Goal: Task Accomplishment & Management: Manage account settings

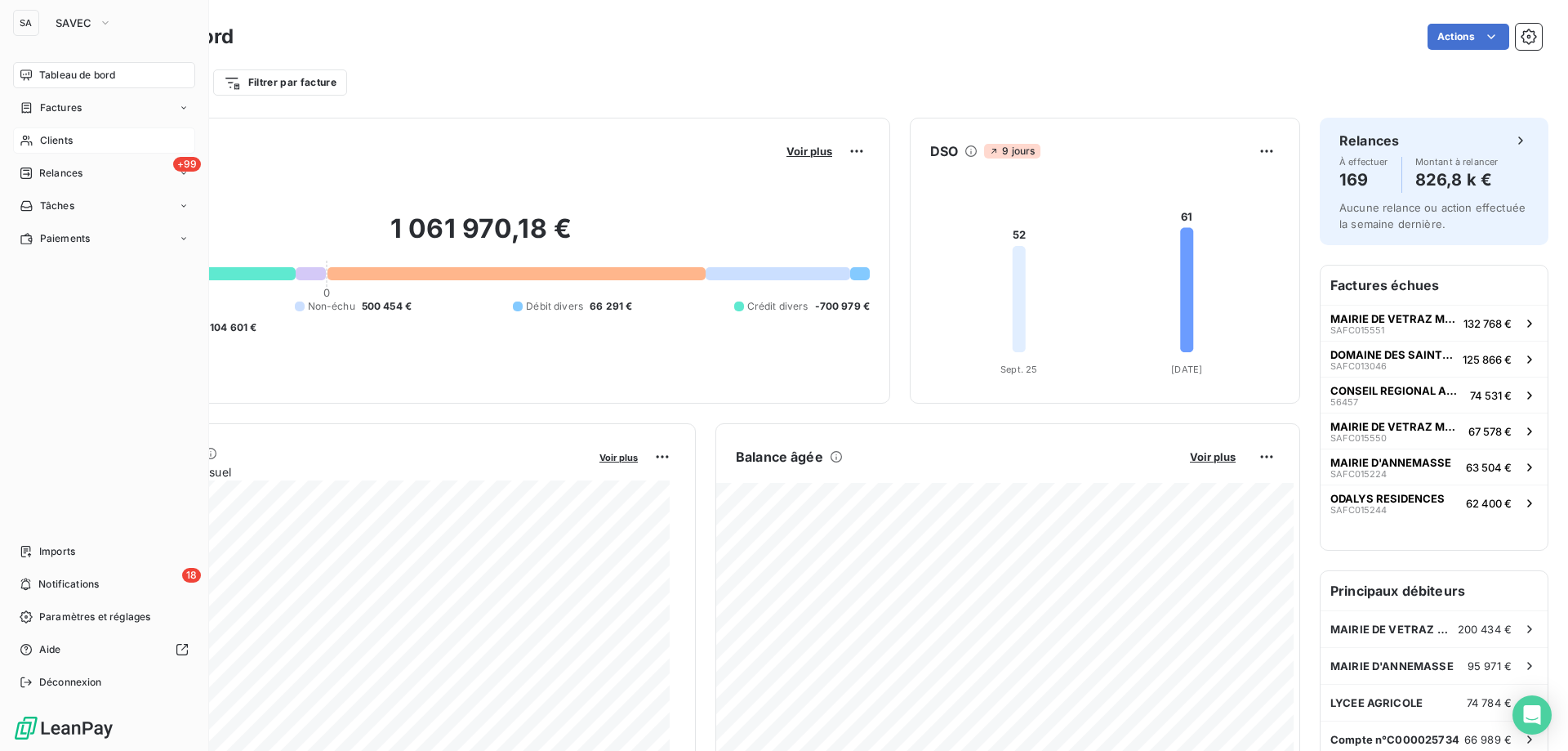
click at [30, 144] on html "SA SAVEC Tableau de bord Factures Clients +99 Relances Tâches Paiements Imports…" at bounding box center [784, 375] width 1568 height 751
click at [32, 144] on icon at bounding box center [26, 141] width 12 height 11
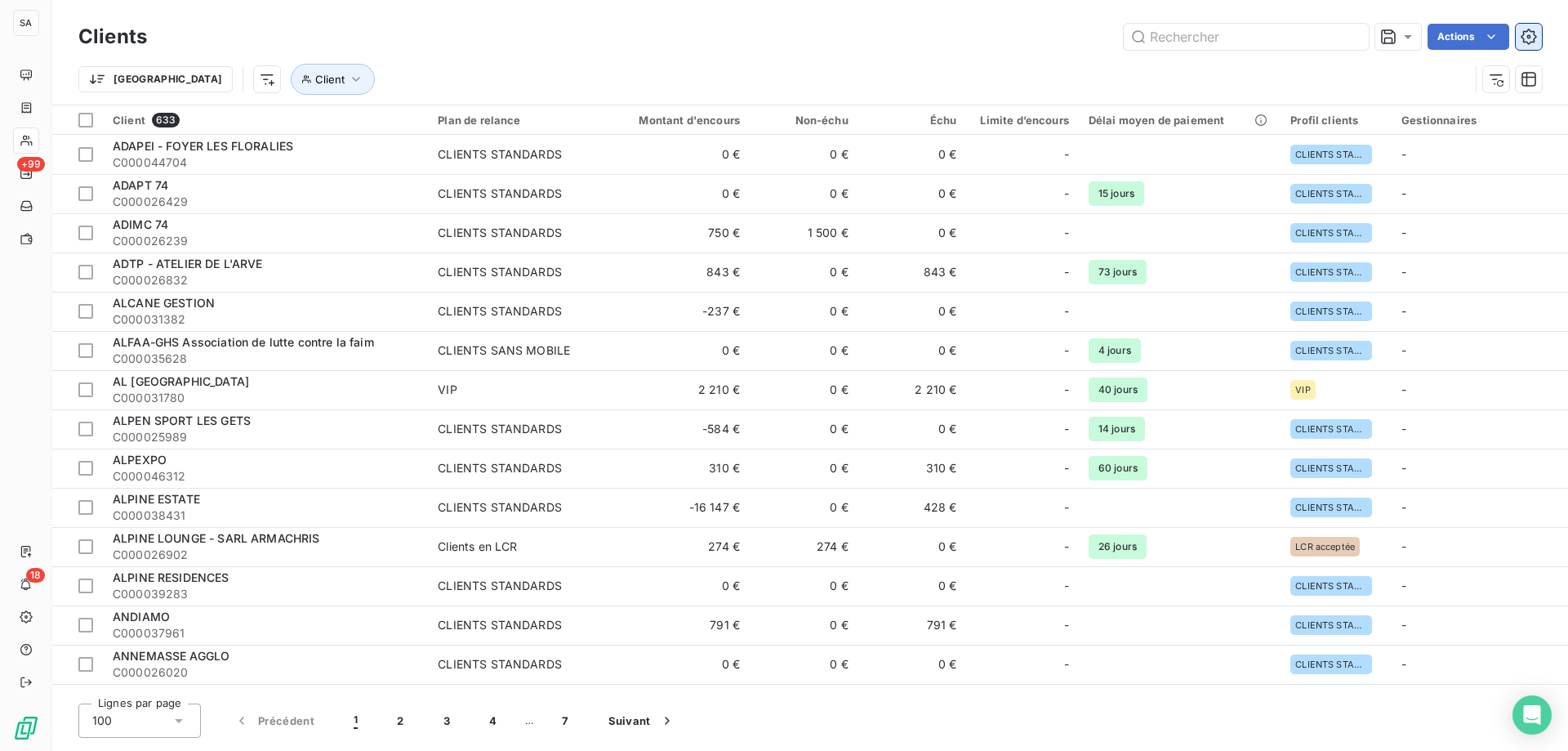
click at [1525, 34] on icon "button" at bounding box center [1529, 37] width 16 height 16
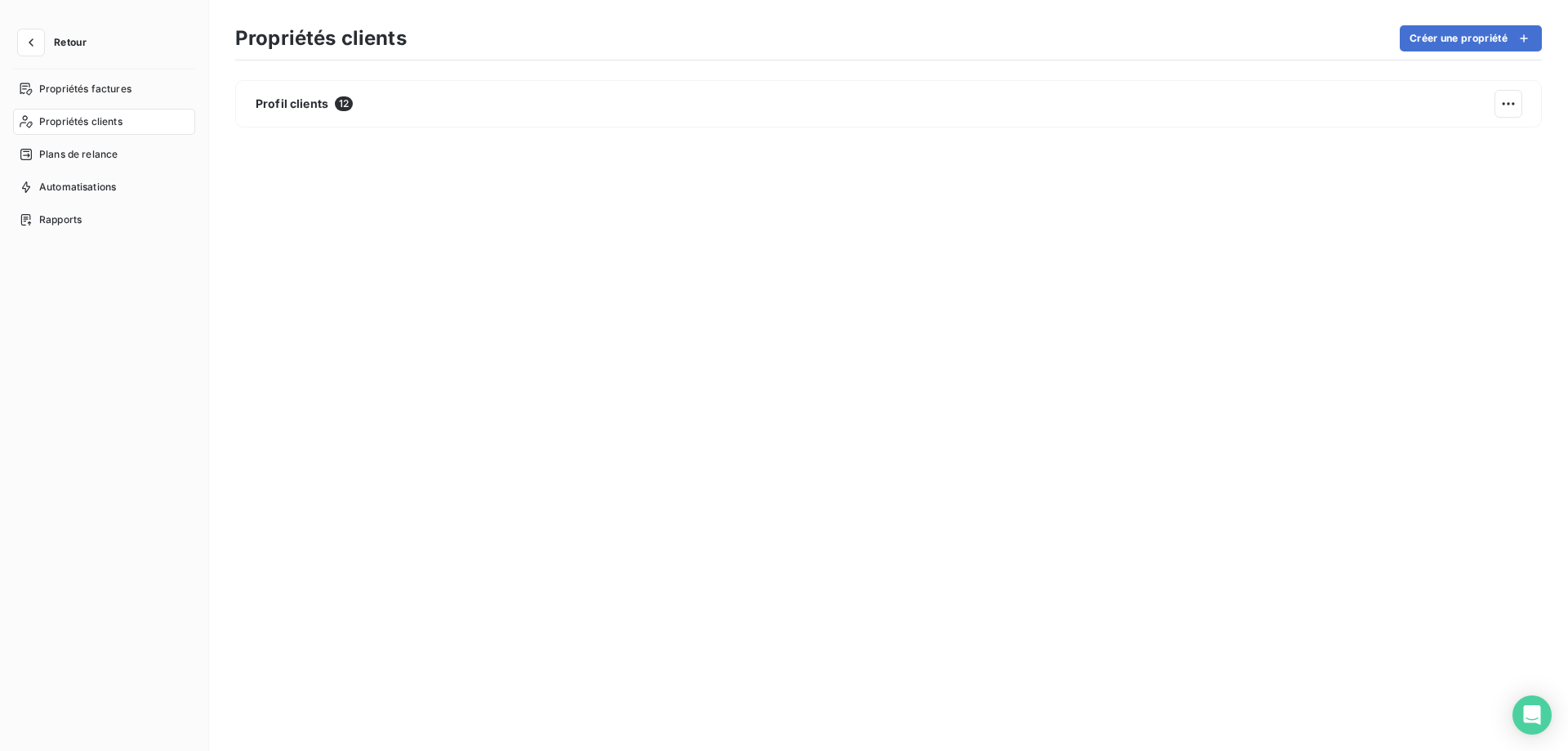
click at [1480, 29] on button "Créer une propriété" at bounding box center [1471, 38] width 142 height 26
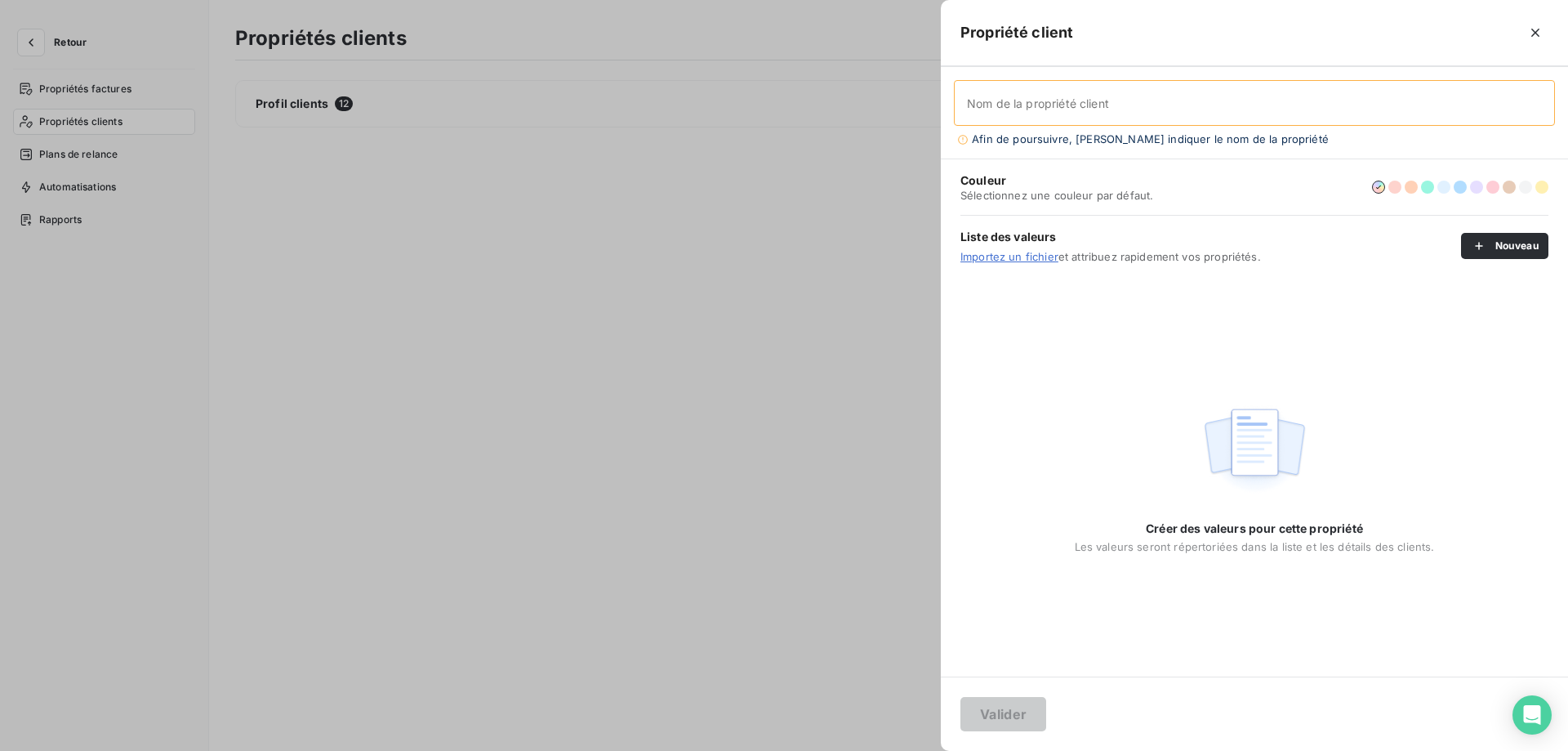
click at [34, 20] on div at bounding box center [784, 375] width 1568 height 751
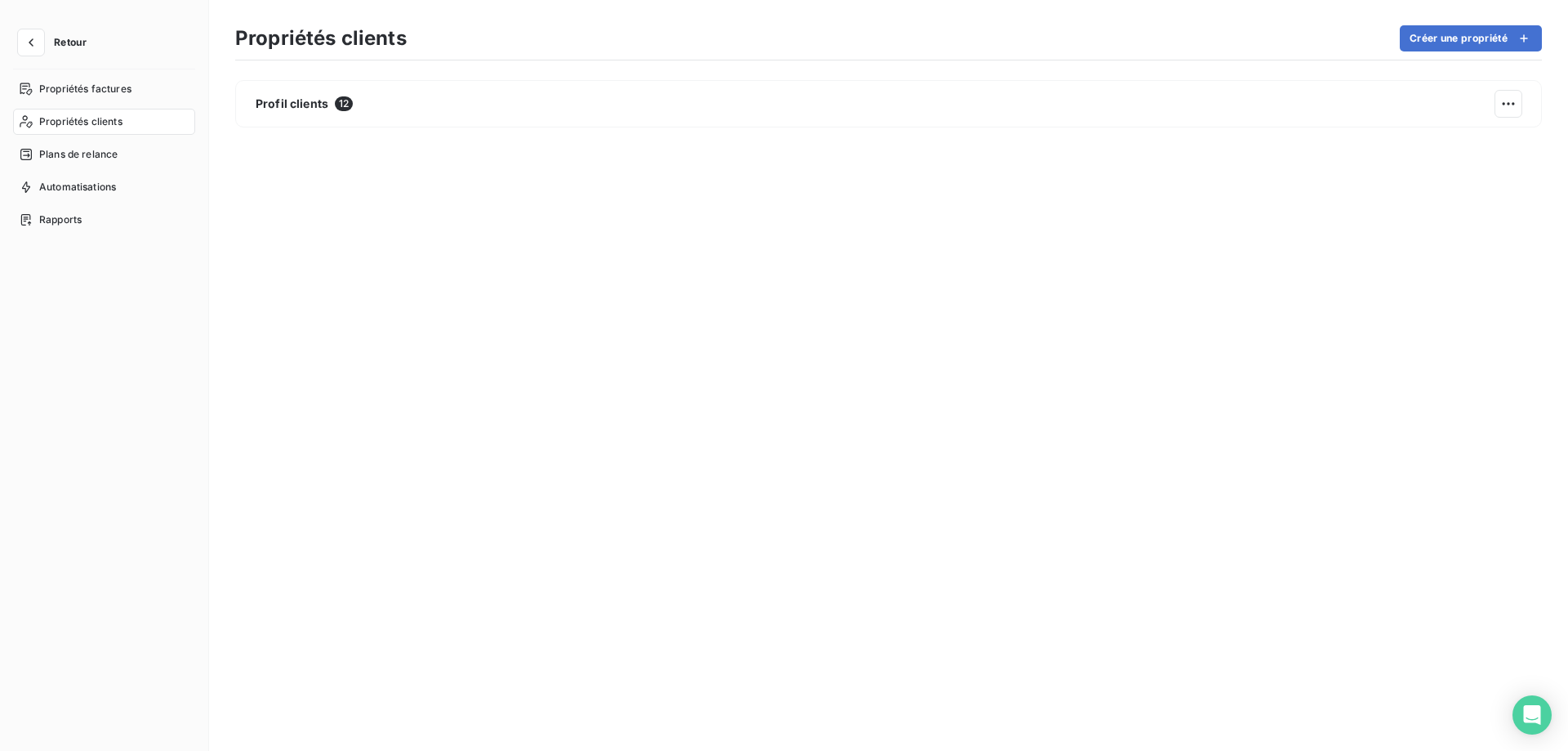
click at [34, 27] on div "Retour Propriétés factures Propriétés clients Plans de relance Automatisations …" at bounding box center [104, 375] width 209 height 751
click at [38, 46] on icon "button" at bounding box center [31, 42] width 16 height 16
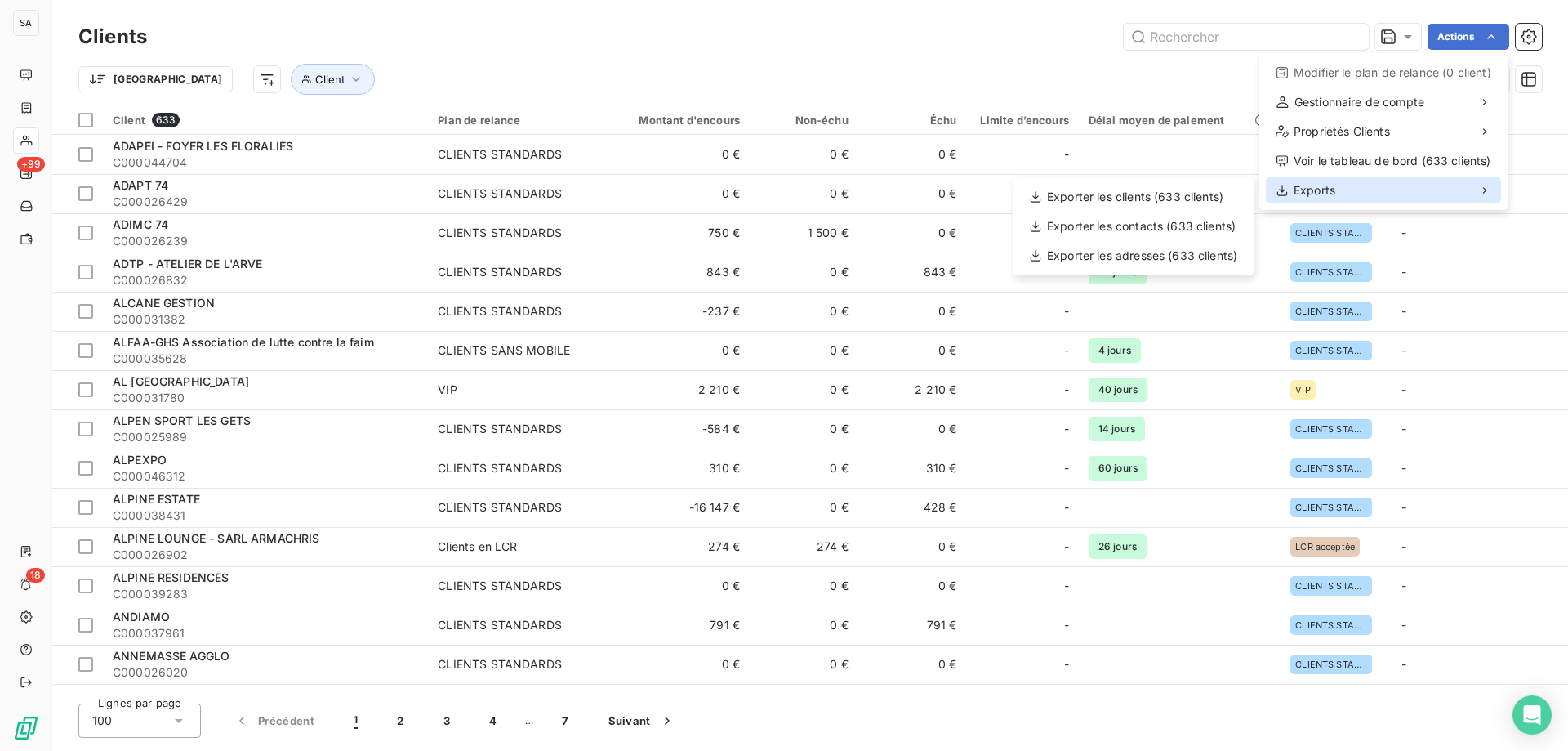
click at [1451, 188] on div "Exports" at bounding box center [1383, 189] width 235 height 26
click at [1169, 224] on div "Exporter les contacts (633 clients)" at bounding box center [1133, 226] width 228 height 26
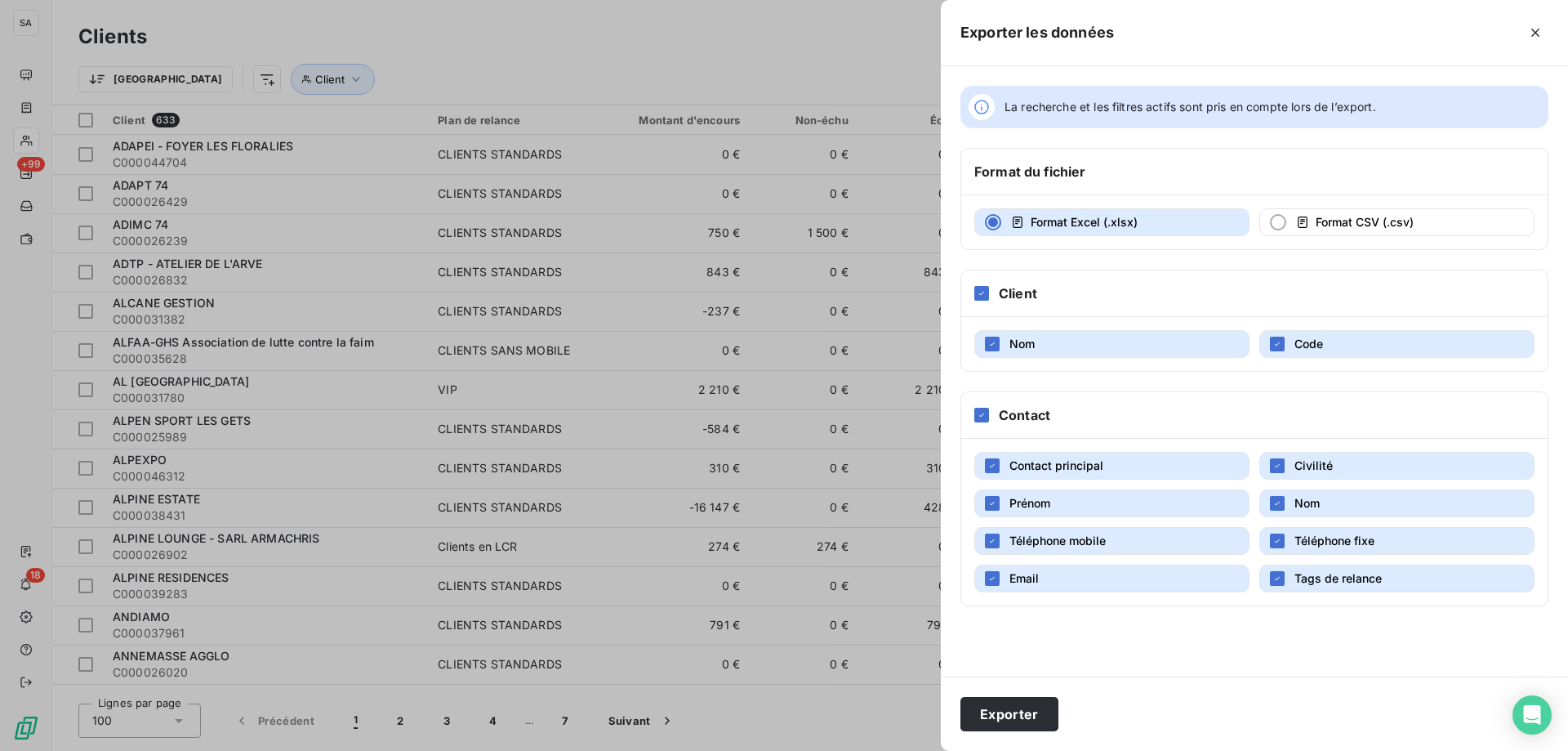
click at [1098, 464] on span "Contact principal" at bounding box center [1056, 465] width 94 height 14
drag, startPoint x: 1087, startPoint y: 495, endPoint x: 1346, endPoint y: 497, distance: 259.0
click at [1089, 495] on button "Prénom" at bounding box center [1112, 503] width 275 height 28
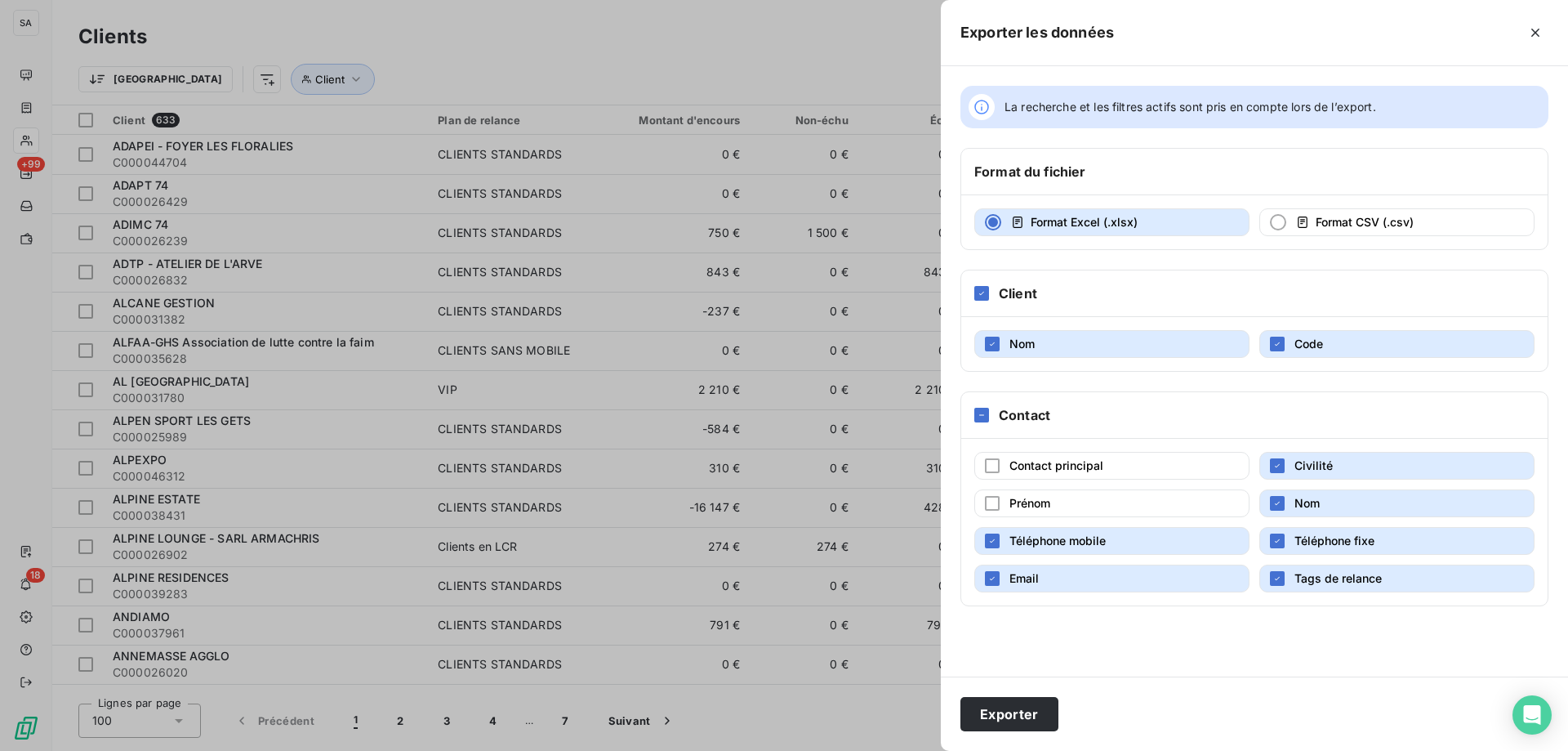
click at [1346, 497] on button "Nom" at bounding box center [1397, 503] width 275 height 28
click at [1347, 475] on button "Civilité" at bounding box center [1397, 465] width 275 height 28
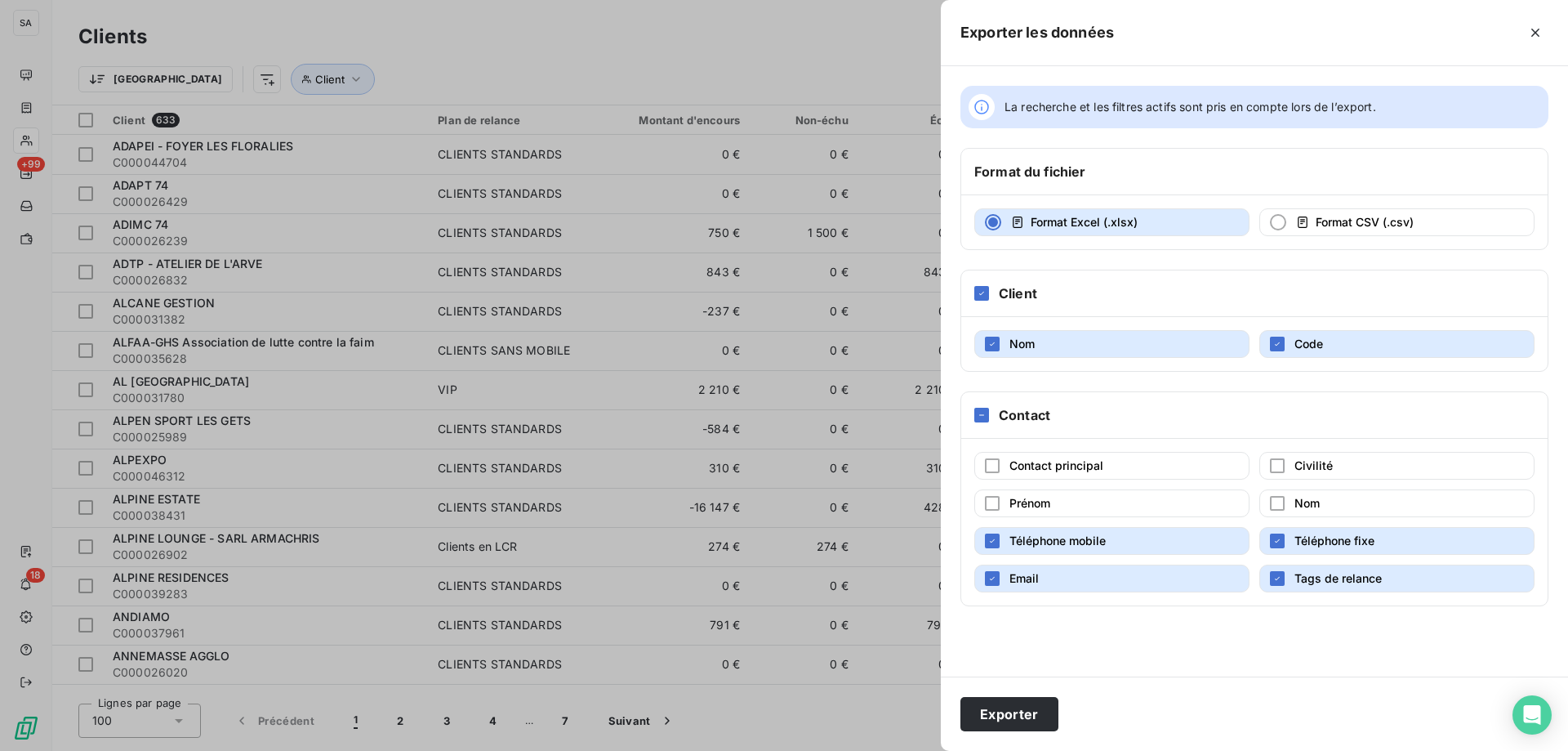
click at [1290, 565] on button "Tags de relance" at bounding box center [1397, 578] width 275 height 28
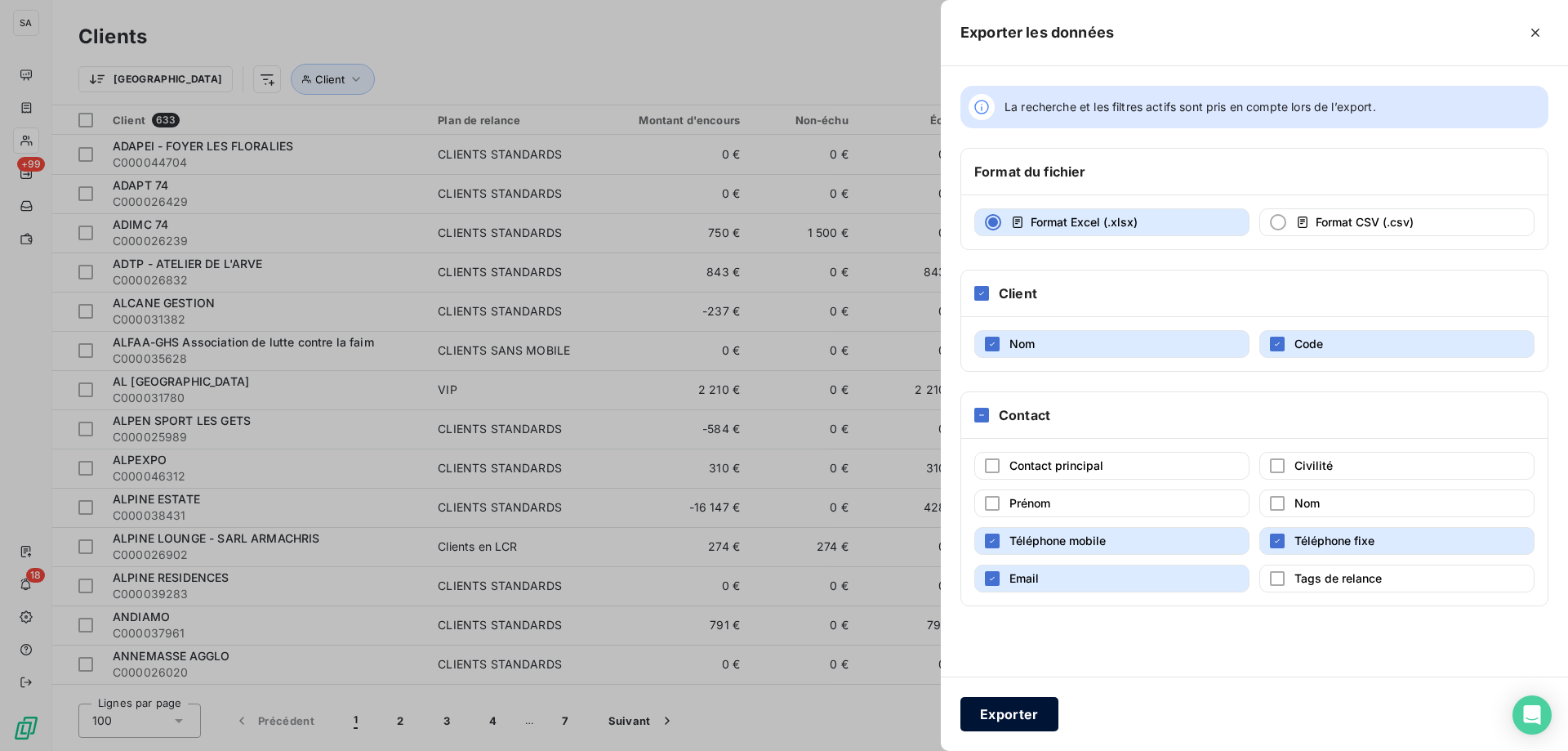
click at [1006, 722] on button "Exporter" at bounding box center [1010, 713] width 98 height 34
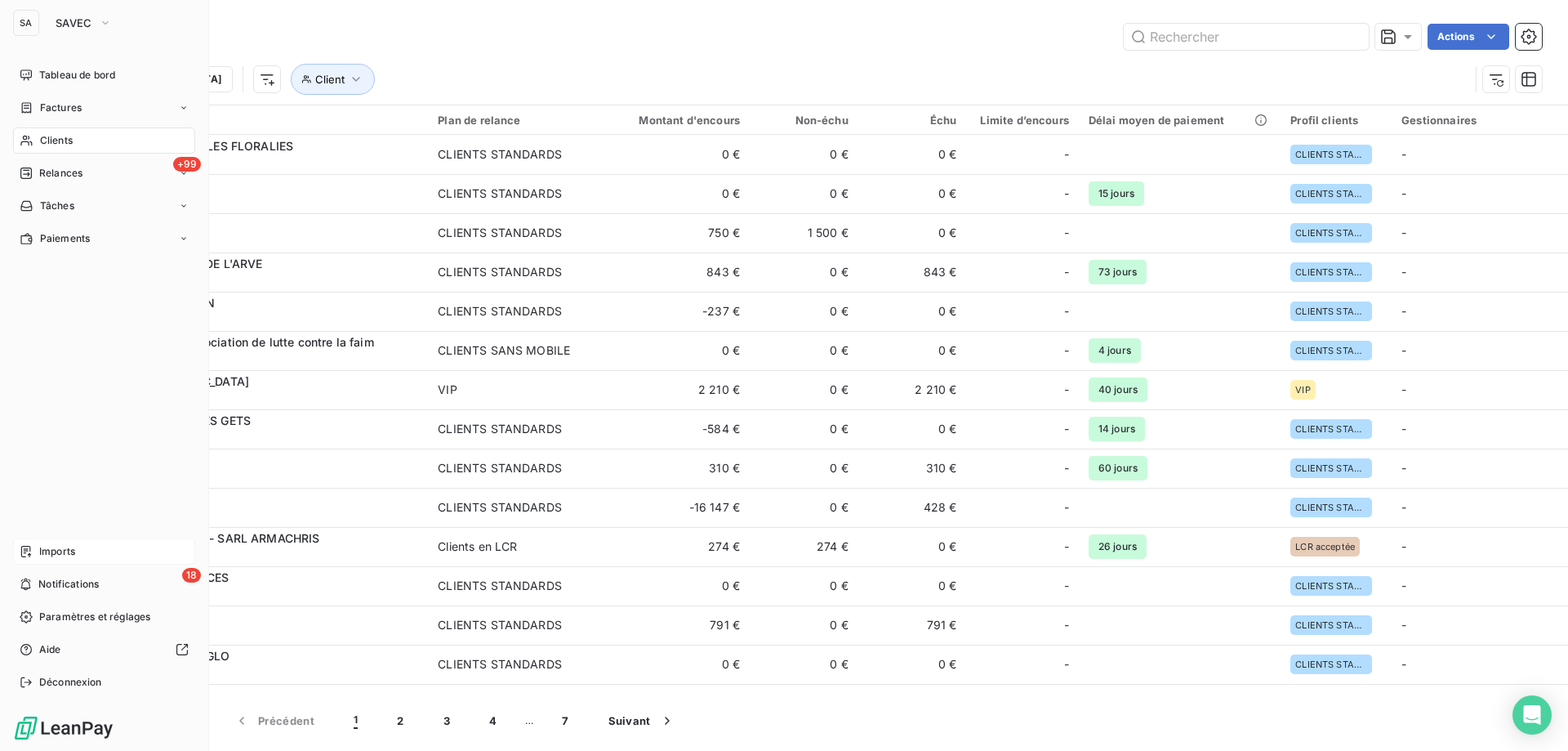
click at [56, 541] on div "Imports" at bounding box center [104, 551] width 182 height 26
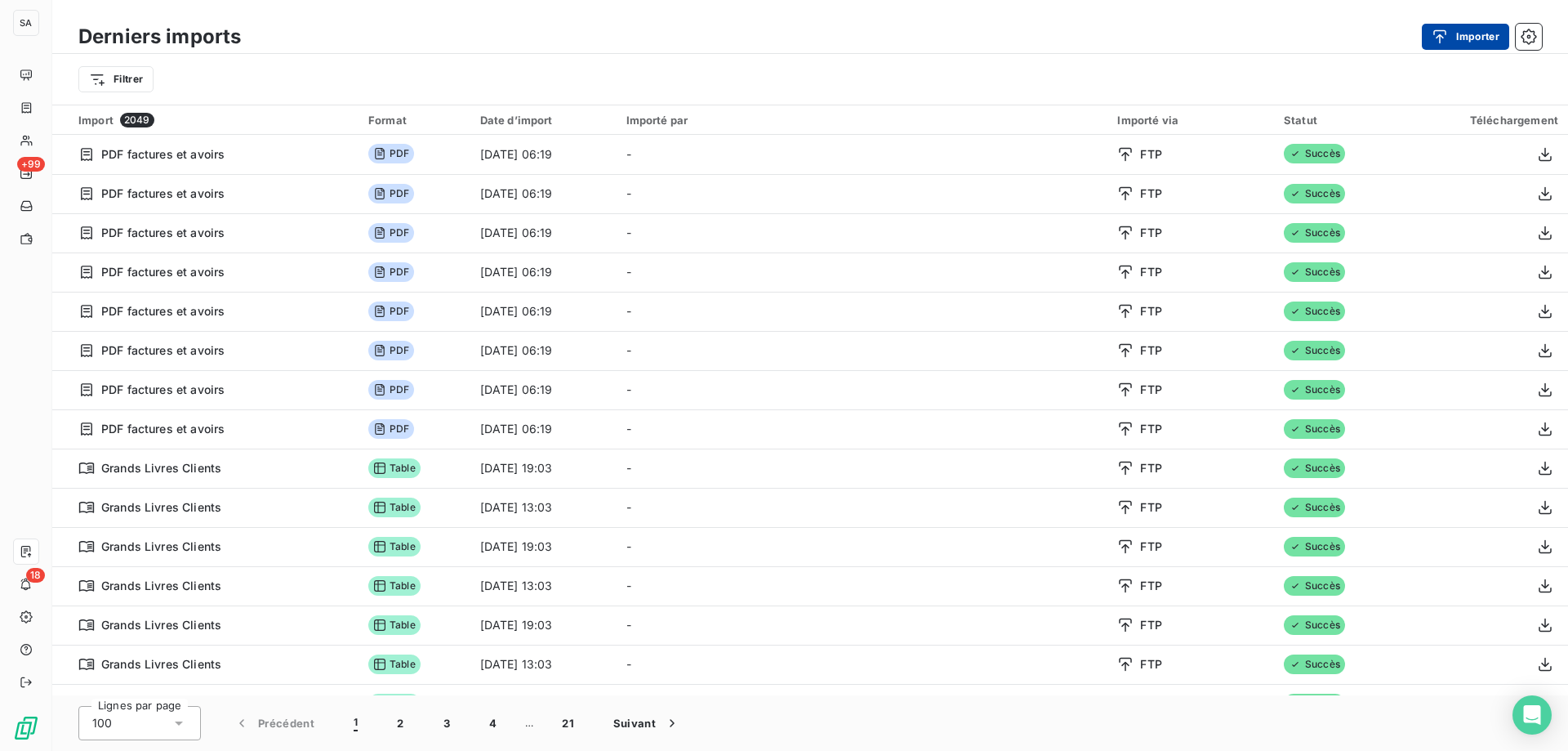
click at [1455, 27] on button "Importer" at bounding box center [1466, 37] width 88 height 26
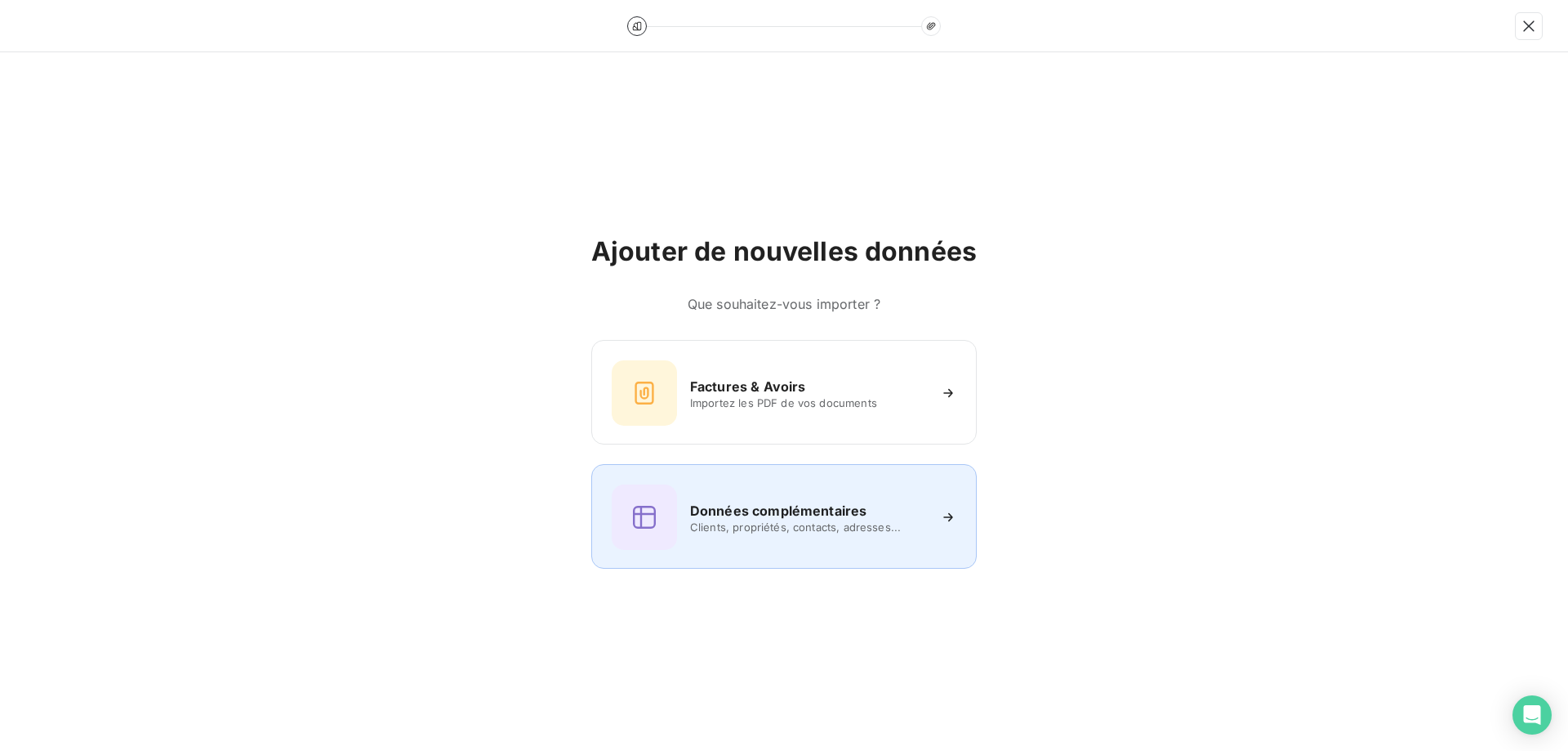
click at [766, 561] on div "Données complémentaires Clients, propriétés, contacts, adresses..." at bounding box center [784, 516] width 386 height 104
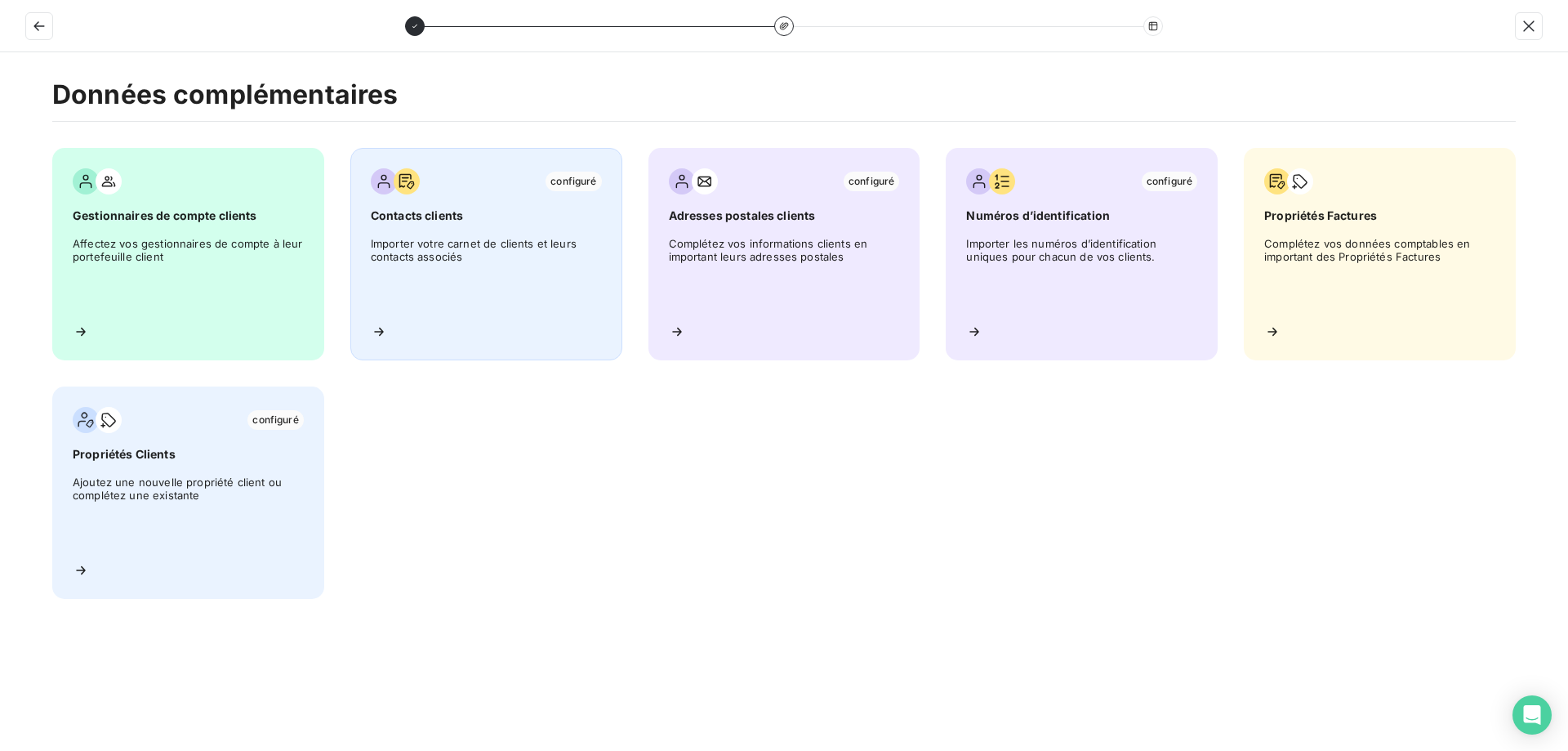
click at [503, 318] on div "configuré Contacts clients Importer votre carnet de clients et leurs contacts a…" at bounding box center [486, 255] width 272 height 213
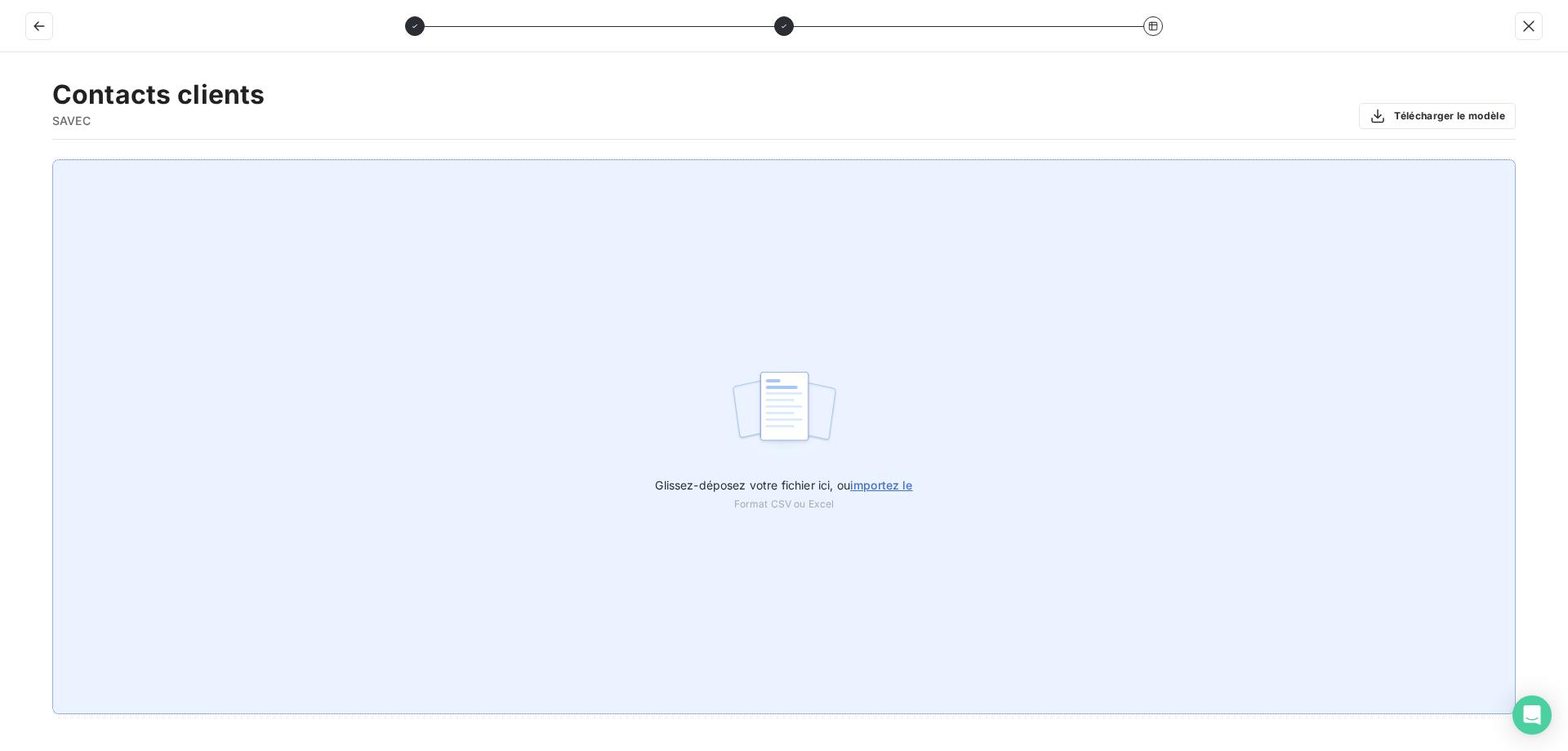
click at [772, 434] on img at bounding box center [785, 413] width 109 height 104
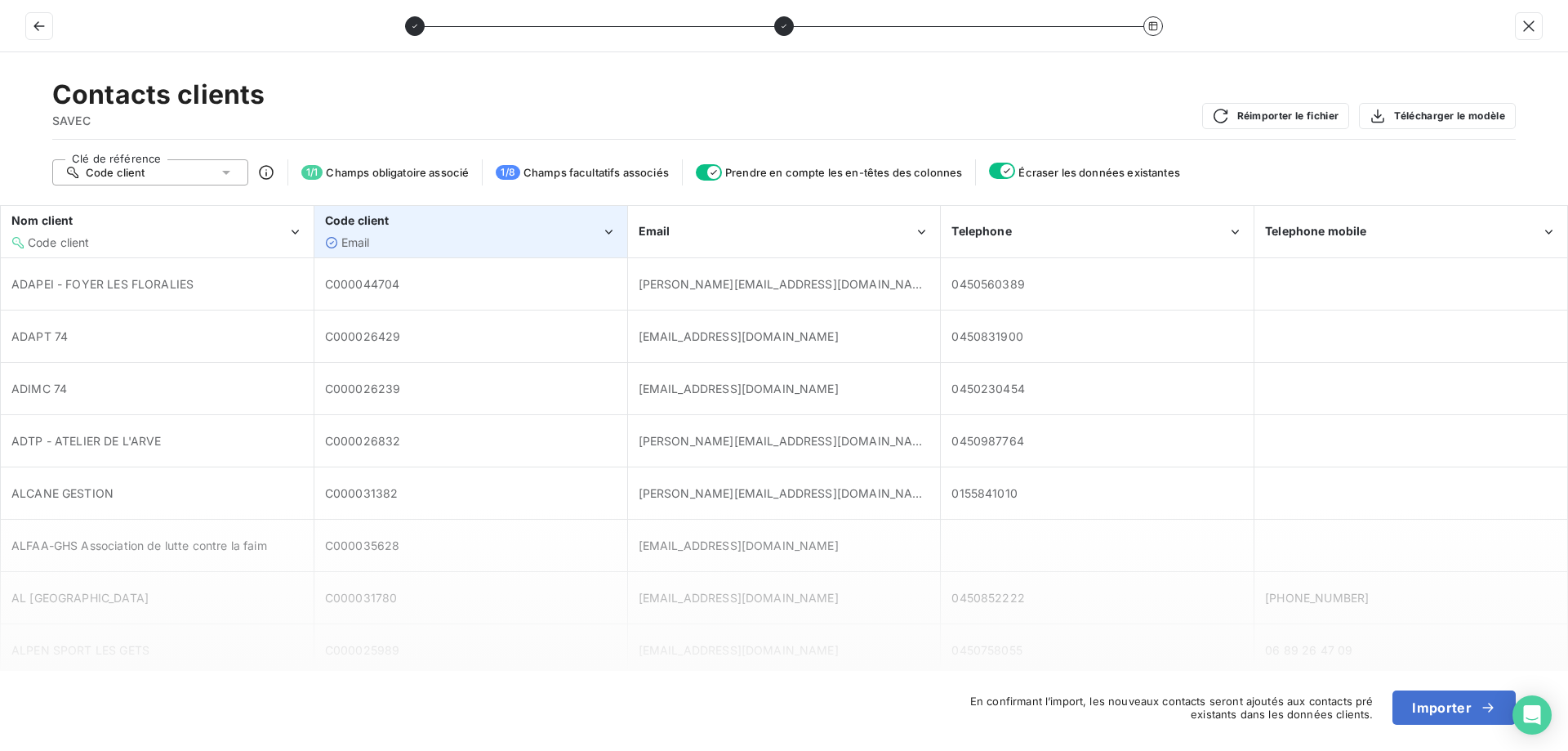
click at [490, 247] on div "Email" at bounding box center [463, 243] width 276 height 16
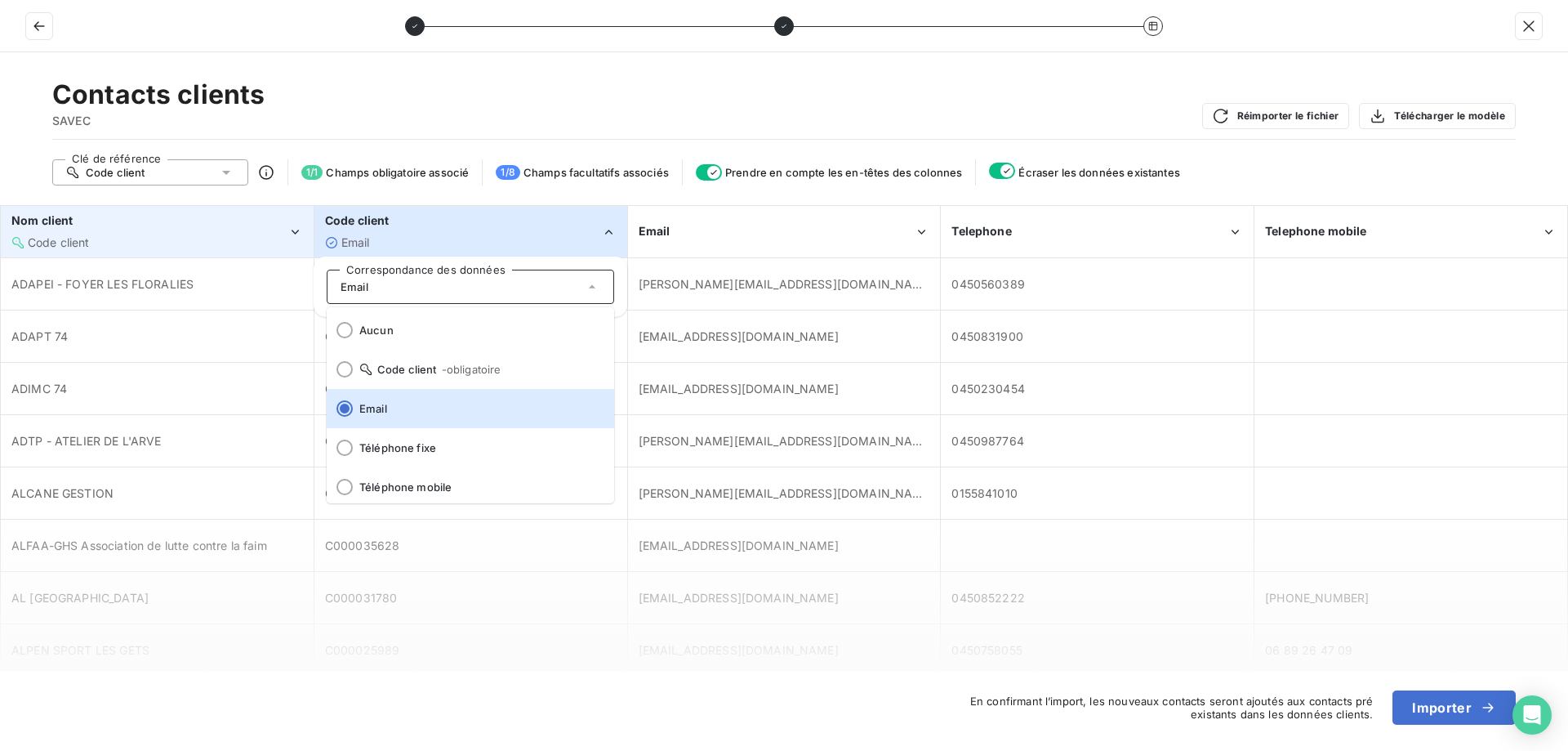
click at [255, 240] on div "Code client" at bounding box center [149, 243] width 276 height 16
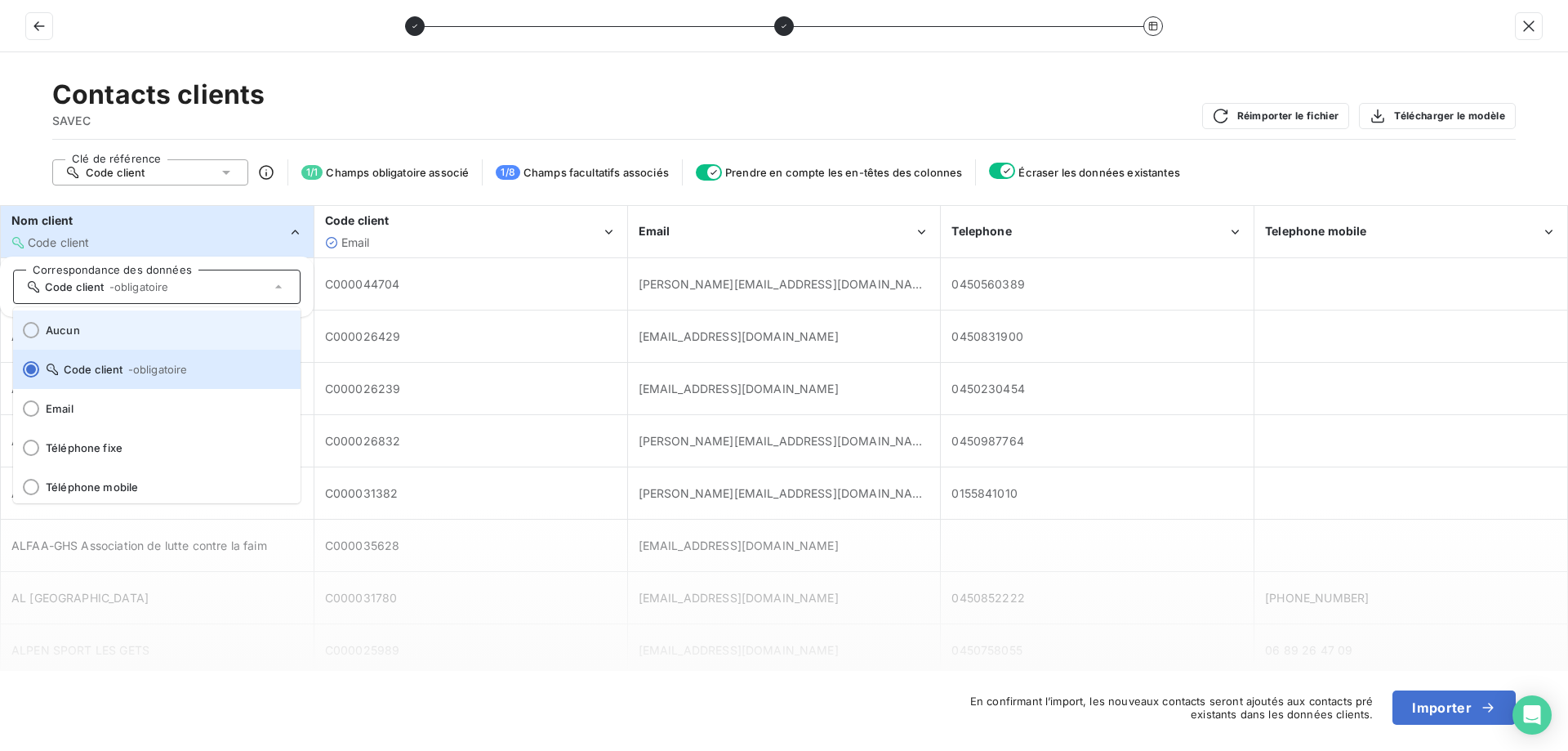
click at [109, 327] on span "Aucun" at bounding box center [166, 330] width 242 height 13
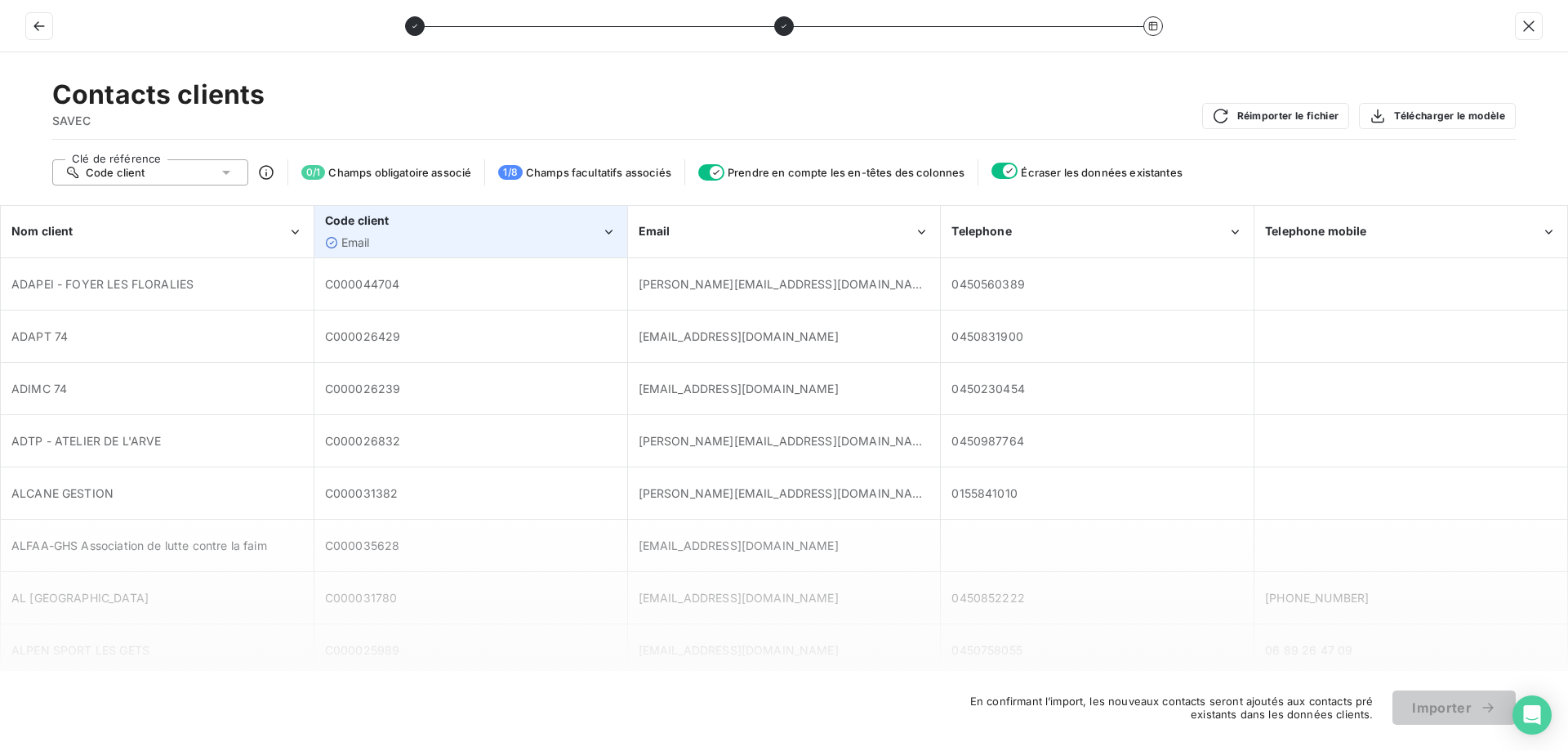
click at [488, 222] on div "Code client" at bounding box center [463, 221] width 276 height 16
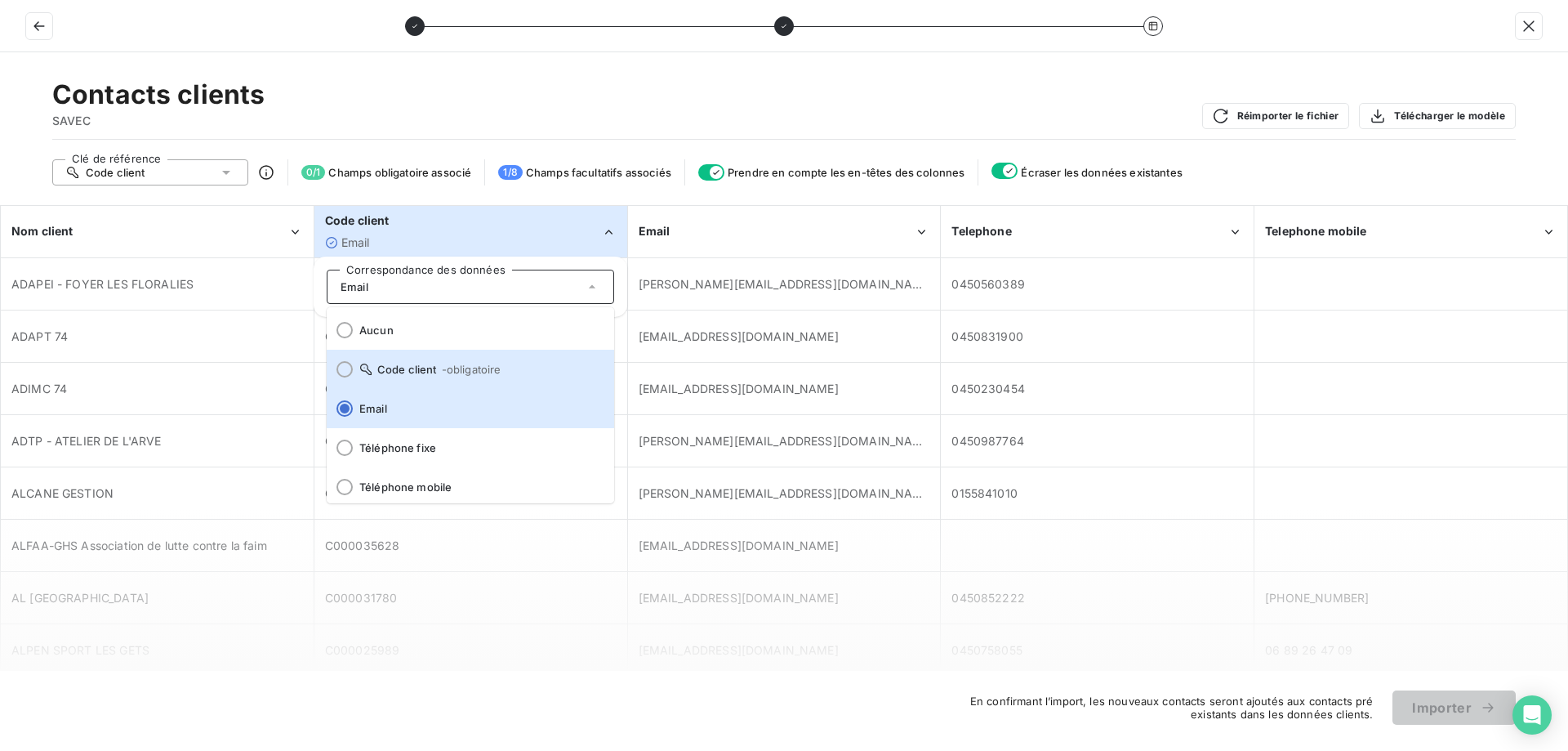
drag, startPoint x: 389, startPoint y: 359, endPoint x: 704, endPoint y: 265, distance: 328.7
click at [390, 360] on li "Code client - obligatoire" at bounding box center [471, 370] width 288 height 39
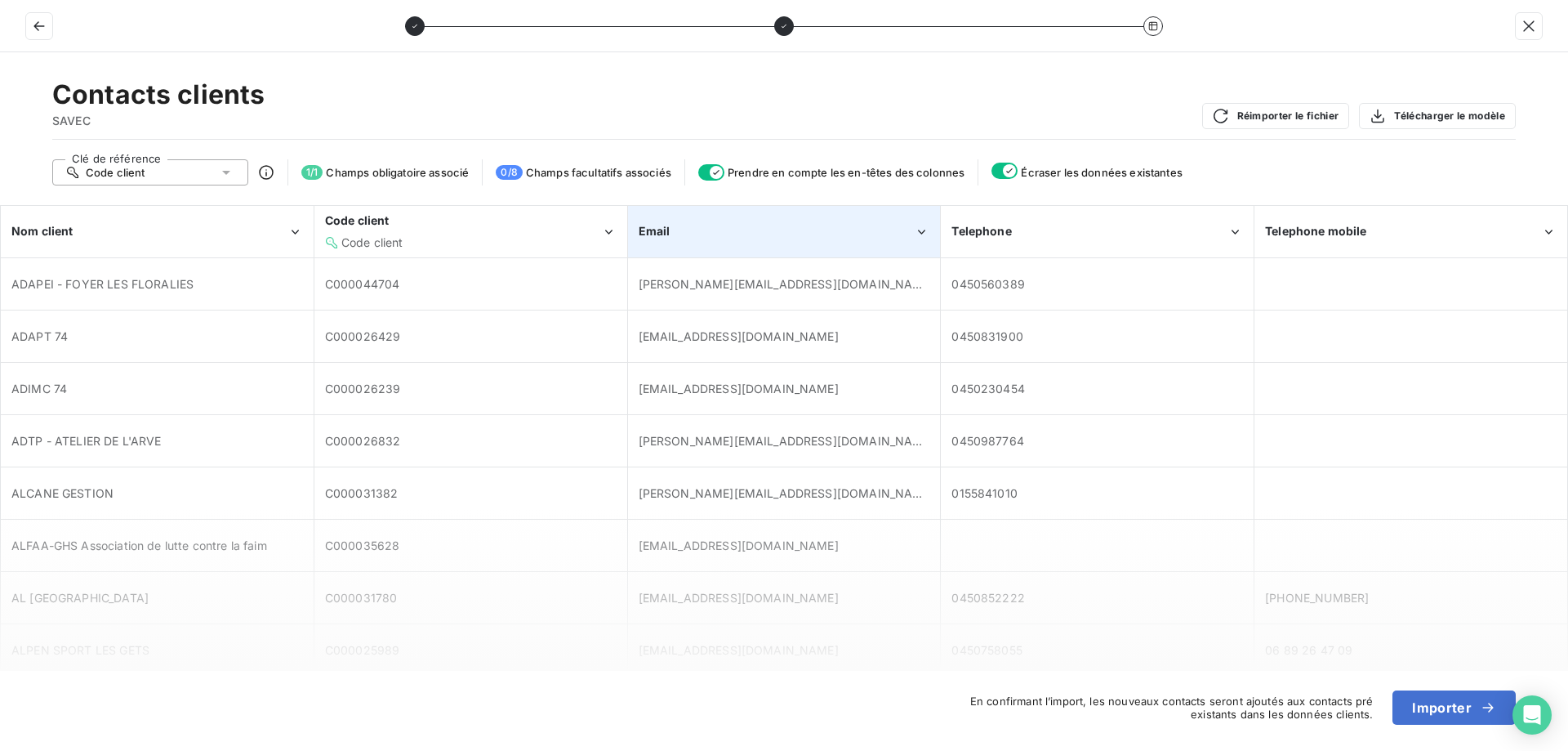
click at [745, 235] on div "Email" at bounding box center [776, 231] width 276 height 16
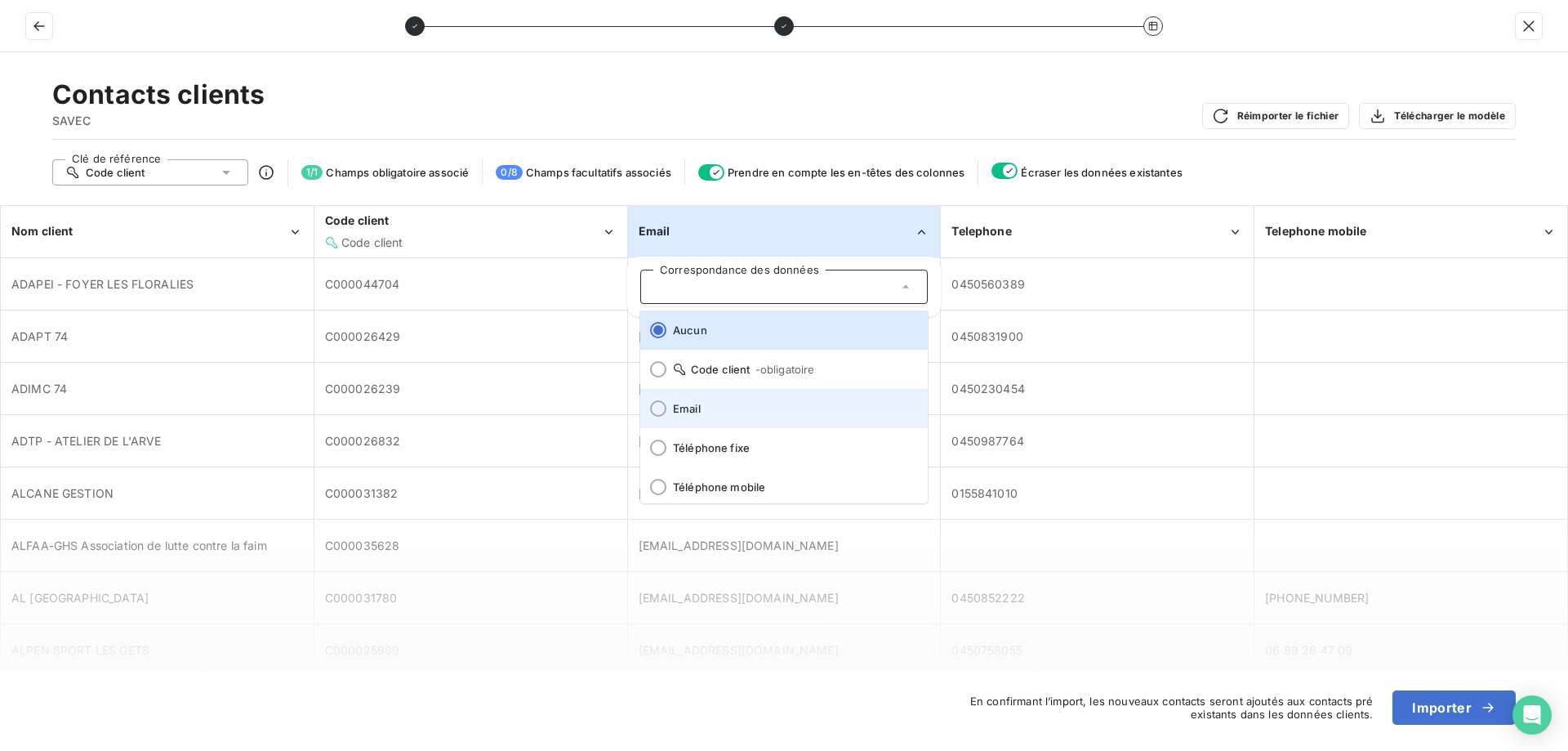
click at [727, 405] on span "Email" at bounding box center [794, 408] width 242 height 13
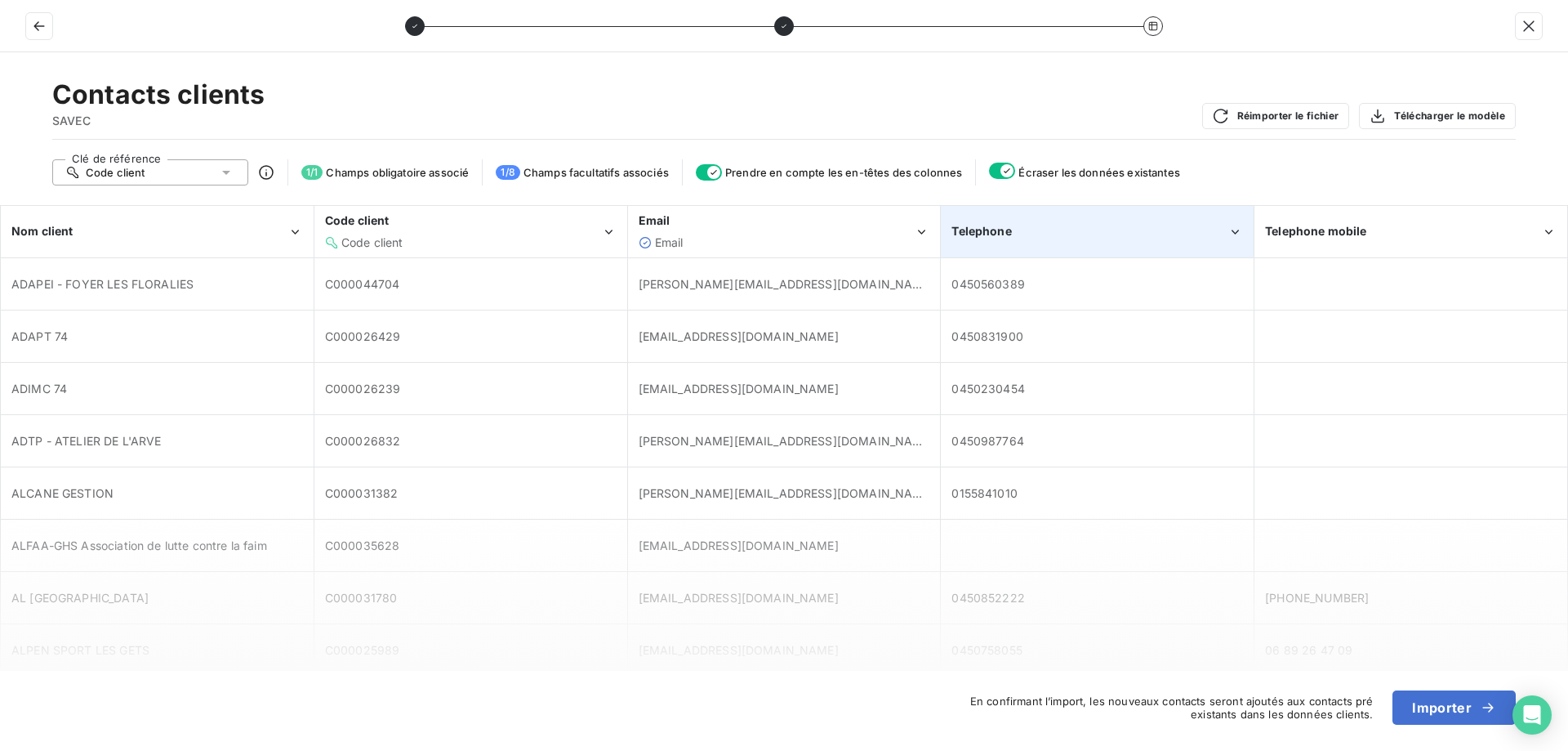
click at [1028, 226] on div "Telephone" at bounding box center [1089, 231] width 276 height 16
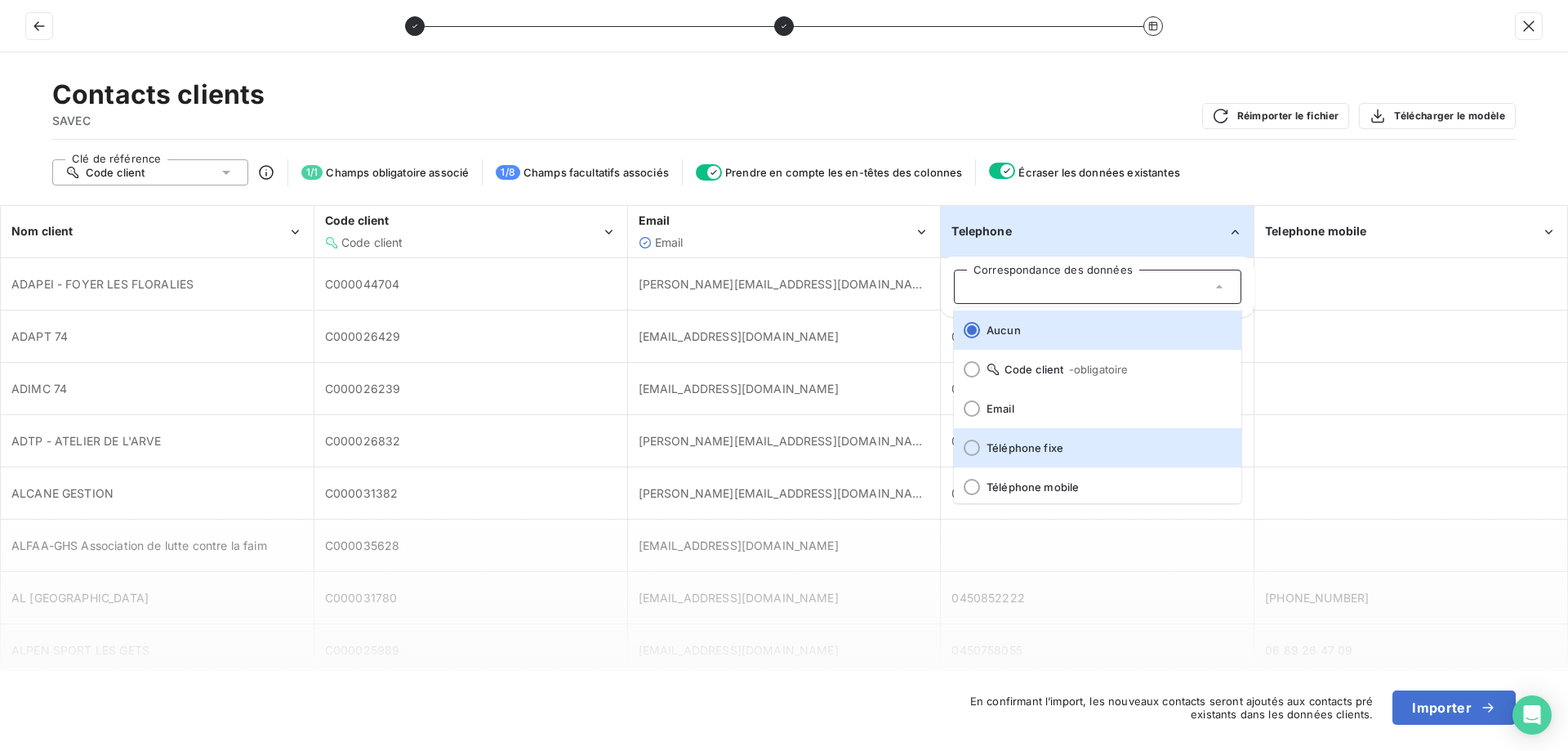
click at [1031, 446] on span "Téléphone fixe" at bounding box center [1107, 447] width 242 height 13
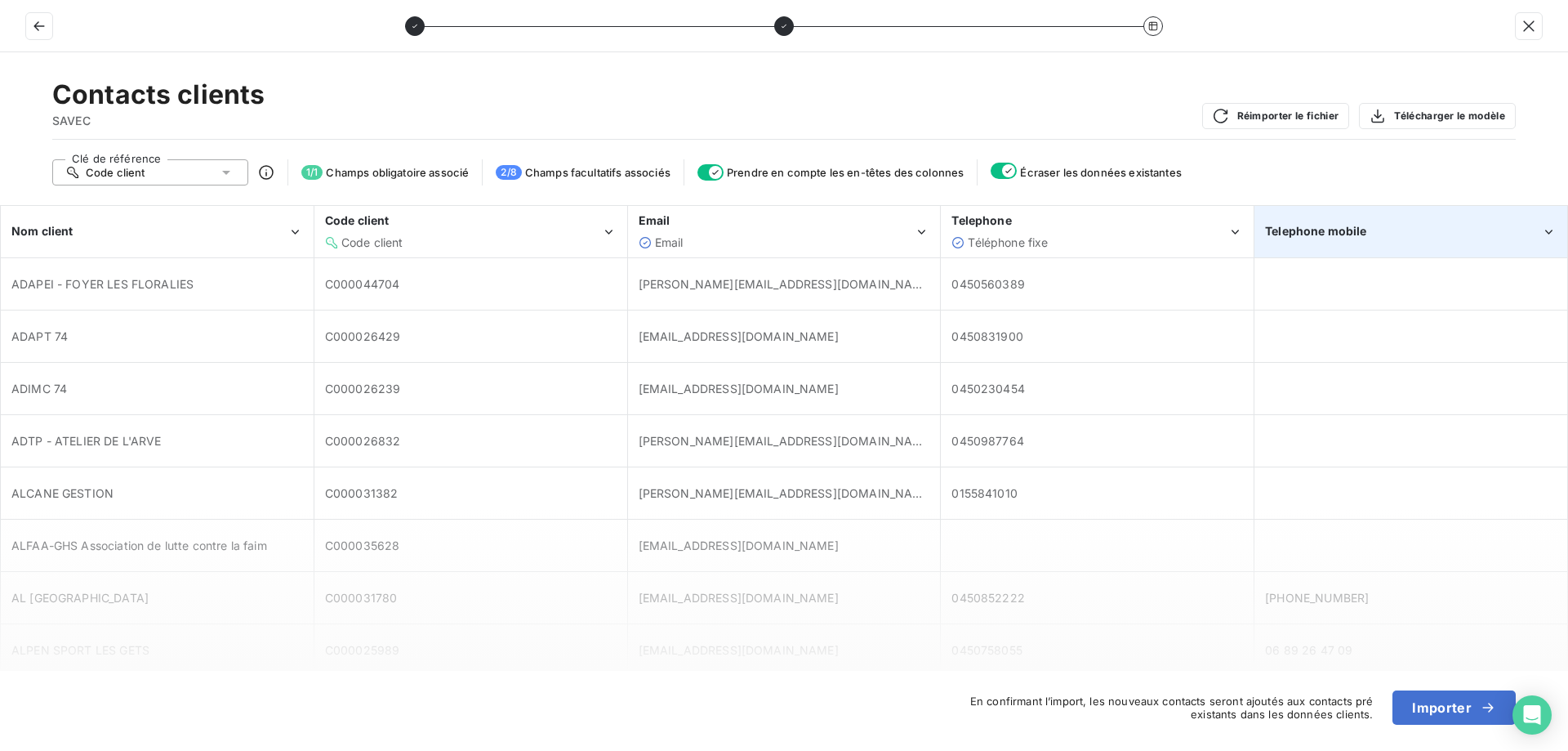
click at [1369, 242] on div "Telephone mobile" at bounding box center [1411, 231] width 312 height 50
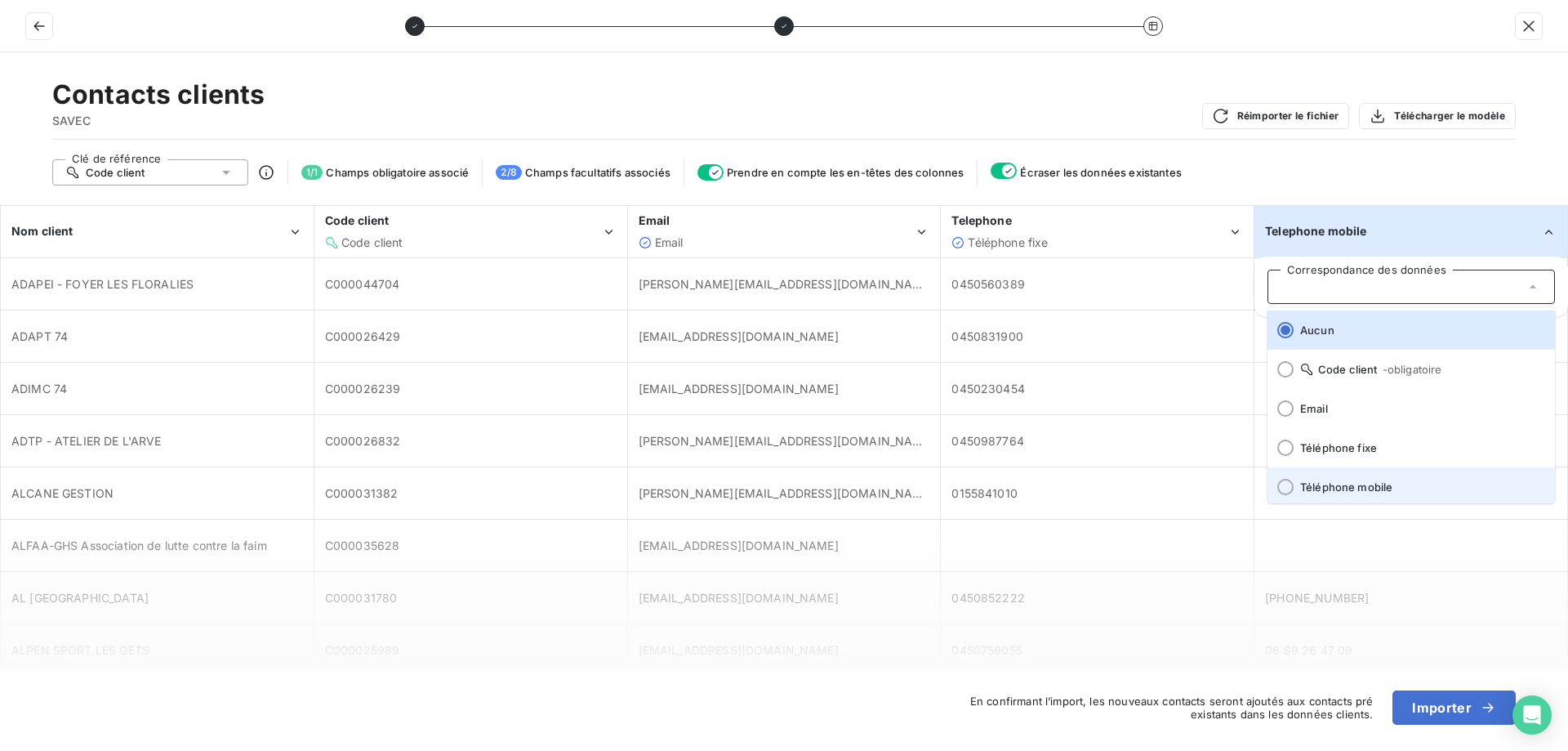
click at [1350, 483] on span "Téléphone mobile" at bounding box center [1421, 487] width 242 height 13
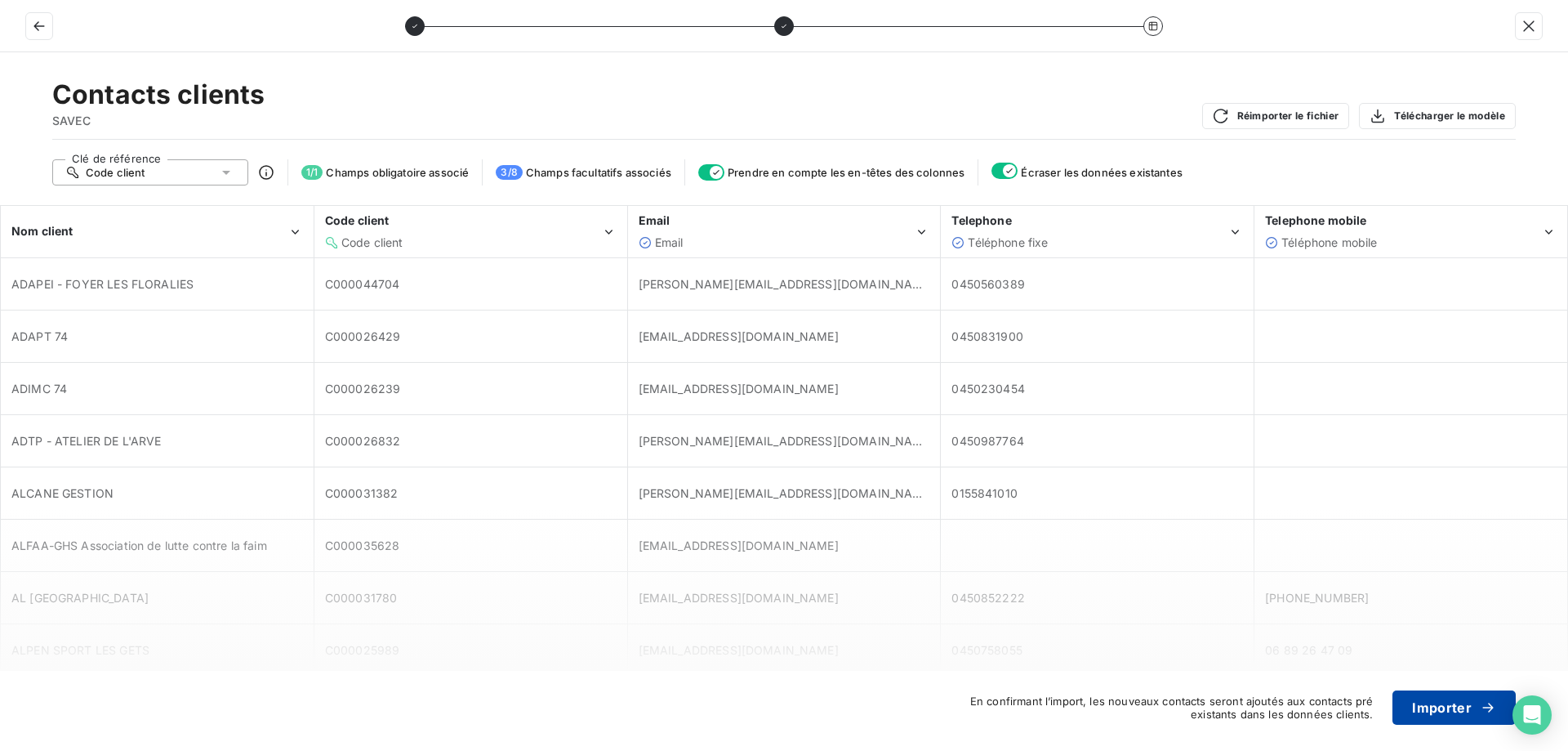
click at [1451, 717] on button "Importer" at bounding box center [1455, 707] width 123 height 34
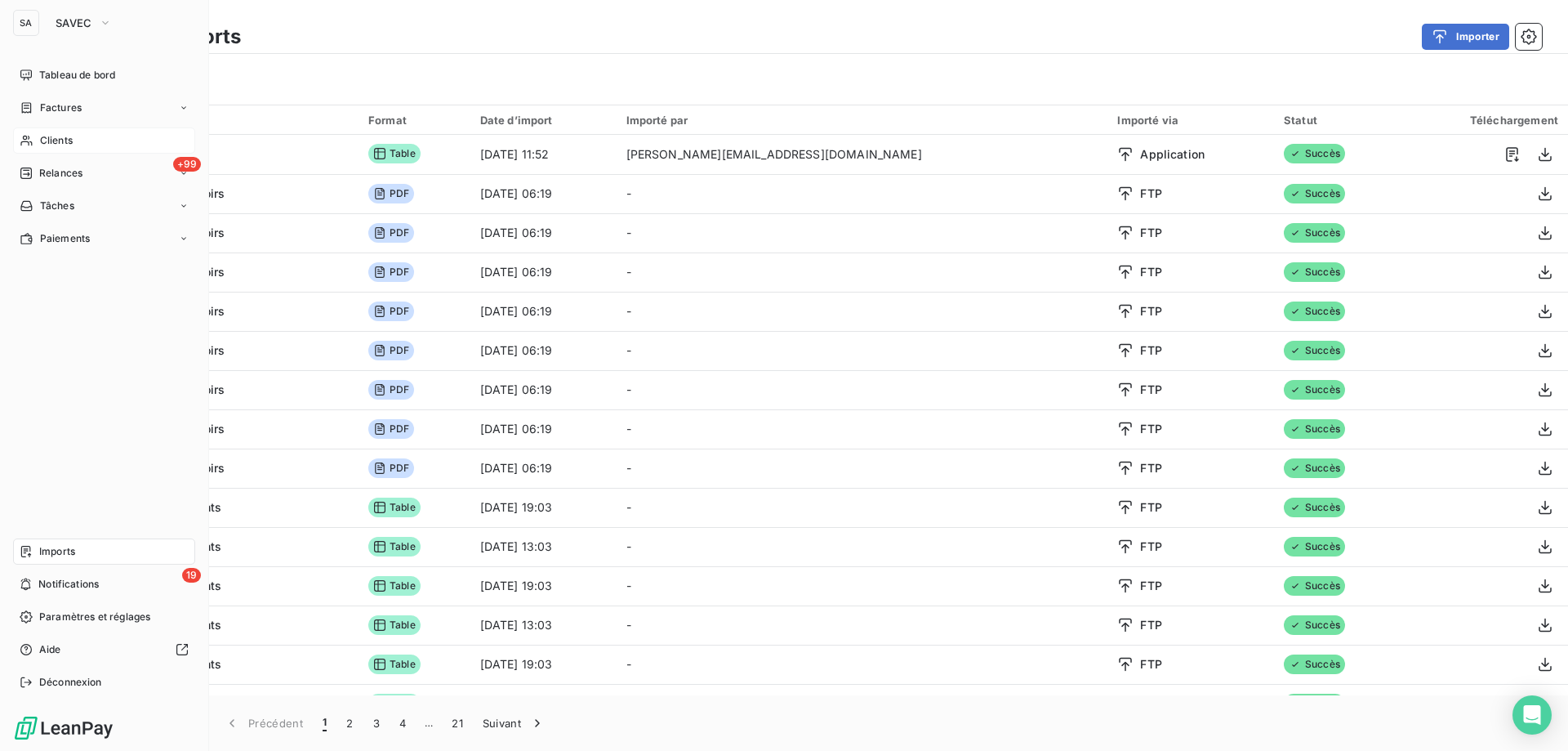
click at [65, 134] on span "Clients" at bounding box center [56, 140] width 33 height 14
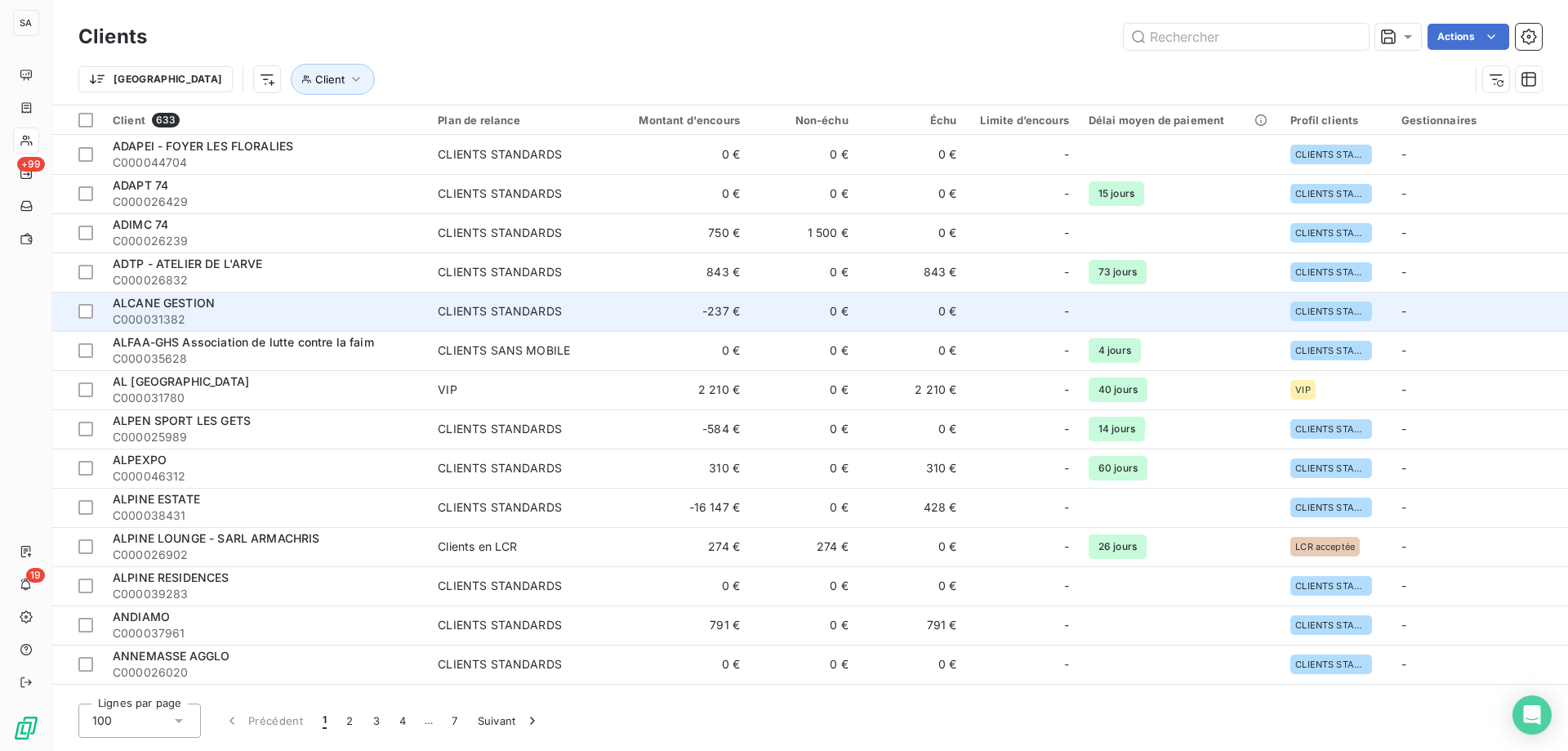
click at [195, 302] on span "ALCANE GESTION" at bounding box center [163, 303] width 102 height 14
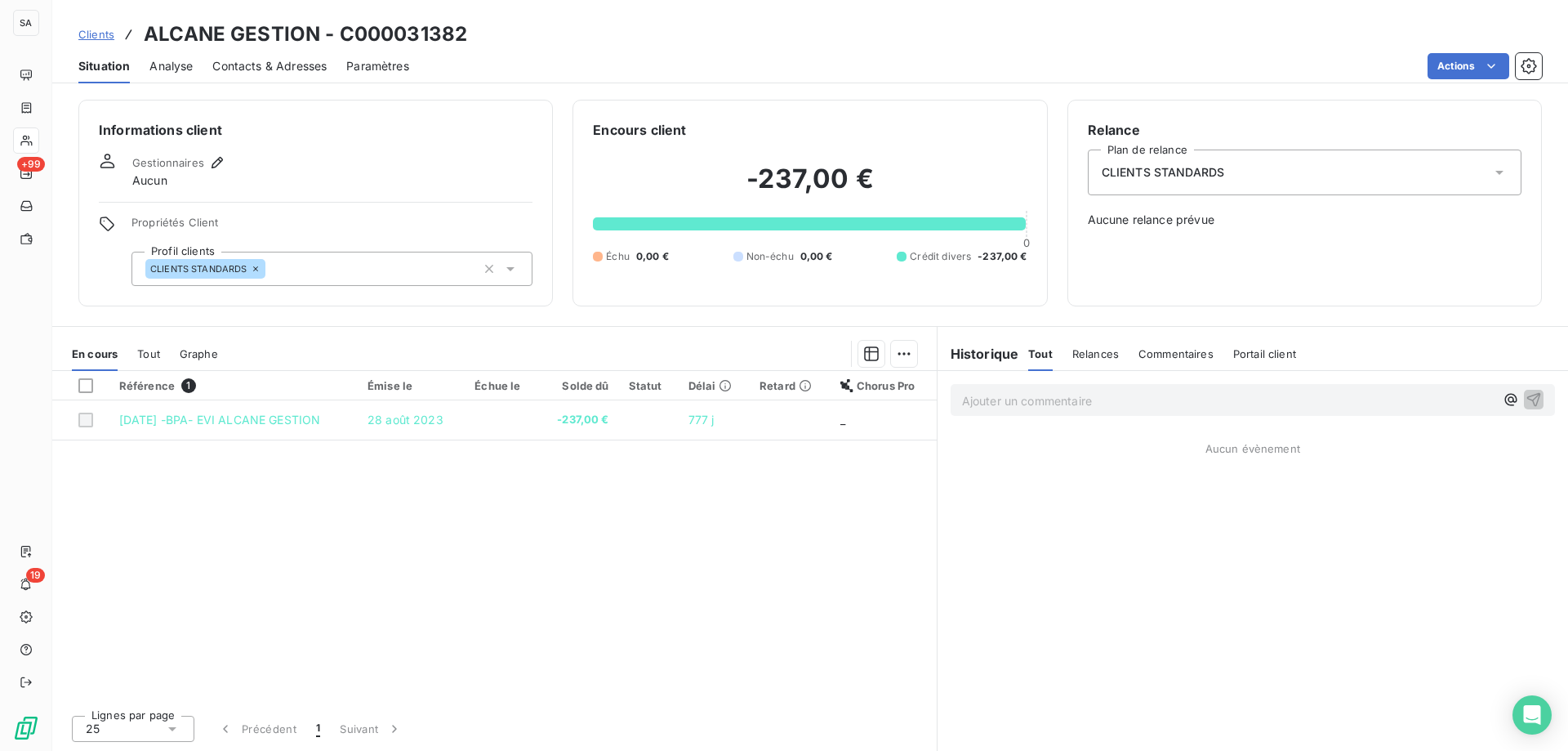
click at [269, 65] on span "Contacts & Adresses" at bounding box center [270, 66] width 114 height 16
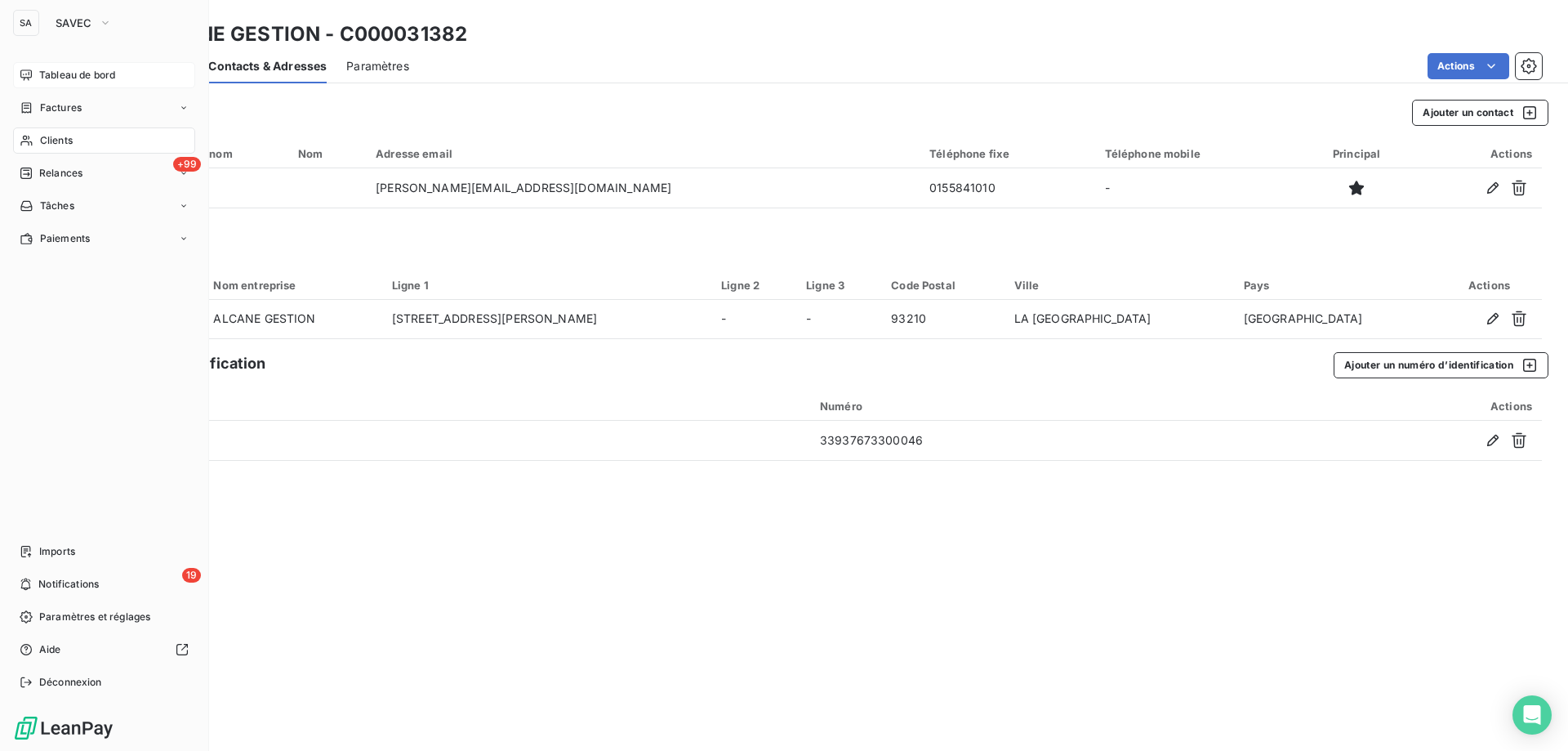
click at [101, 74] on span "Tableau de bord" at bounding box center [77, 75] width 76 height 14
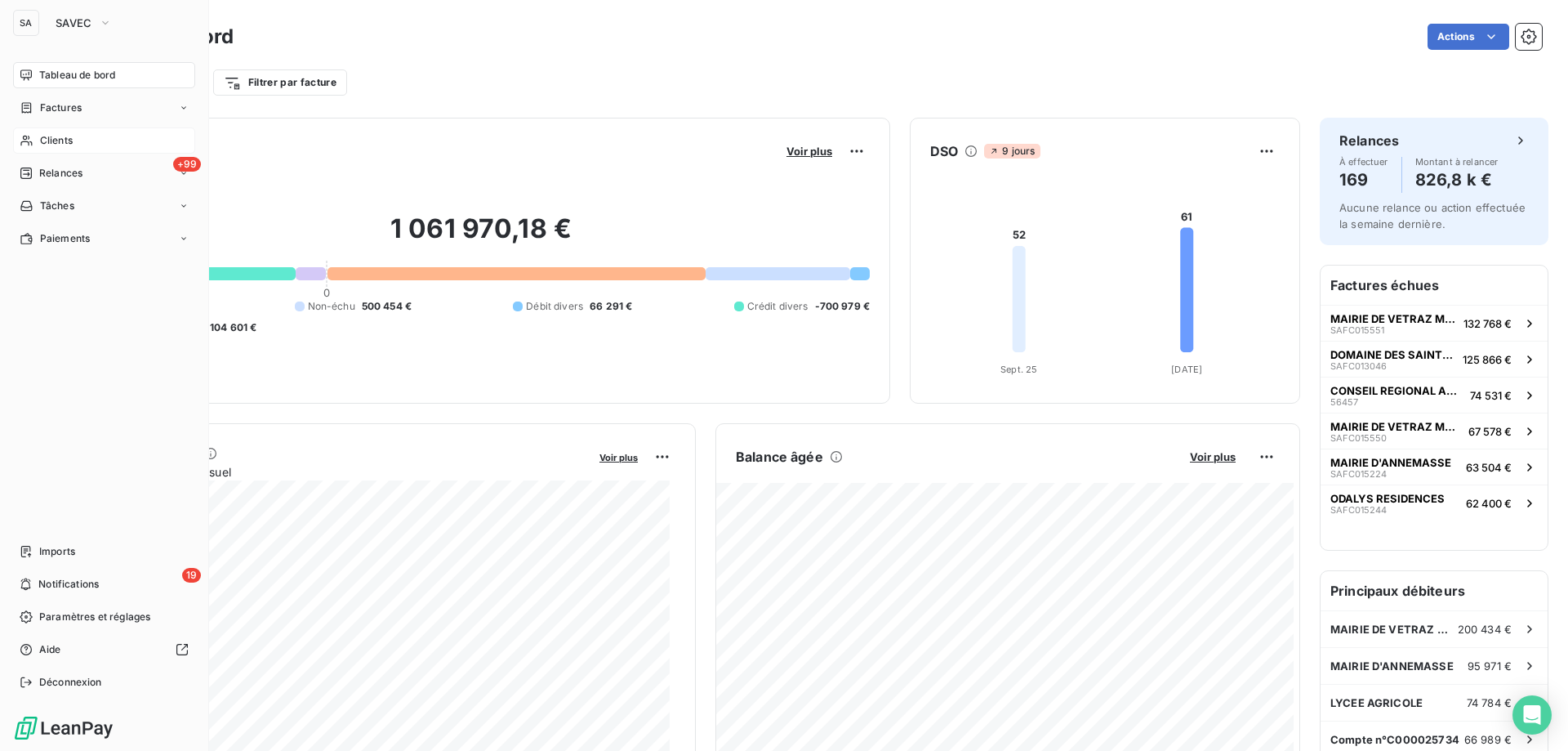
click at [38, 27] on div "SA" at bounding box center [26, 22] width 26 height 26
click at [59, 23] on span "SAVEC" at bounding box center [73, 22] width 37 height 13
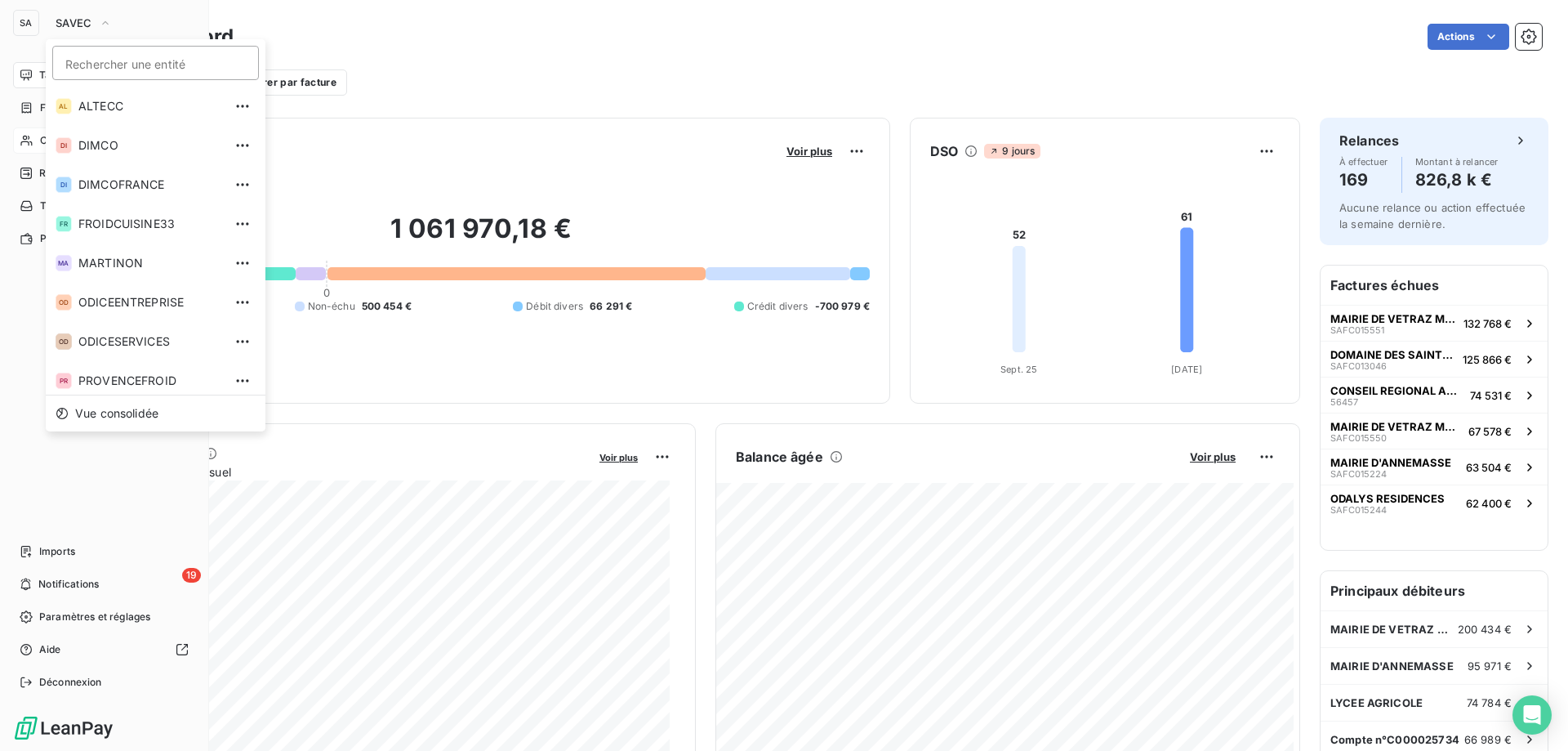
scroll to position [45, 0]
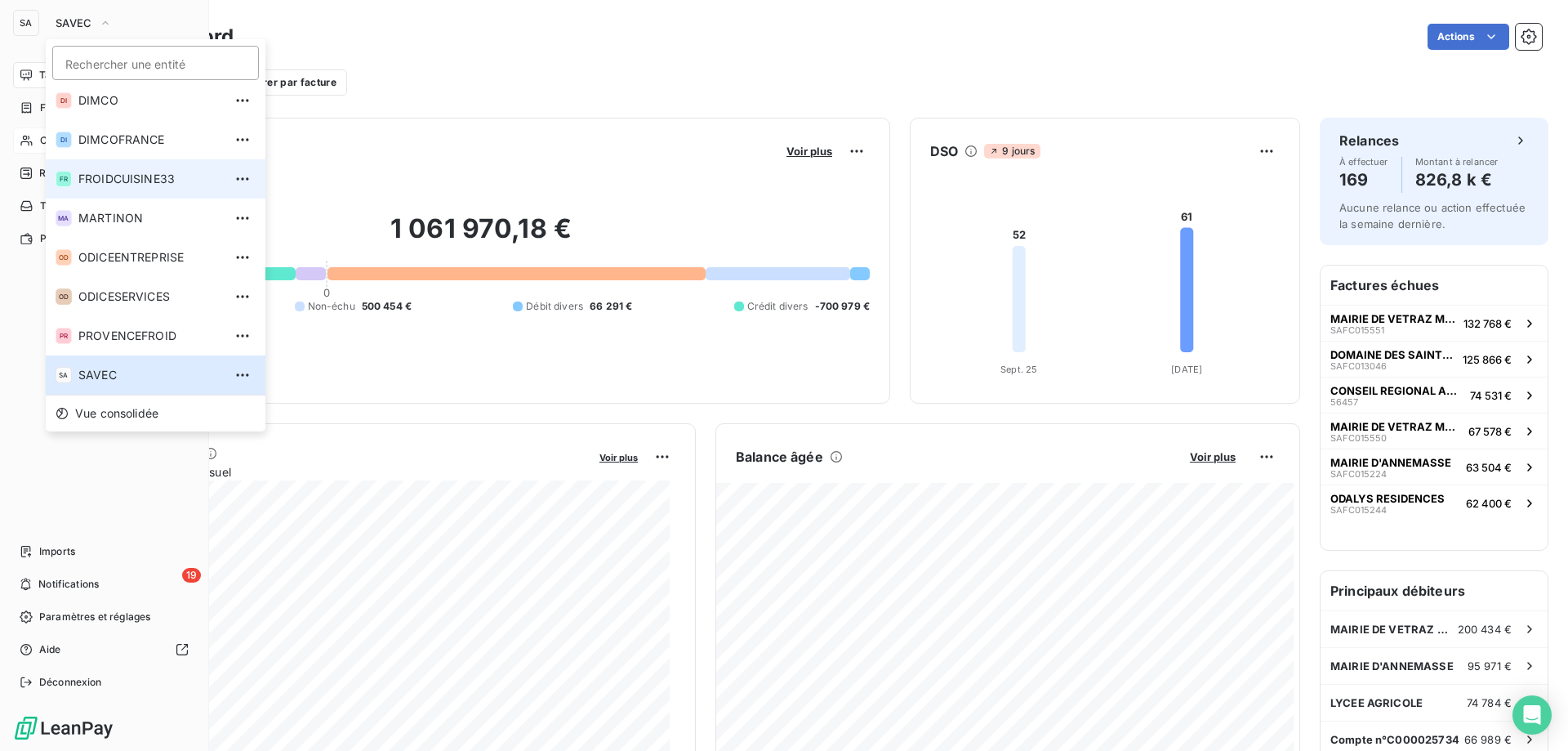
click at [148, 188] on li "FR FROIDCUISINE33" at bounding box center [155, 179] width 220 height 39
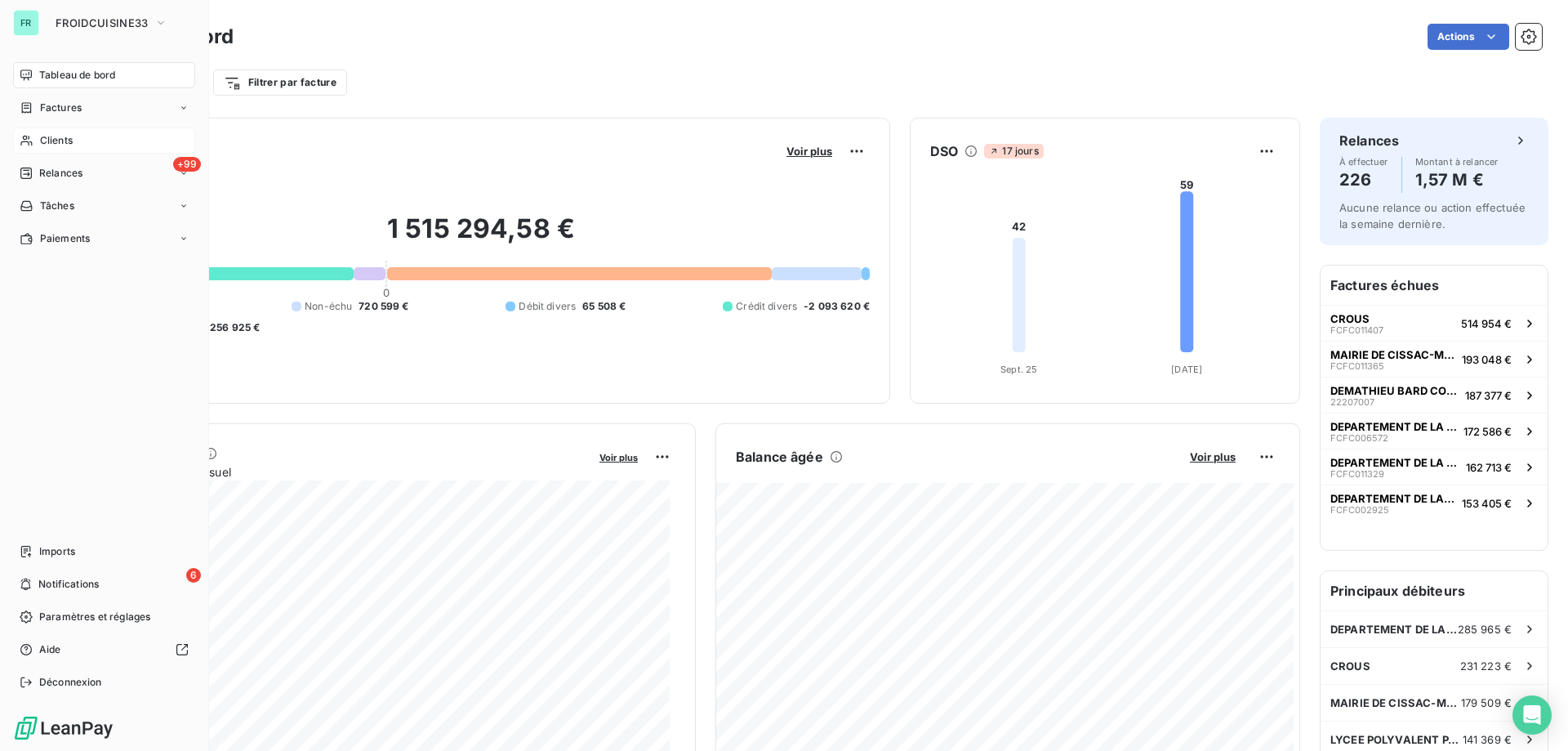
click at [89, 139] on div "Clients" at bounding box center [104, 140] width 182 height 26
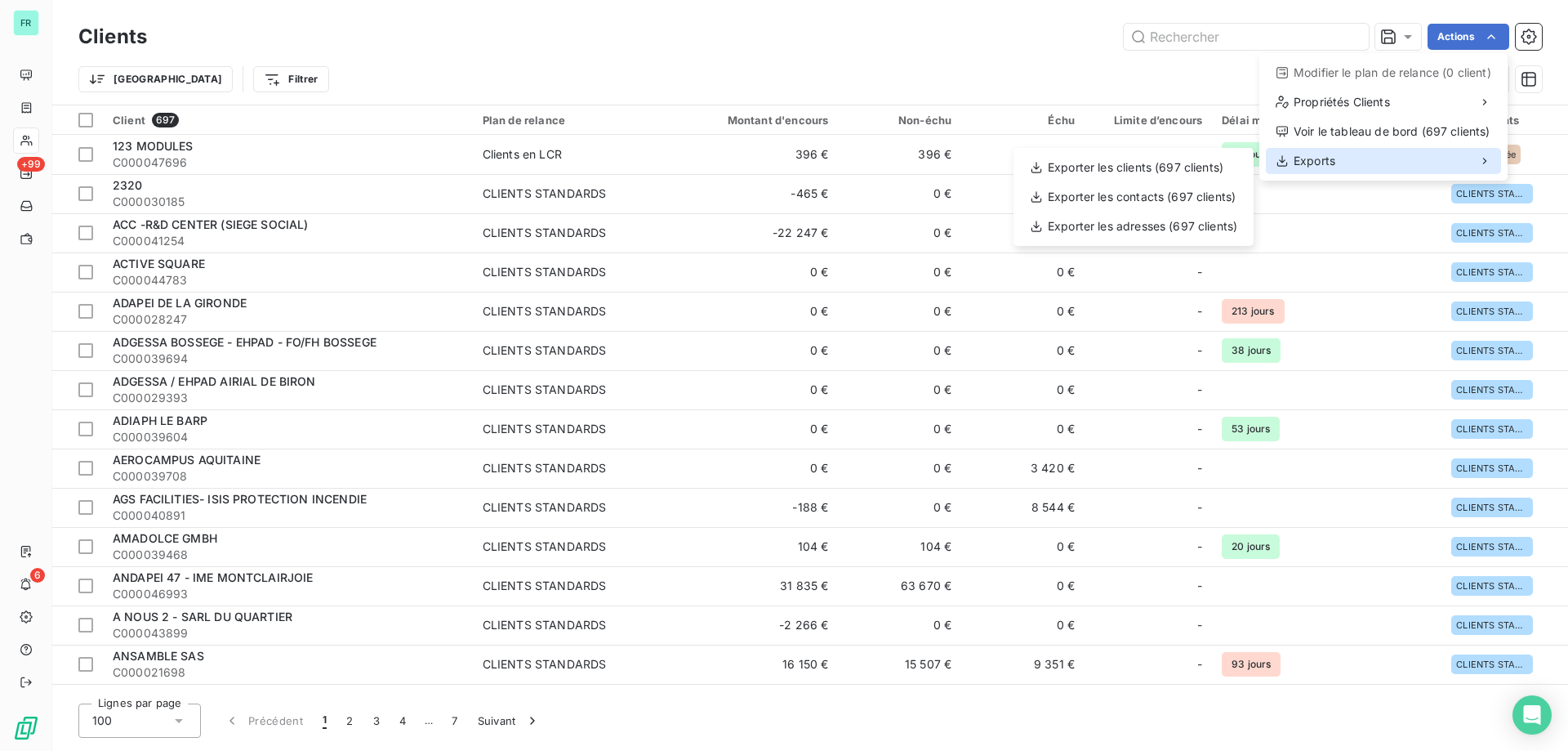
click at [1398, 167] on div "Exports" at bounding box center [1383, 161] width 235 height 26
click at [1155, 193] on div "Exporter les contacts (697 clients)" at bounding box center [1133, 196] width 227 height 26
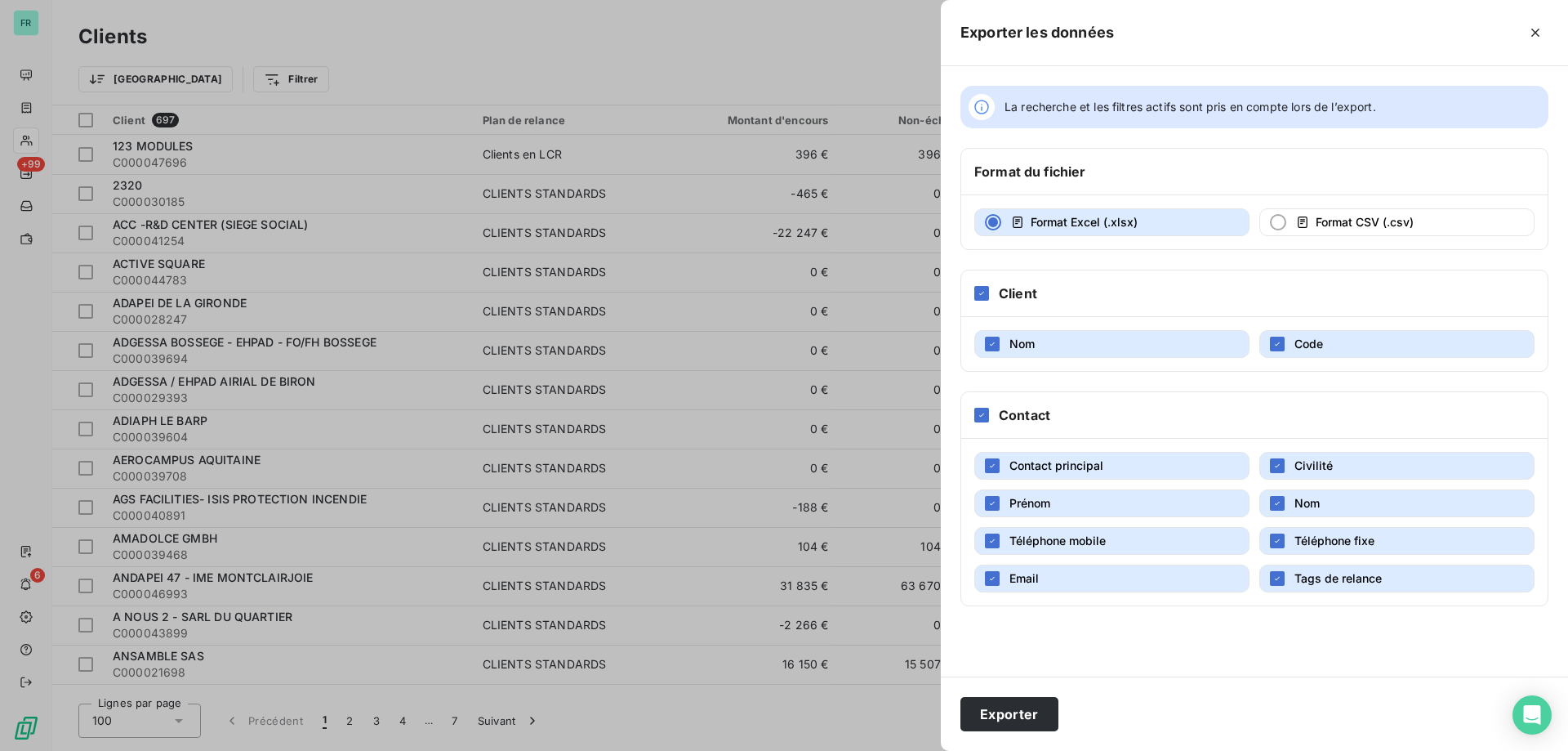
click at [1125, 464] on button "Contact principal" at bounding box center [1112, 465] width 275 height 28
click at [1097, 503] on button "Prénom" at bounding box center [1112, 503] width 275 height 28
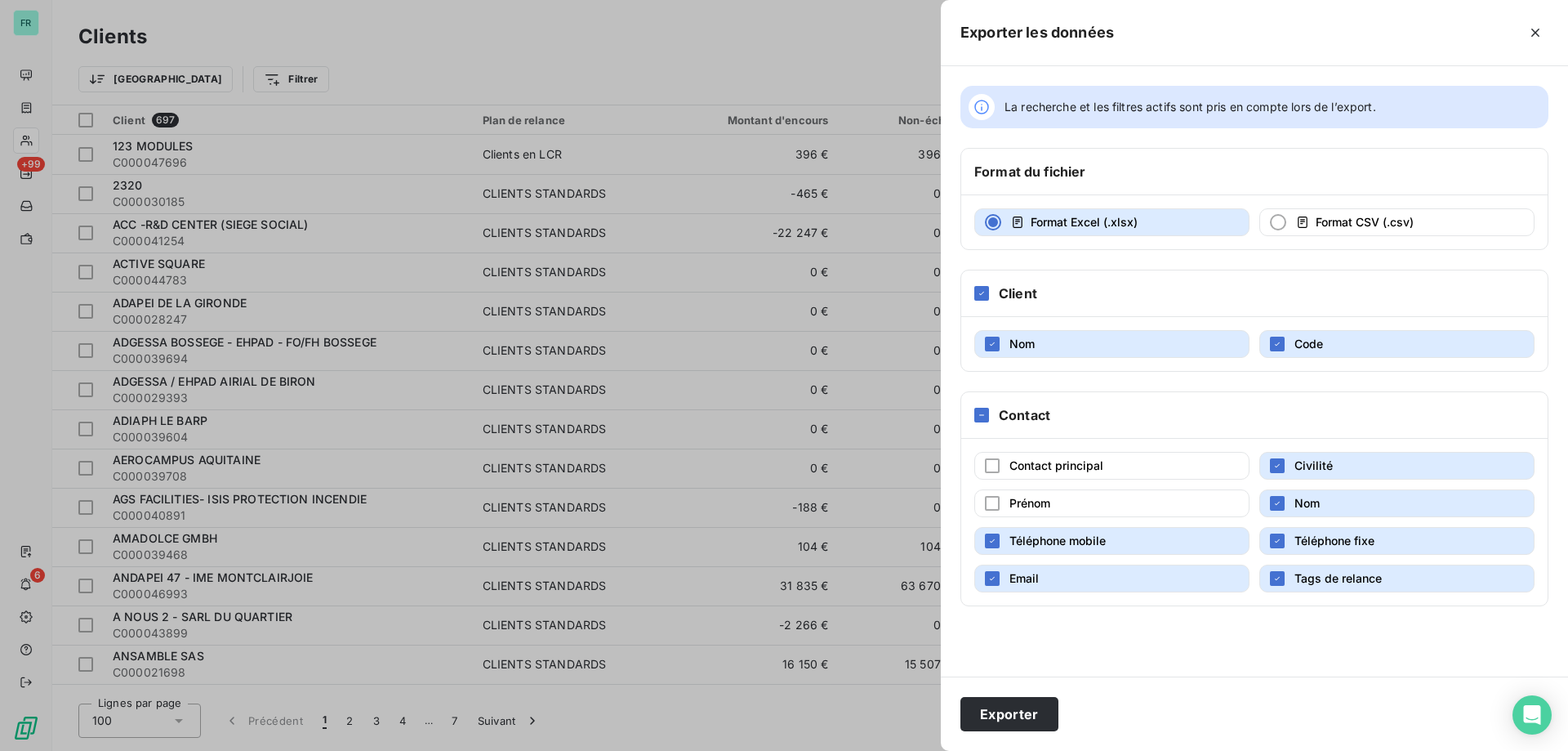
click at [1370, 460] on button "Civilité" at bounding box center [1397, 465] width 275 height 28
click at [1334, 582] on span "Tags de relance" at bounding box center [1339, 578] width 88 height 14
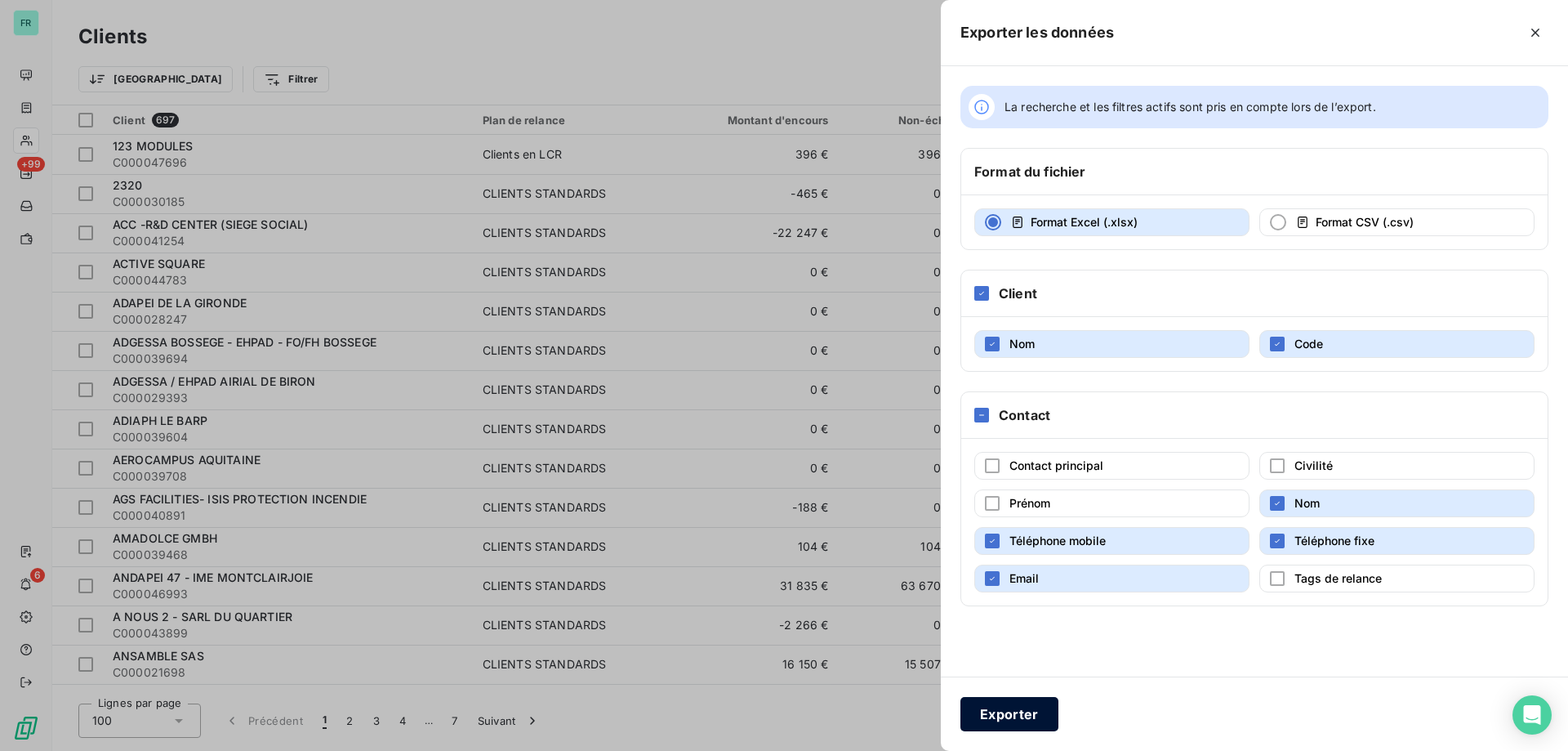
click at [1024, 708] on button "Exporter" at bounding box center [1010, 713] width 98 height 34
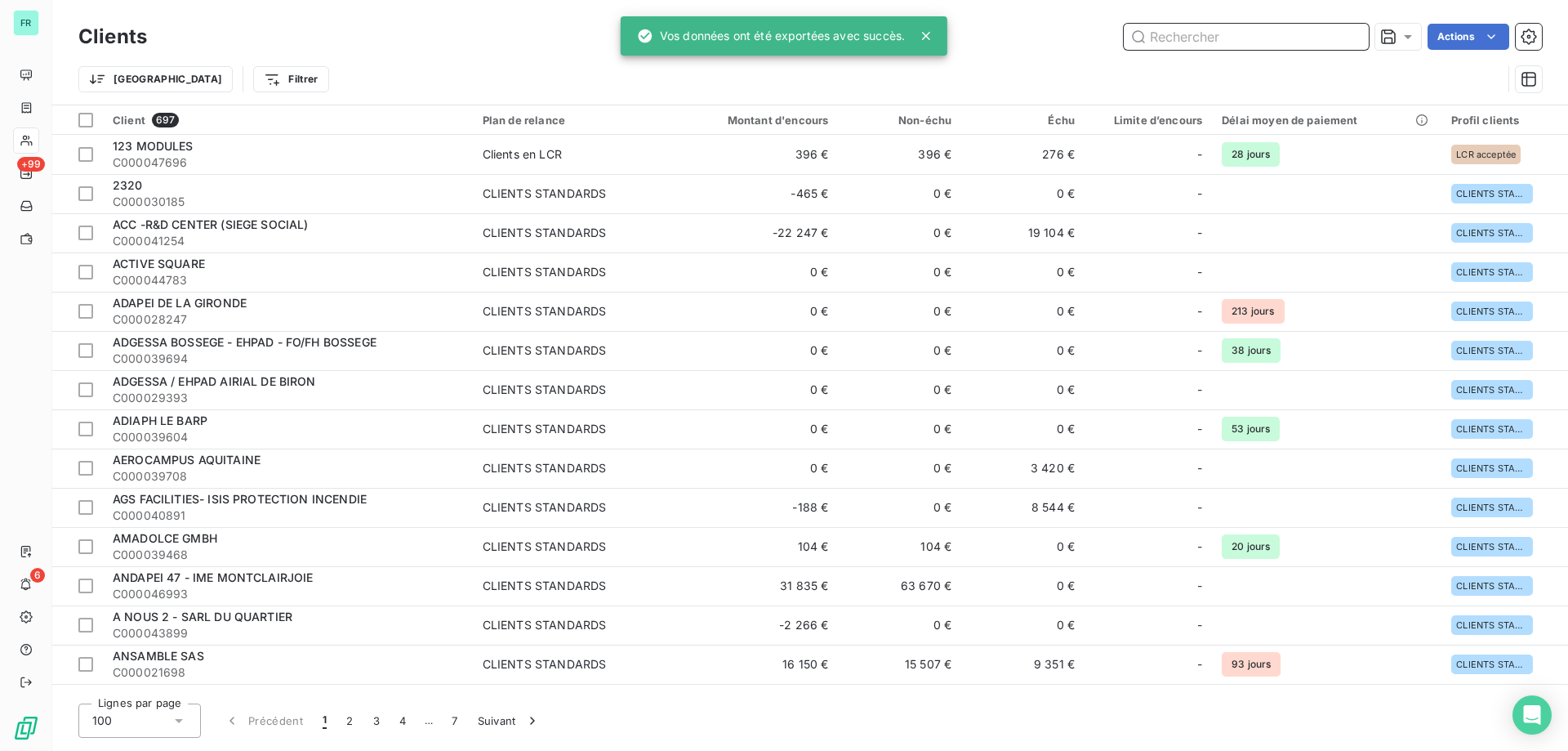
click at [1290, 38] on input "text" at bounding box center [1247, 37] width 245 height 26
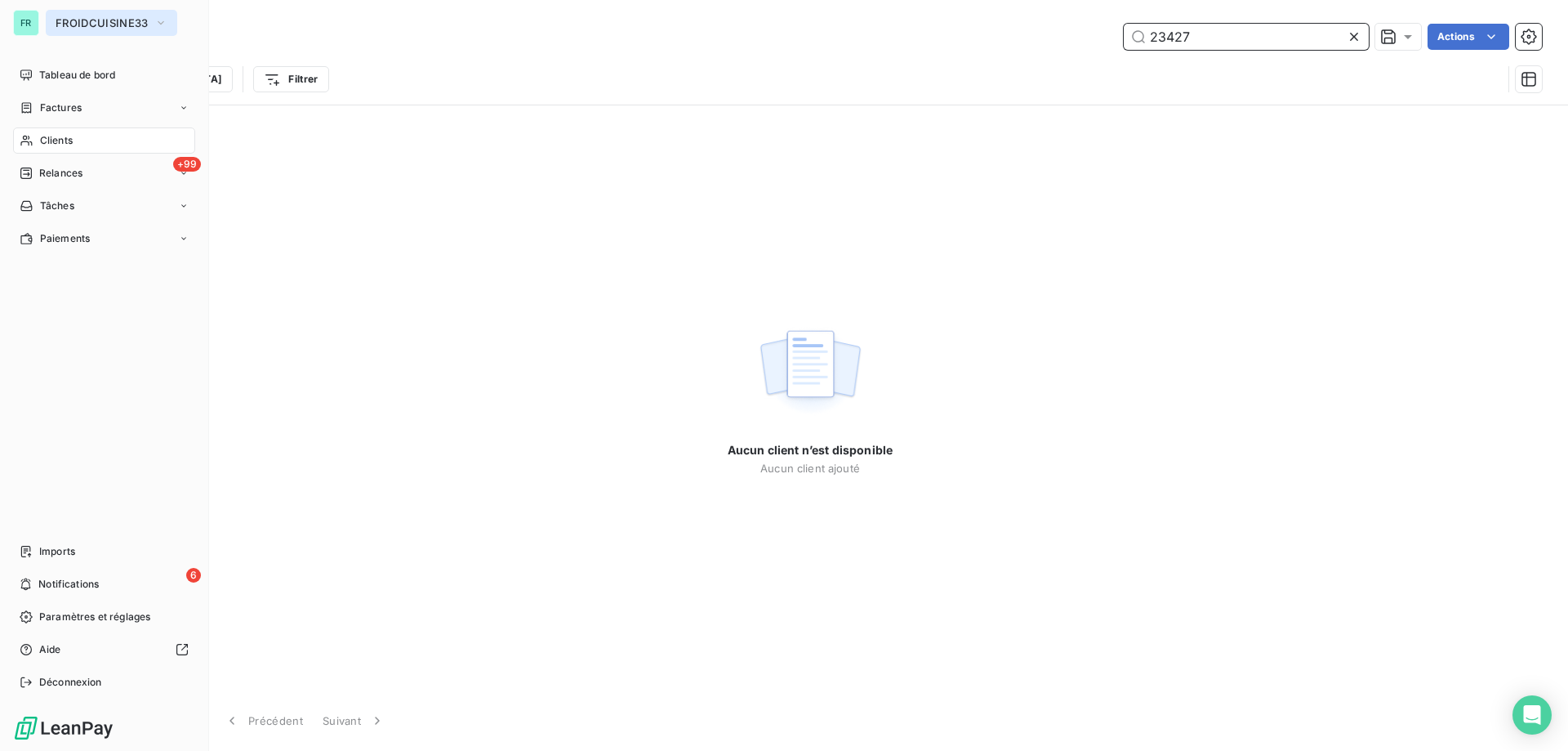
type input "23427"
click at [98, 16] on span "FROIDCUISINE33" at bounding box center [101, 22] width 92 height 13
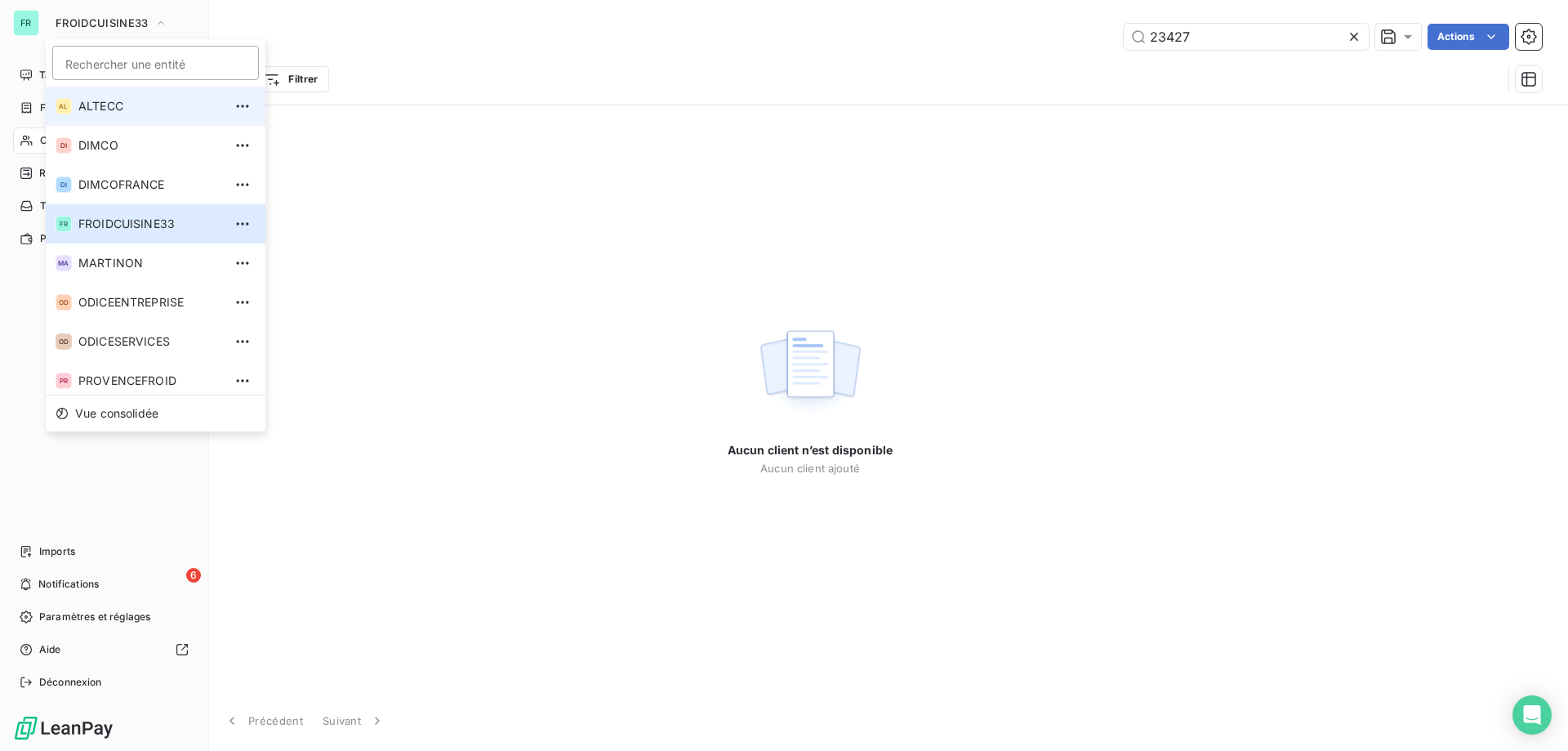
click at [136, 108] on span "ALTECC" at bounding box center [151, 106] width 145 height 16
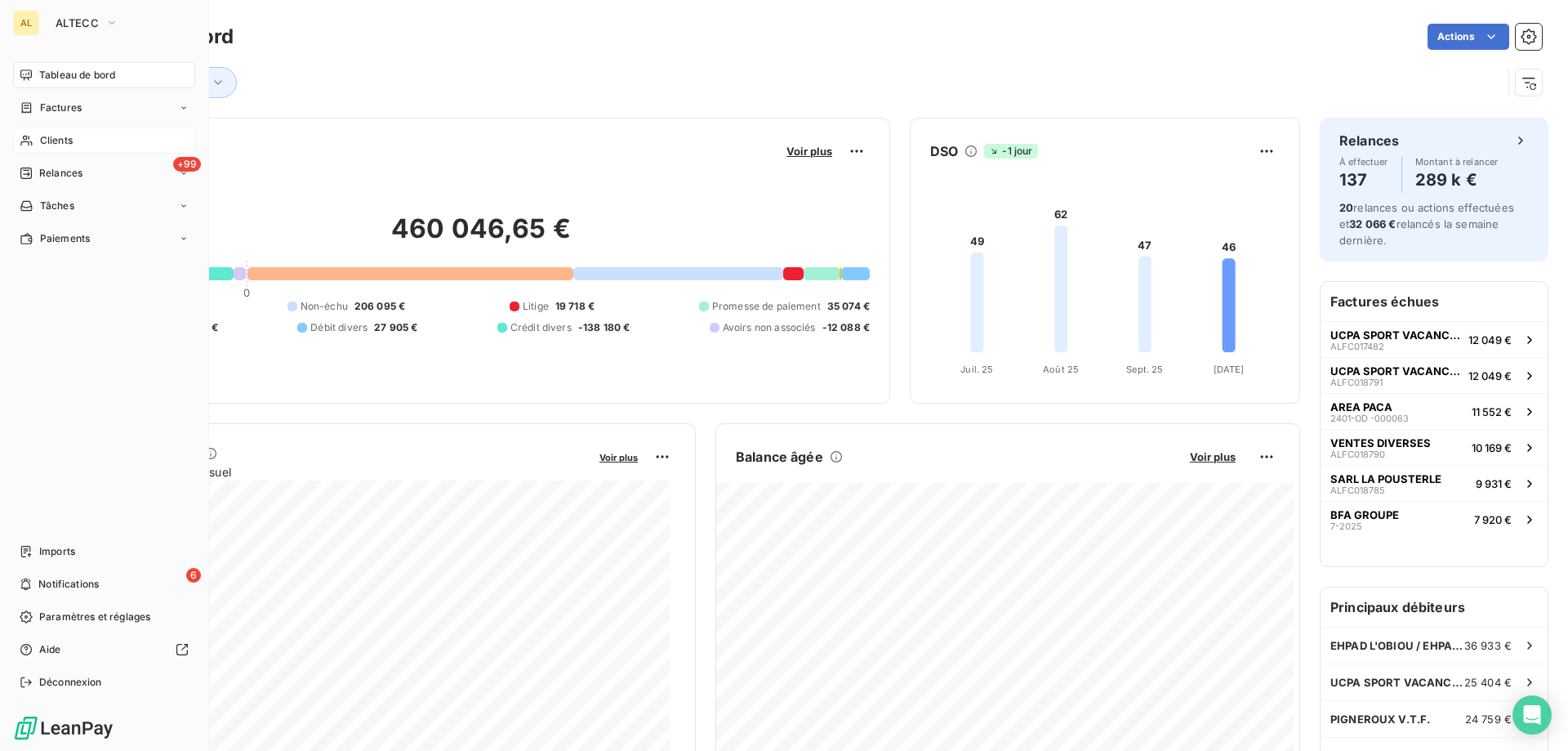
click at [53, 139] on span "Clients" at bounding box center [56, 140] width 33 height 14
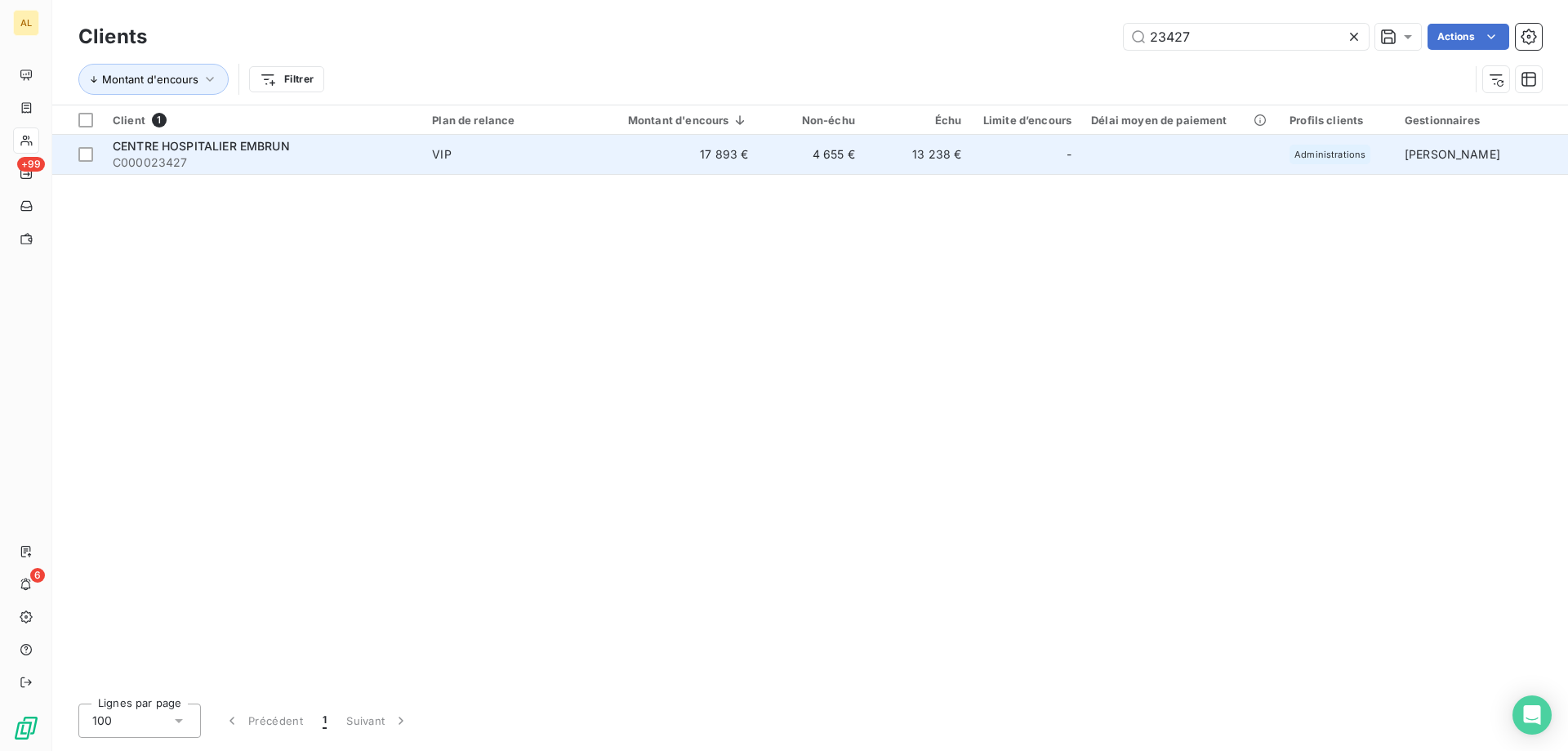
click at [194, 148] on span "CENTRE HOSPITALIER EMBRUN" at bounding box center [201, 146] width 177 height 14
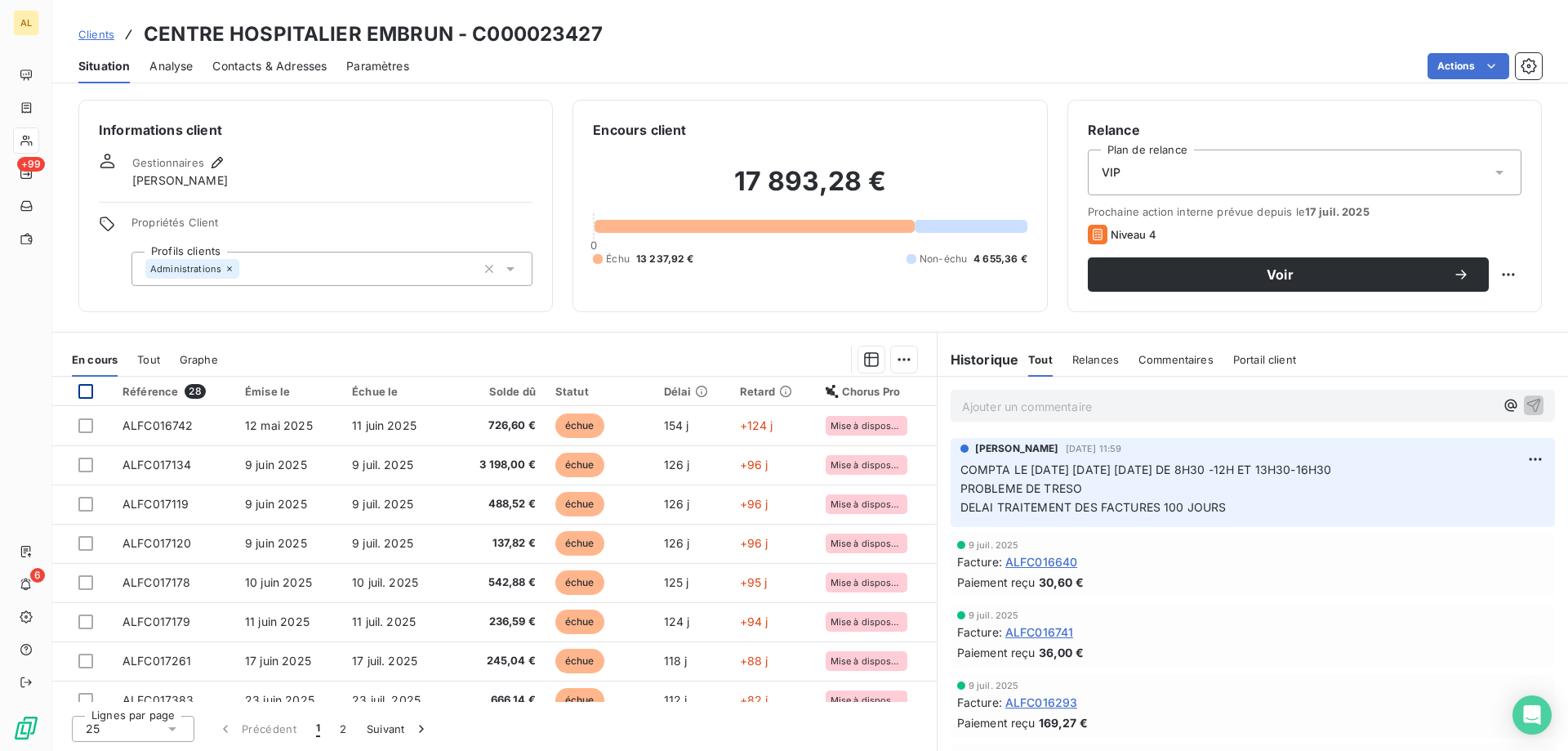
click at [80, 393] on div at bounding box center [86, 391] width 14 height 14
click at [907, 362] on html "AL +99 6 Clients CENTRE HOSPITALIER EMBRUN - C000023427 Situation Analyse Conta…" at bounding box center [784, 375] width 1568 height 751
click at [779, 336] on html "AL +99 6 Clients CENTRE HOSPITALIER EMBRUN - C000023427 Situation Analyse Conta…" at bounding box center [784, 375] width 1568 height 751
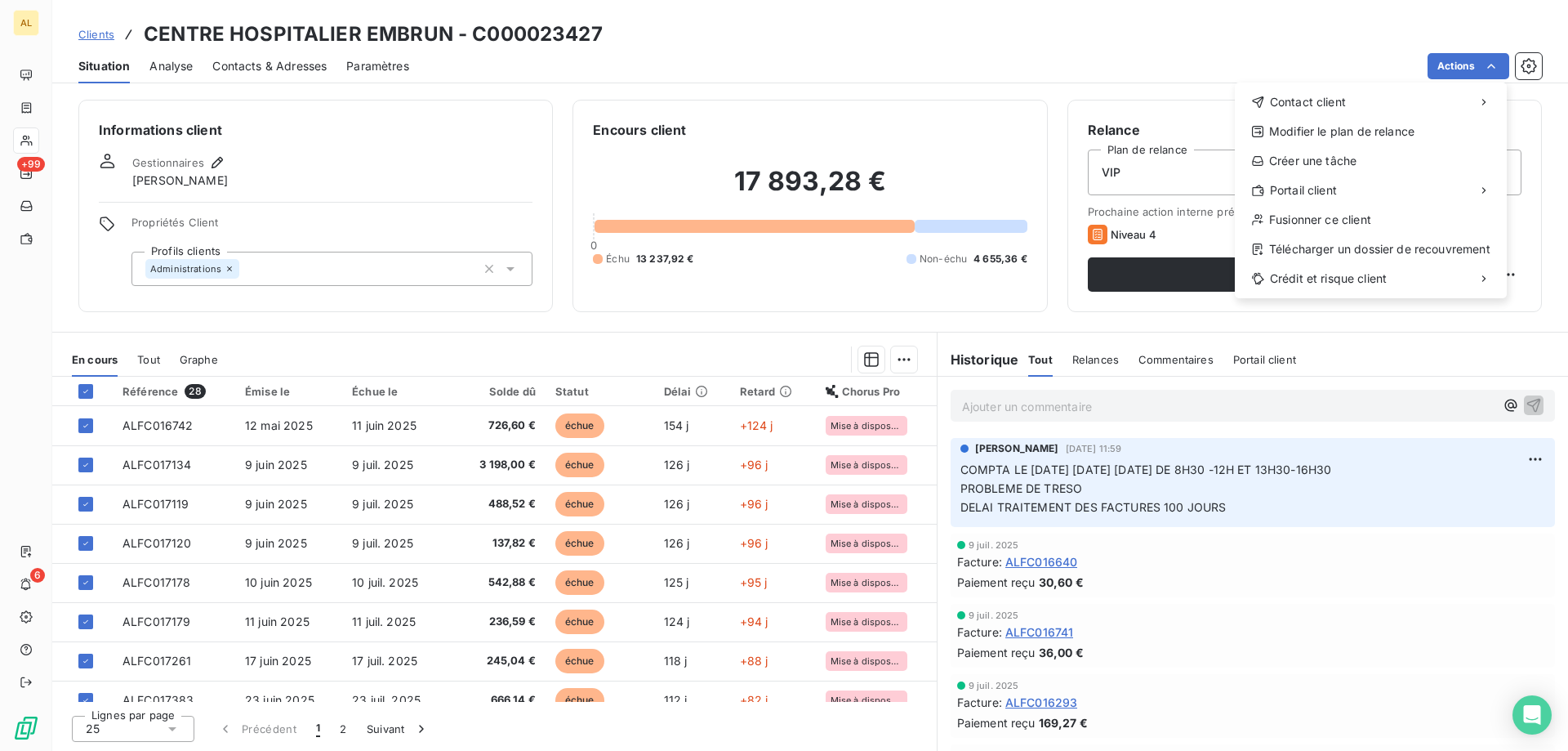
click at [1530, 60] on html "AL +99 6 Clients CENTRE HOSPITALIER EMBRUN - C000023427 Situation Analyse Conta…" at bounding box center [784, 375] width 1568 height 751
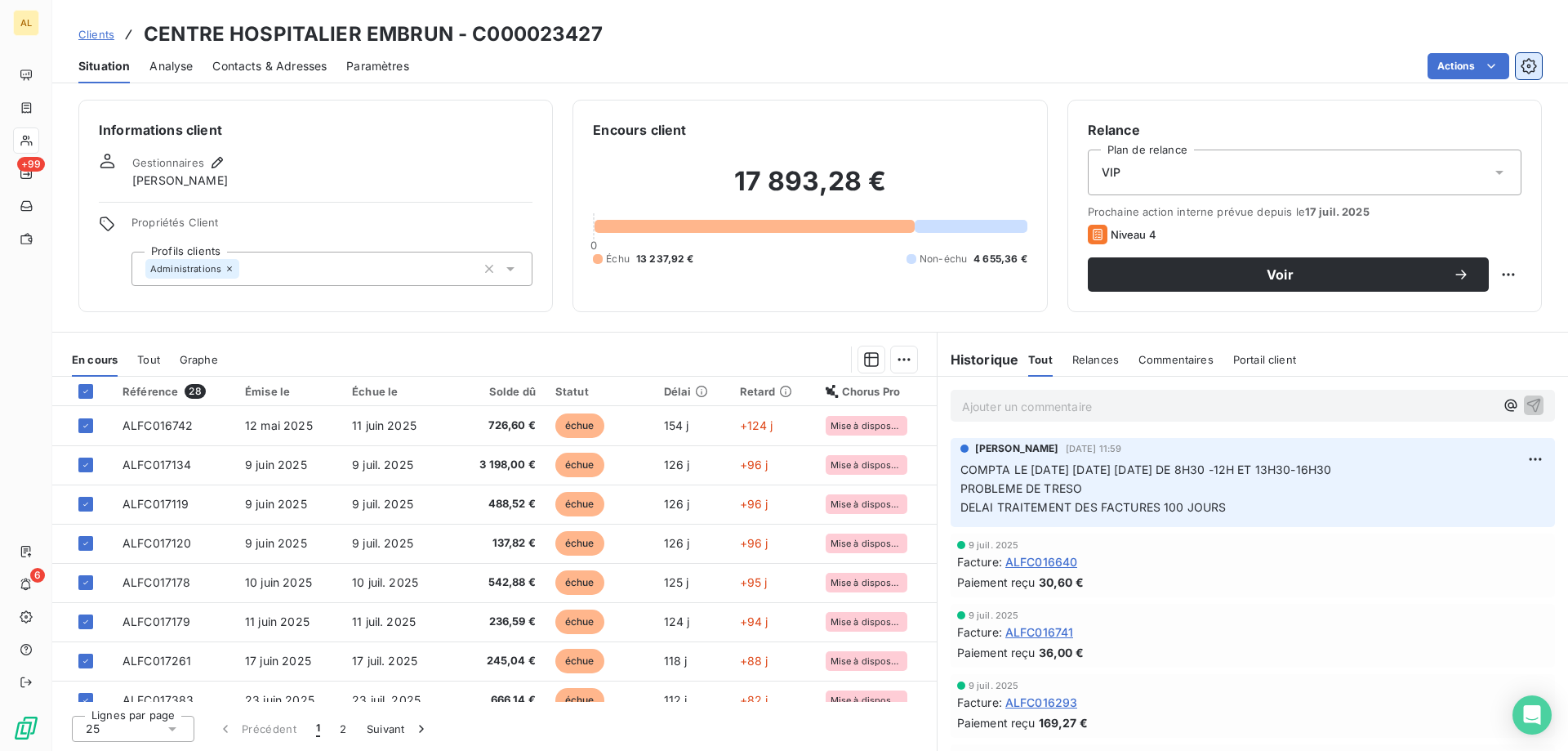
click at [1531, 60] on icon "button" at bounding box center [1529, 66] width 16 height 16
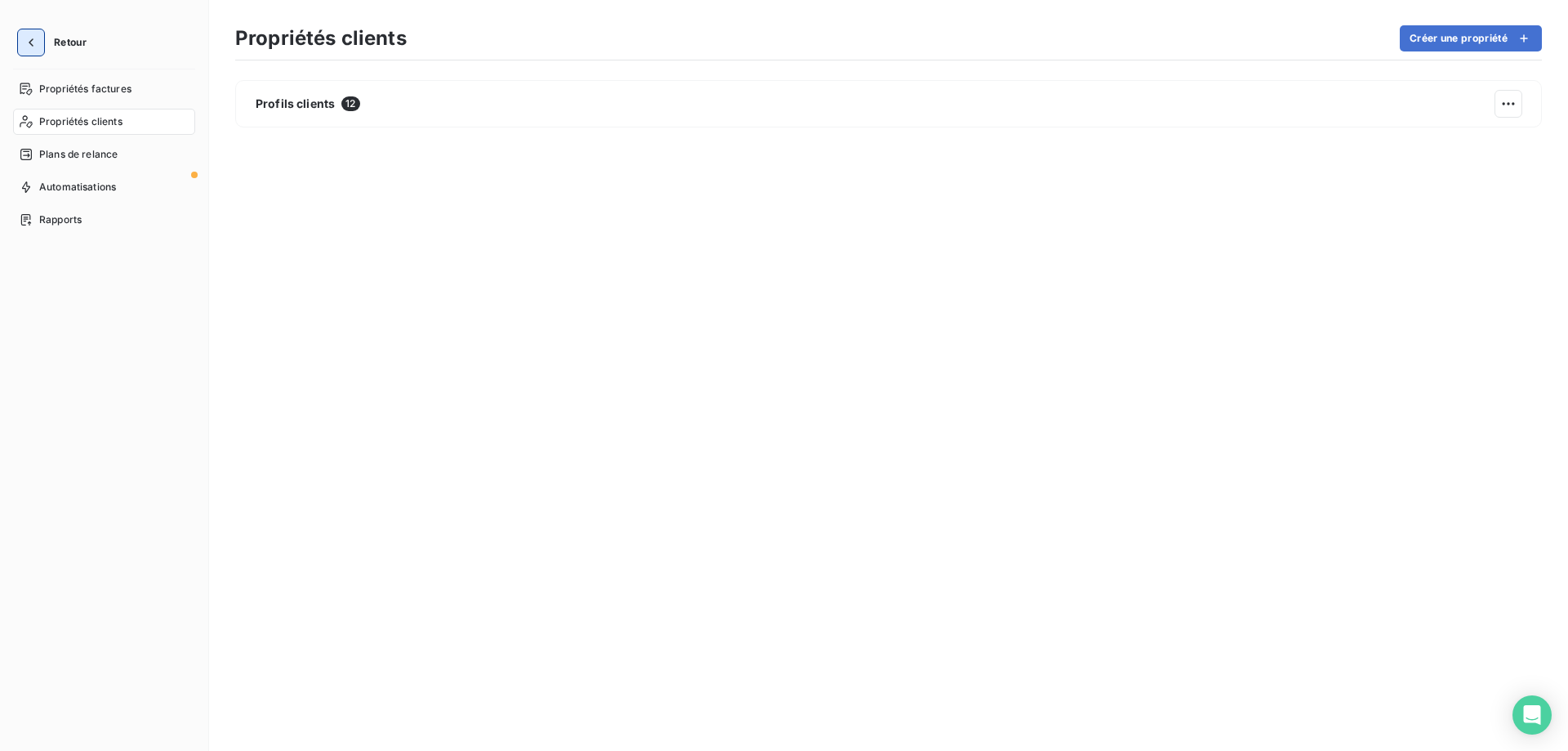
click at [41, 38] on button "button" at bounding box center [30, 42] width 26 height 26
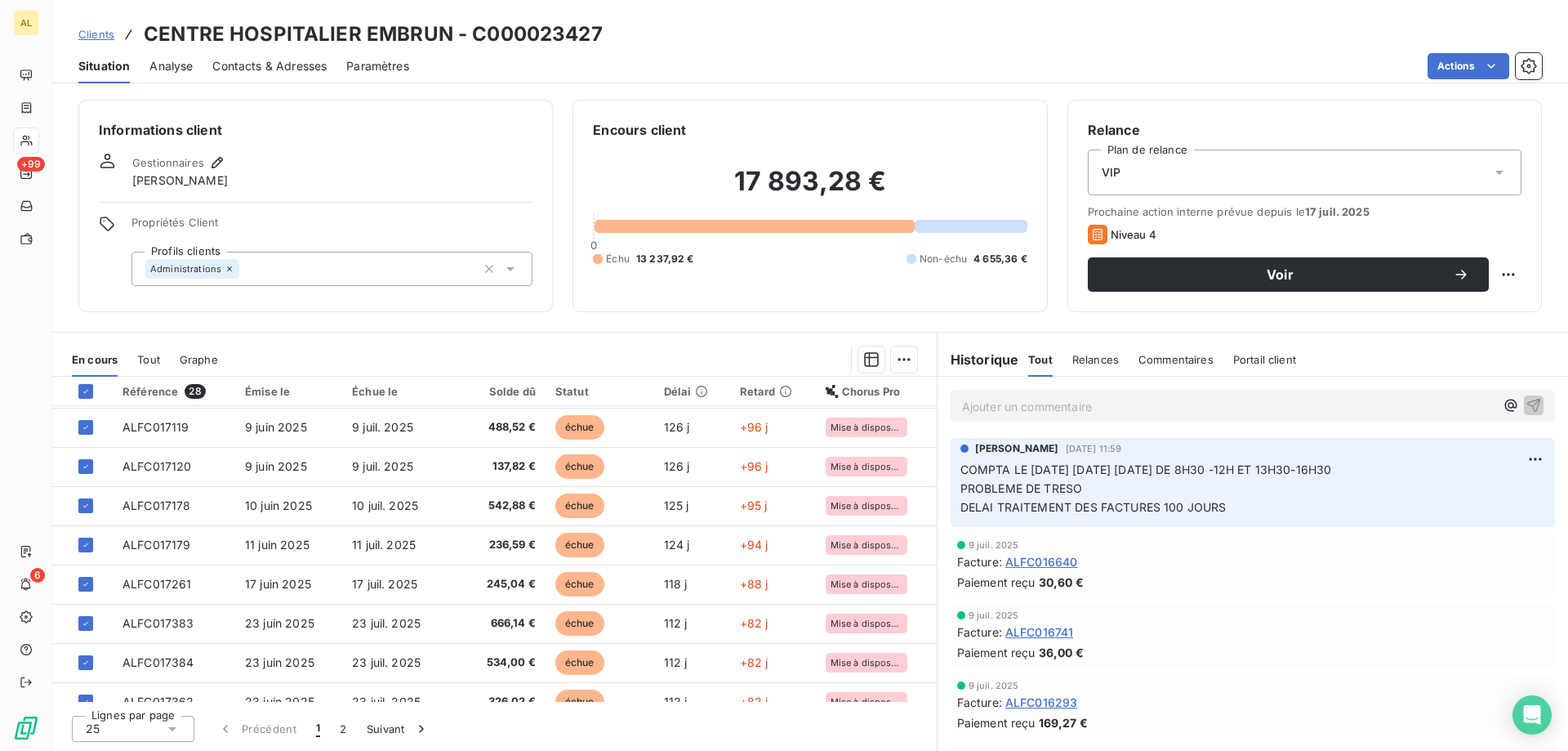
scroll to position [163, 0]
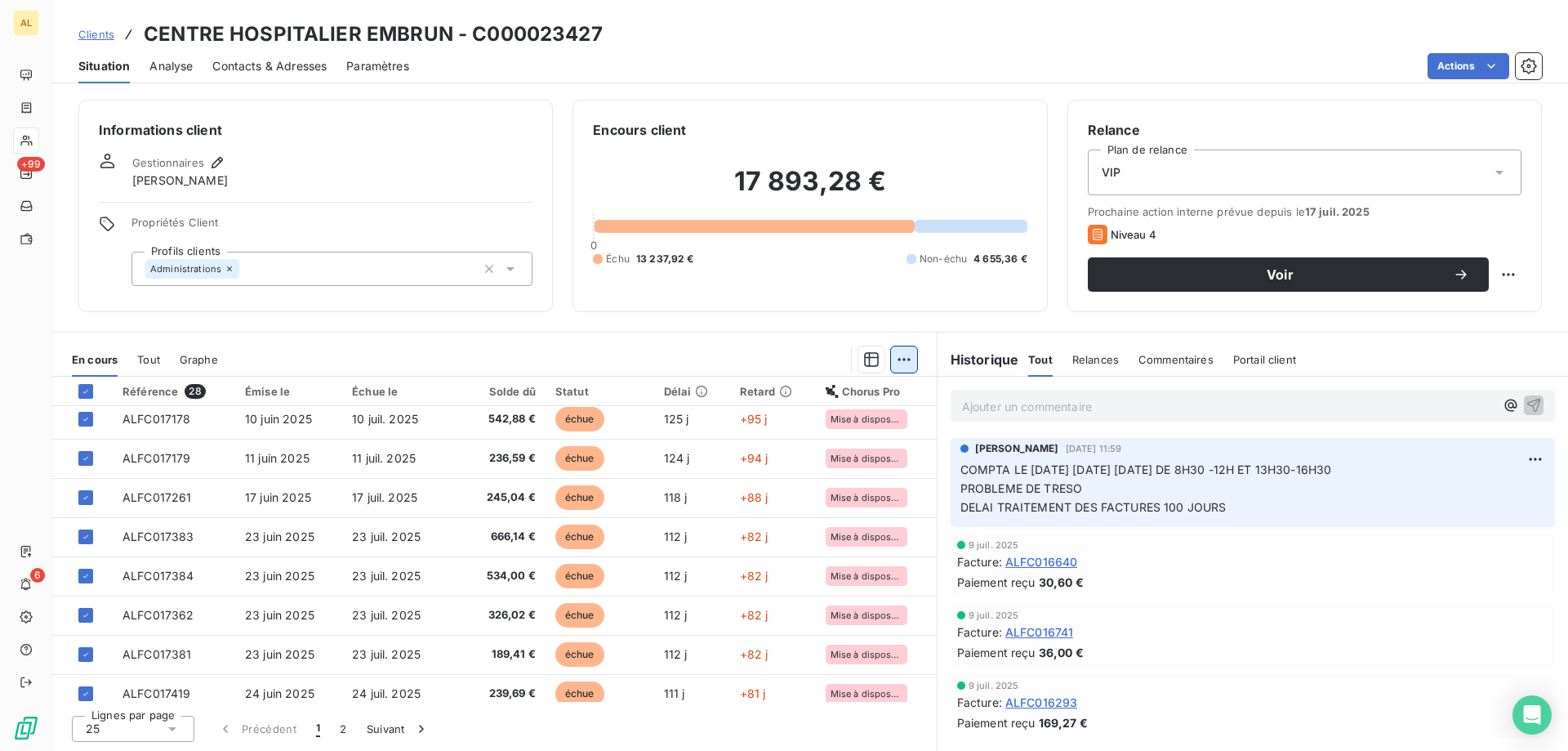
click at [912, 355] on html "AL +99 6 Clients CENTRE HOSPITALIER EMBRUN - C000023427 Situation Analyse Conta…" at bounding box center [784, 375] width 1568 height 751
click at [768, 355] on html "AL +99 6 Clients CENTRE HOSPITALIER EMBRUN - C000023427 Situation Analyse Conta…" at bounding box center [784, 375] width 1568 height 751
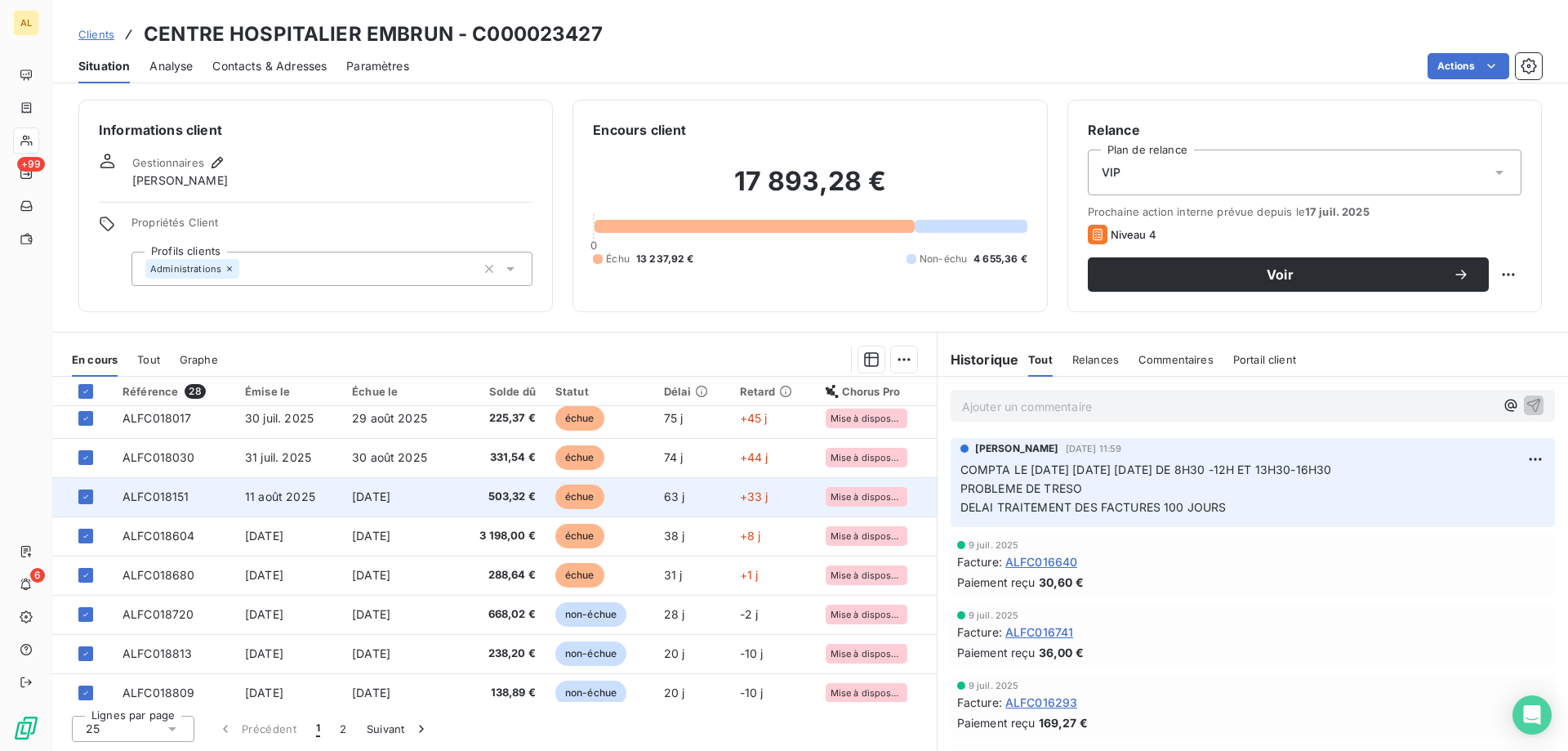
scroll to position [685, 0]
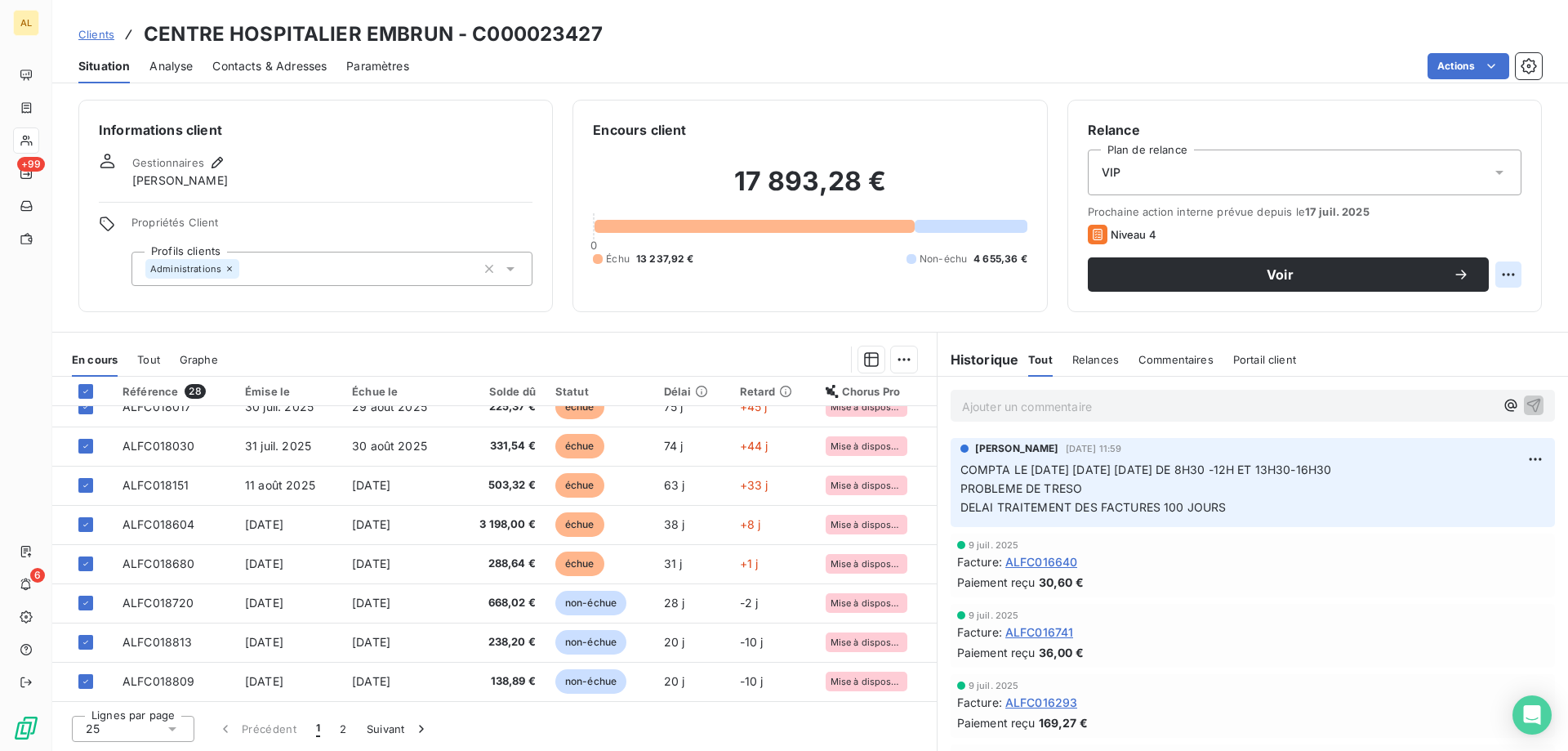
click at [1518, 276] on html "AL +99 6 Clients CENTRE HOSPITALIER EMBRUN - C000023427 Situation Analyse Conta…" at bounding box center [784, 375] width 1568 height 751
click at [1476, 360] on html "AL +99 6 Clients CENTRE HOSPITALIER EMBRUN - C000023427 Situation Analyse Conta…" at bounding box center [784, 375] width 1568 height 751
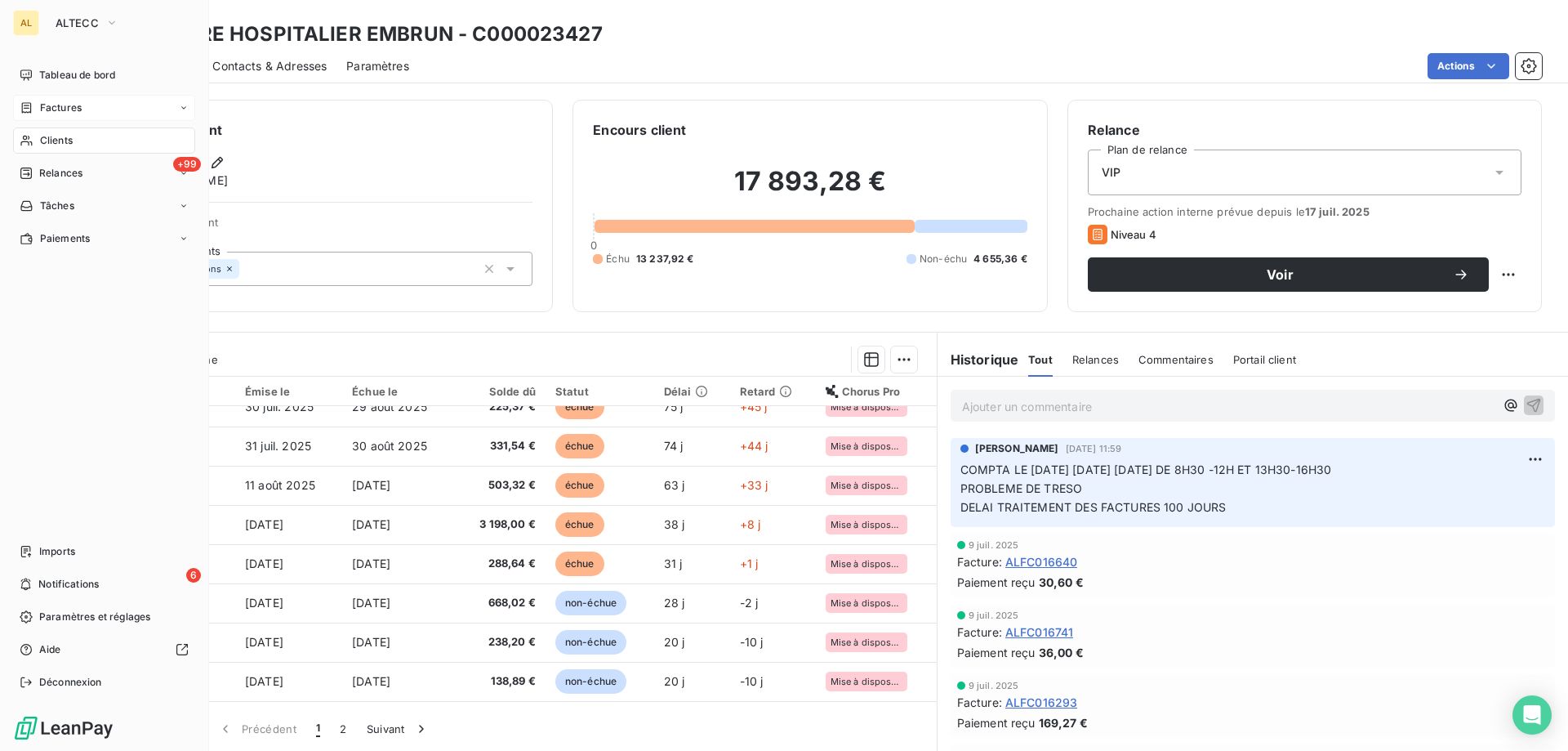
click at [81, 110] on span "Factures" at bounding box center [61, 108] width 42 height 14
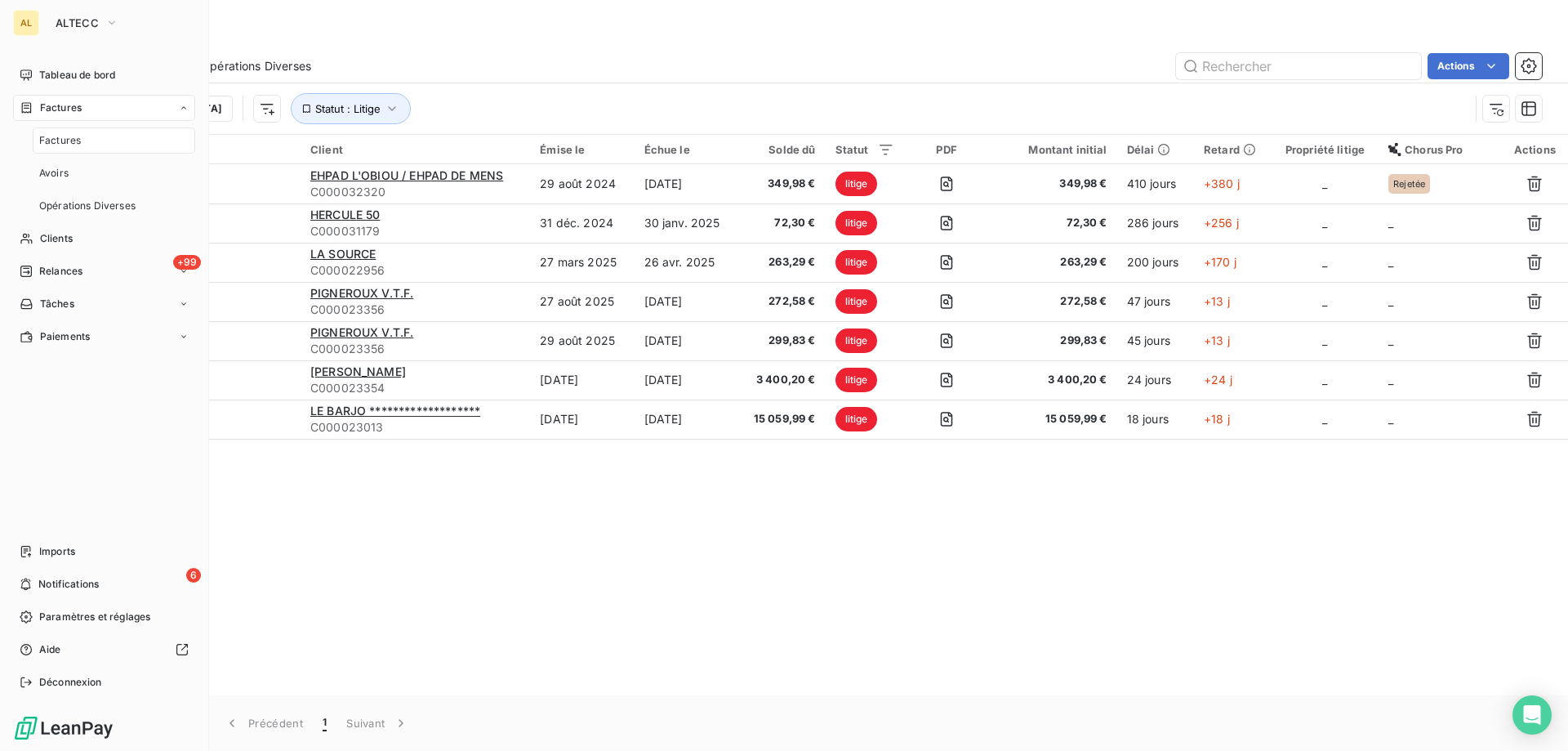
click at [69, 146] on span "Factures" at bounding box center [60, 140] width 42 height 14
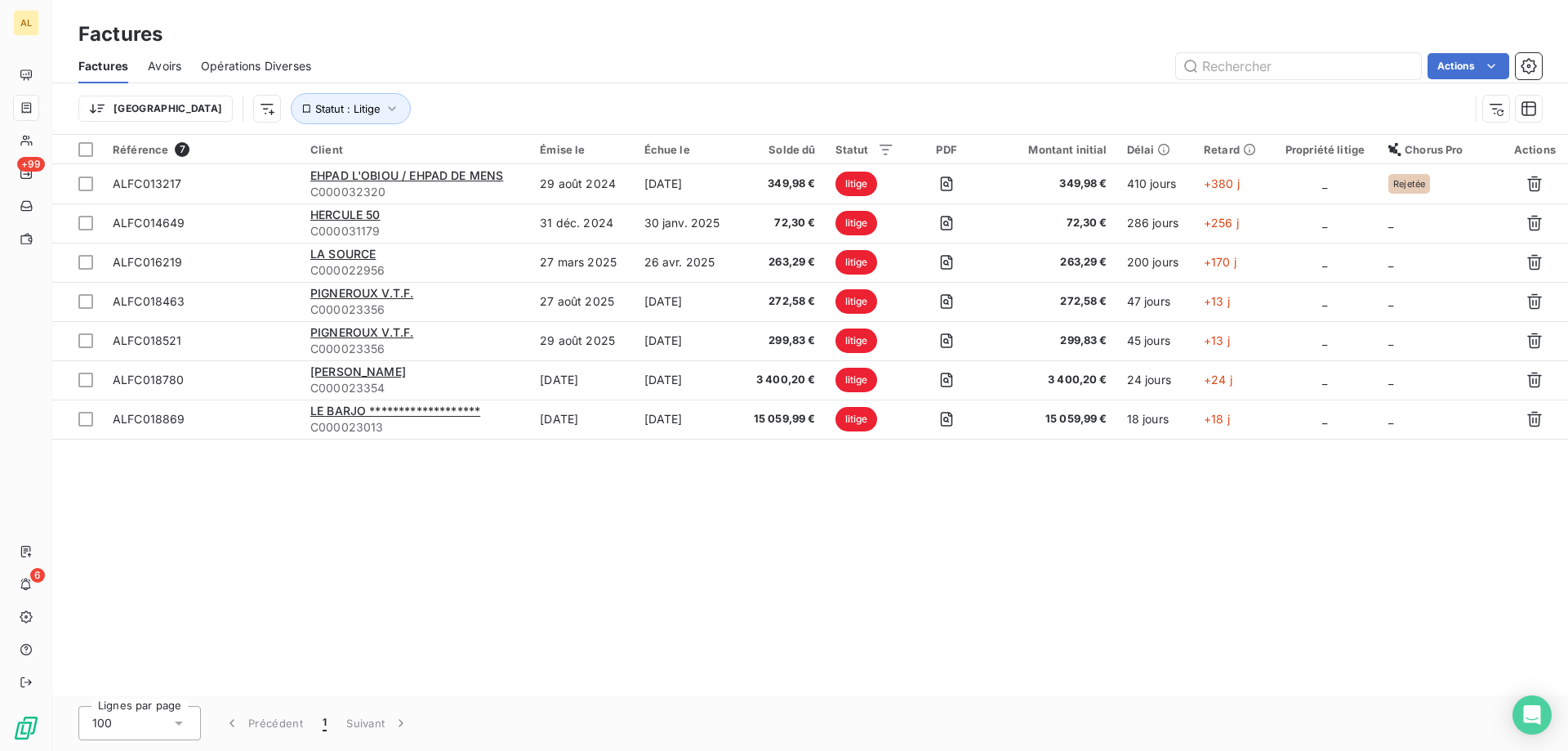
click at [113, 64] on span "Factures" at bounding box center [104, 66] width 50 height 16
click at [163, 70] on span "Avoirs" at bounding box center [165, 66] width 34 height 16
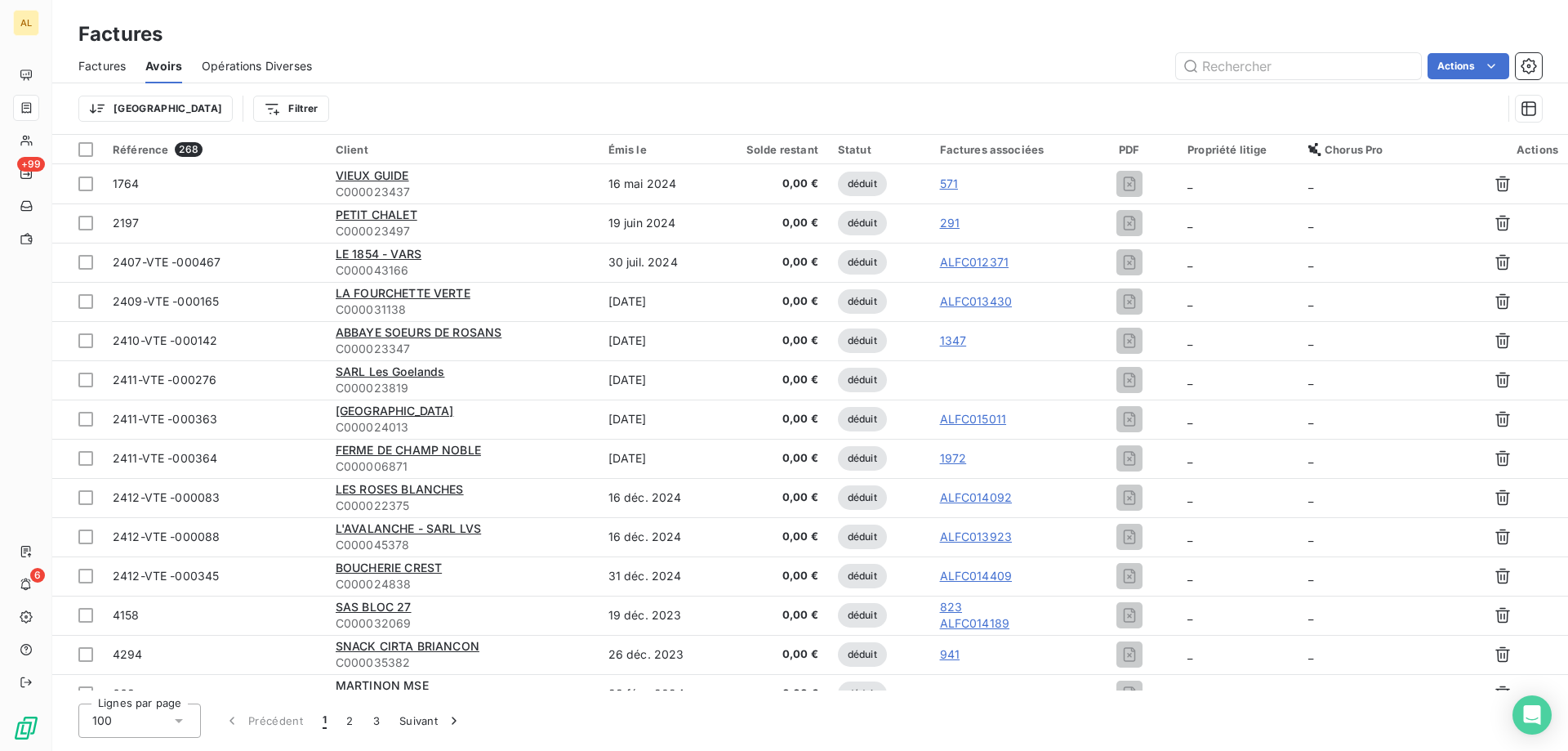
click at [244, 63] on span "Opérations Diverses" at bounding box center [256, 66] width 110 height 16
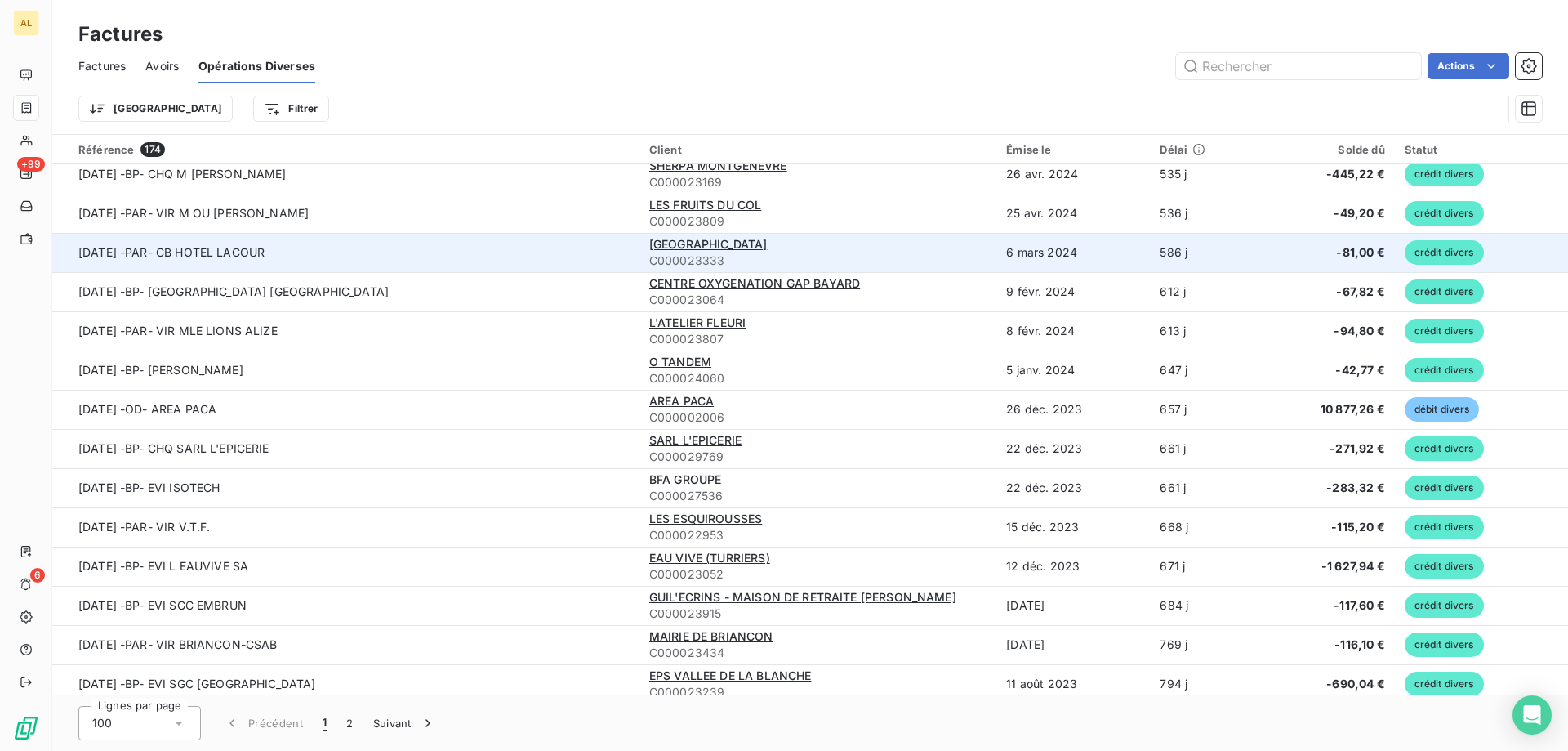
scroll to position [3064, 0]
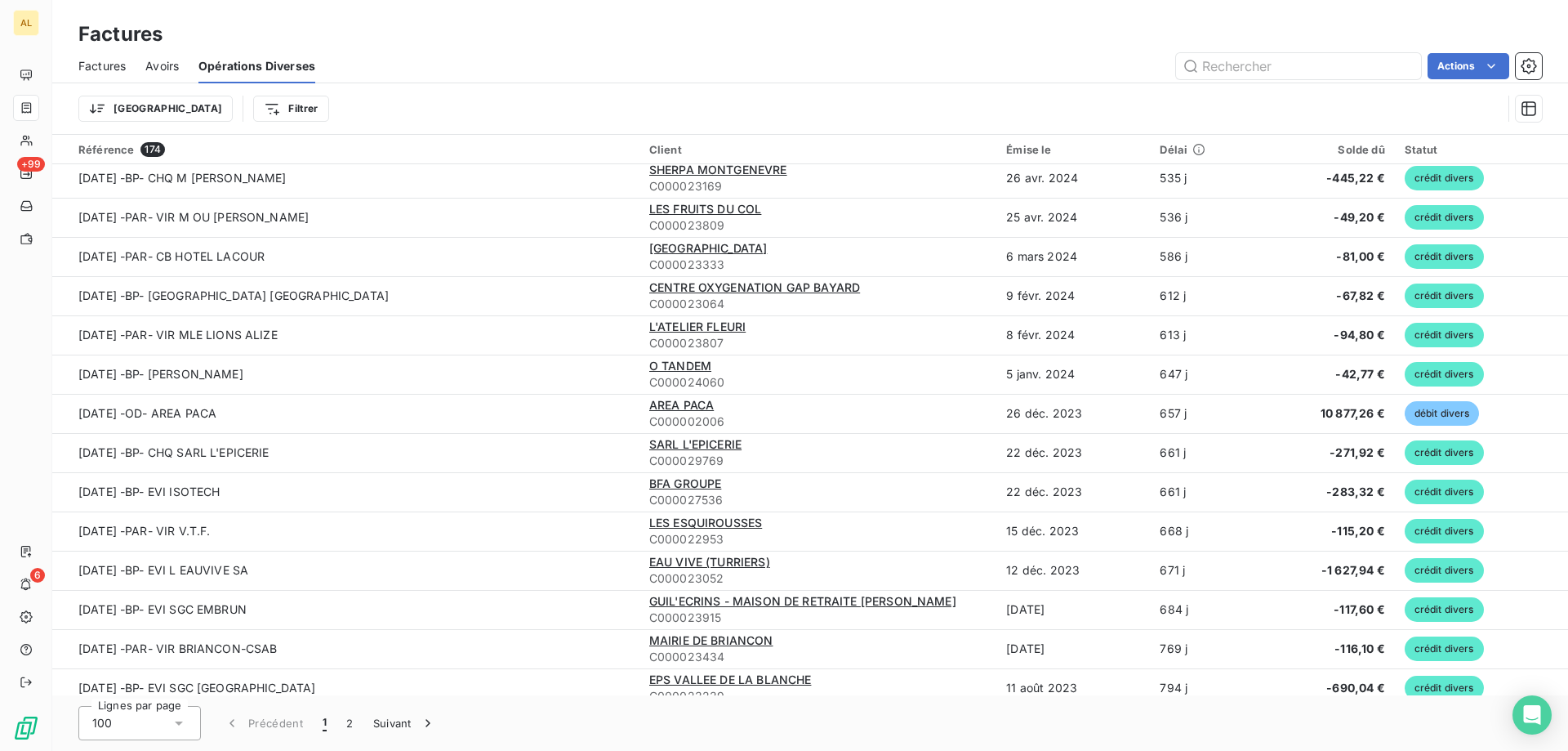
click at [124, 65] on span "Factures" at bounding box center [102, 66] width 47 height 16
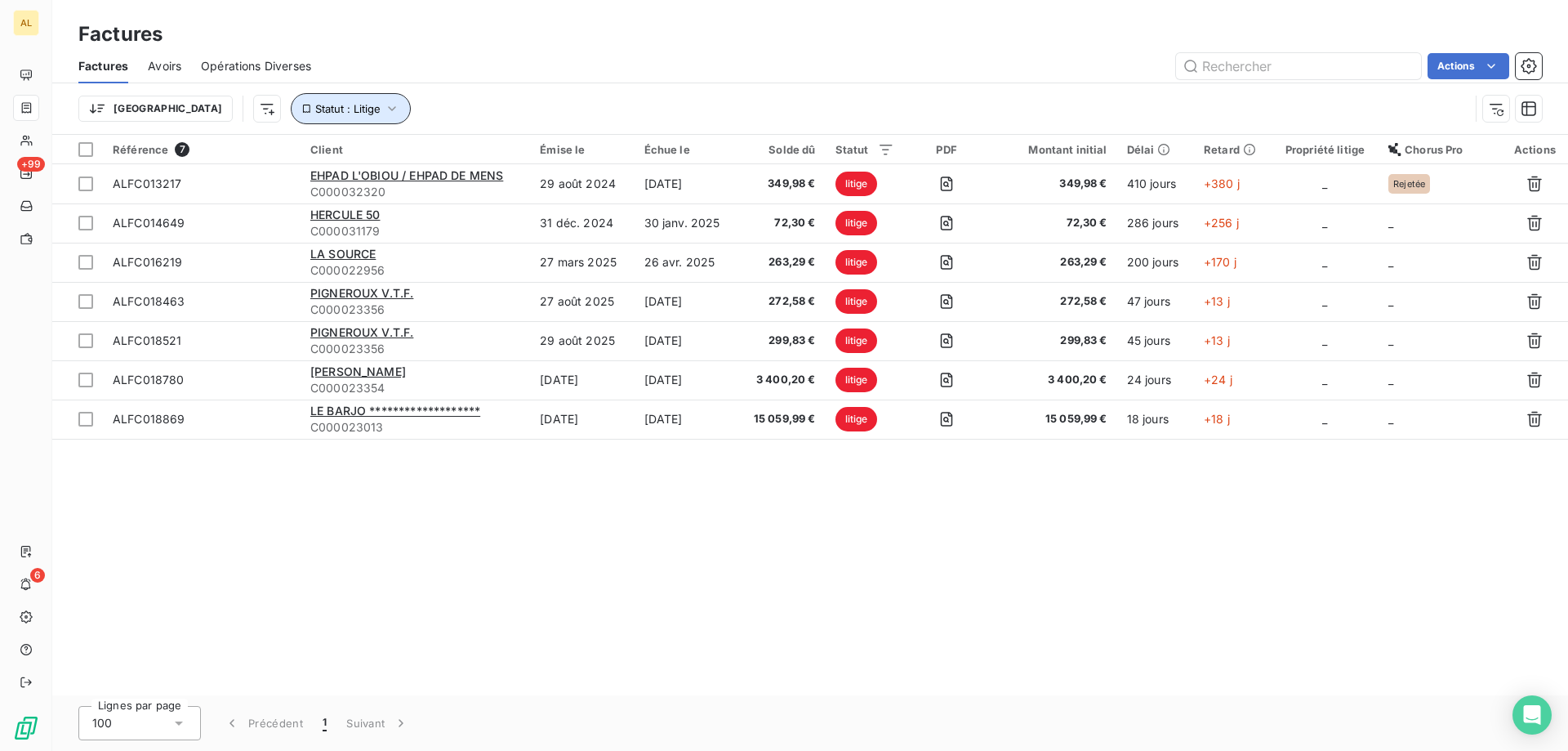
click at [384, 107] on icon "button" at bounding box center [392, 109] width 16 height 16
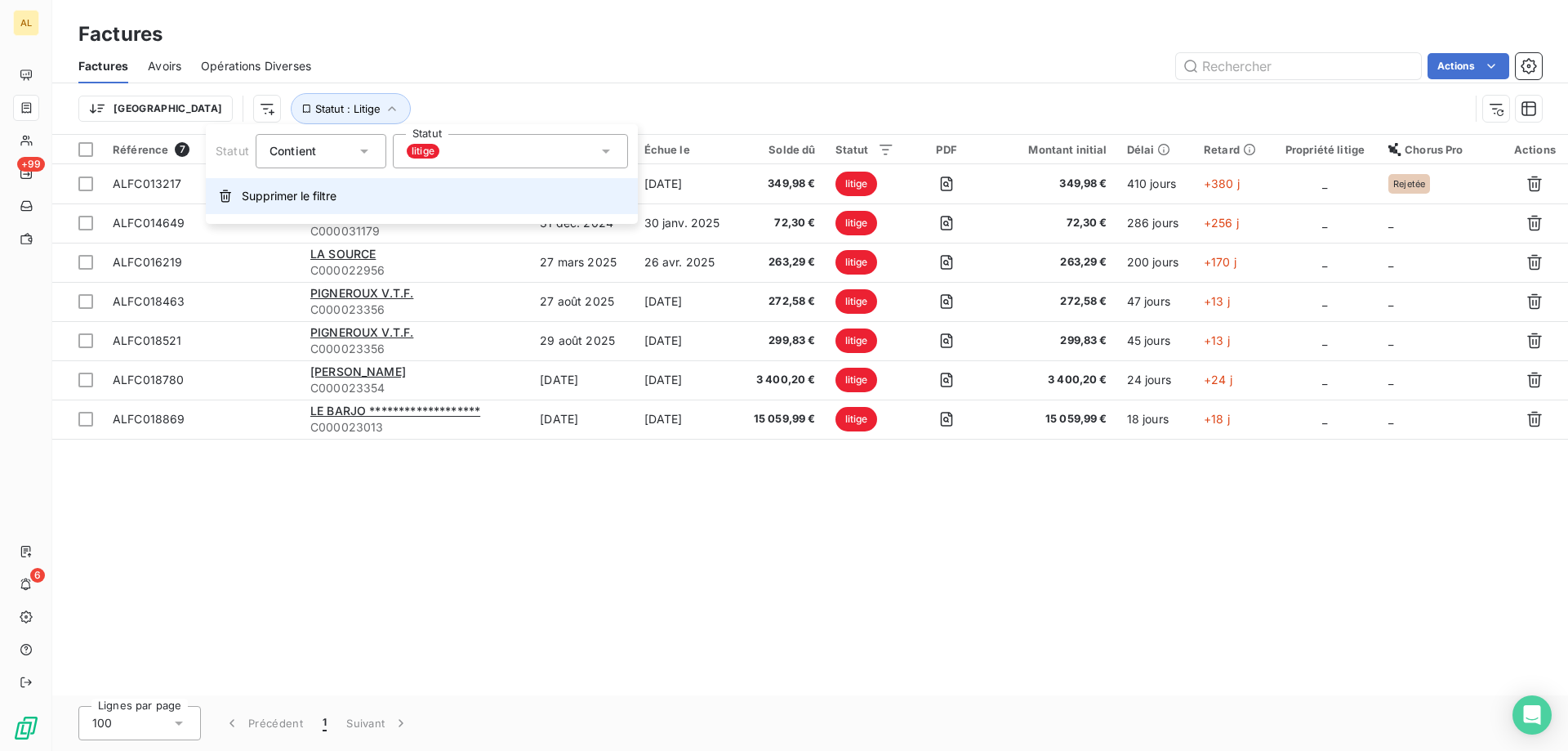
click at [288, 189] on span "Supprimer le filtre" at bounding box center [289, 196] width 95 height 16
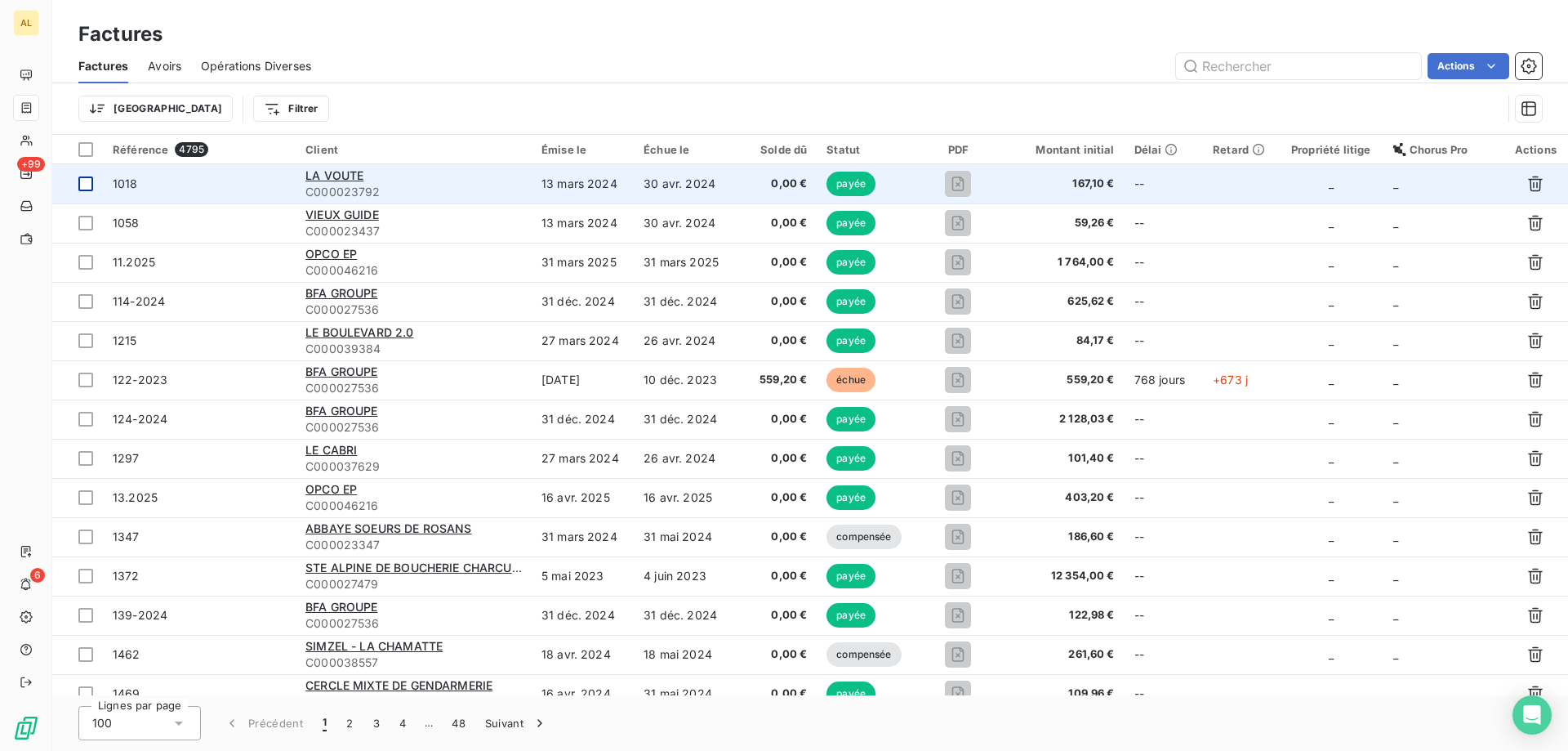
click at [81, 178] on div at bounding box center [86, 184] width 14 height 14
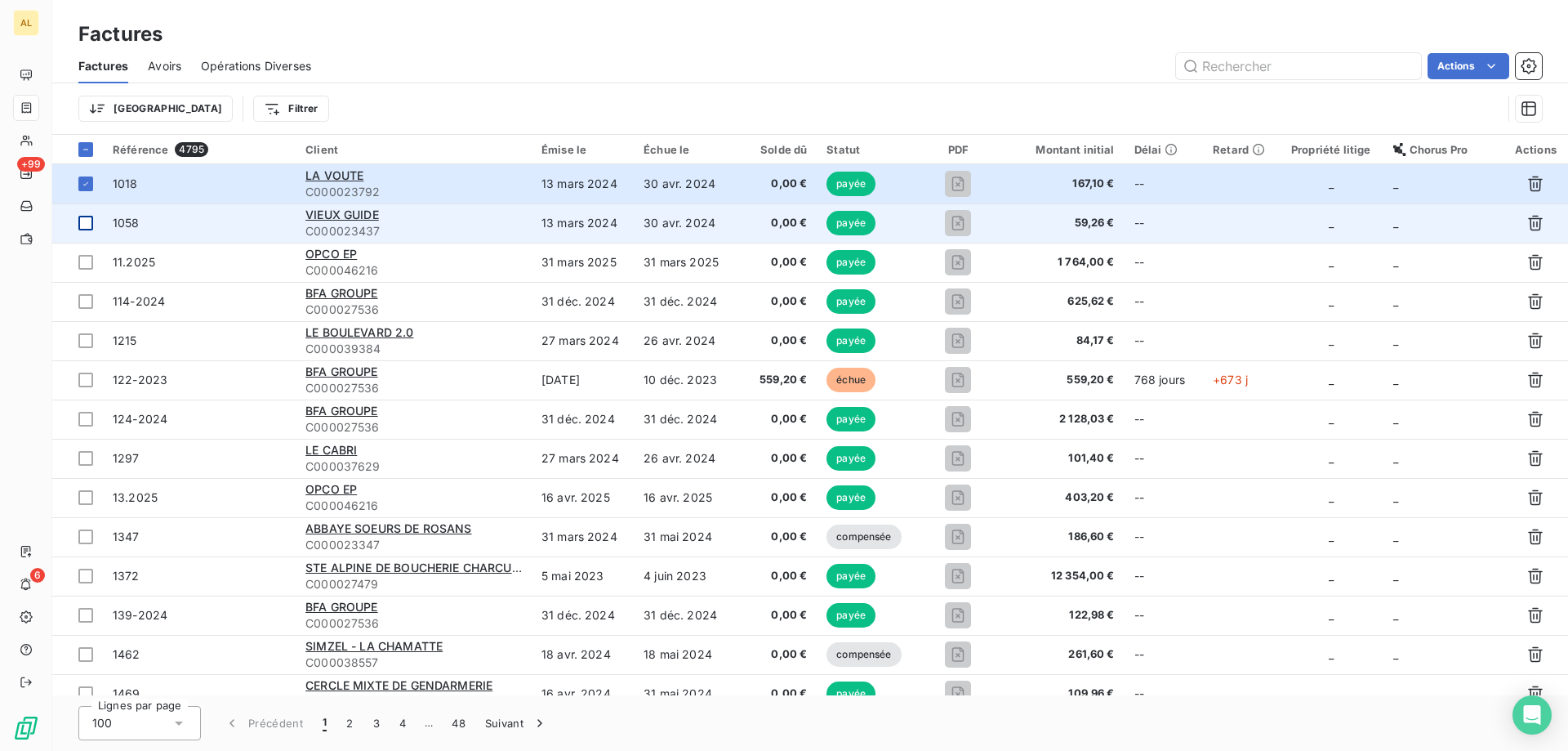
click at [79, 225] on div at bounding box center [86, 222] width 14 height 14
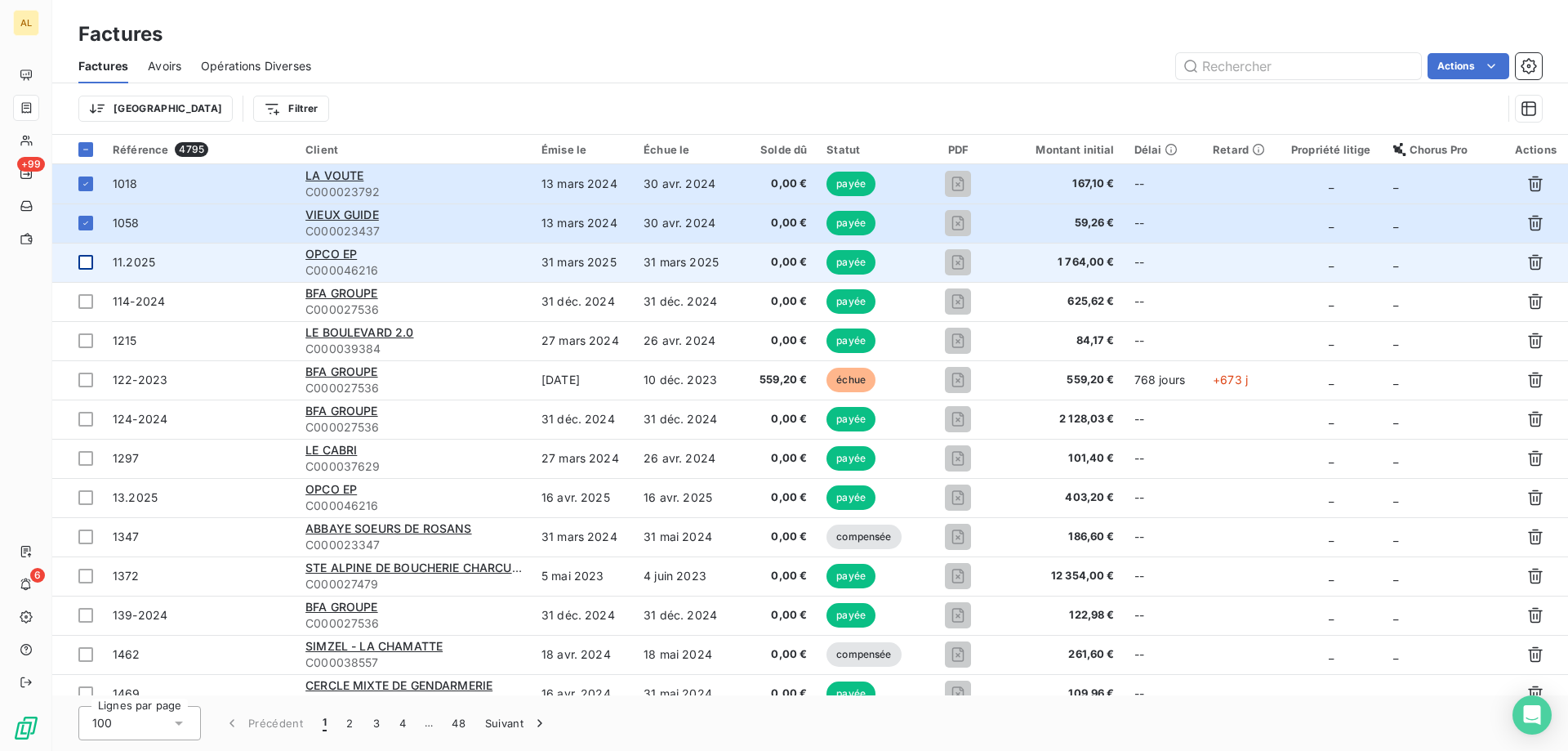
click at [87, 263] on div at bounding box center [86, 262] width 14 height 14
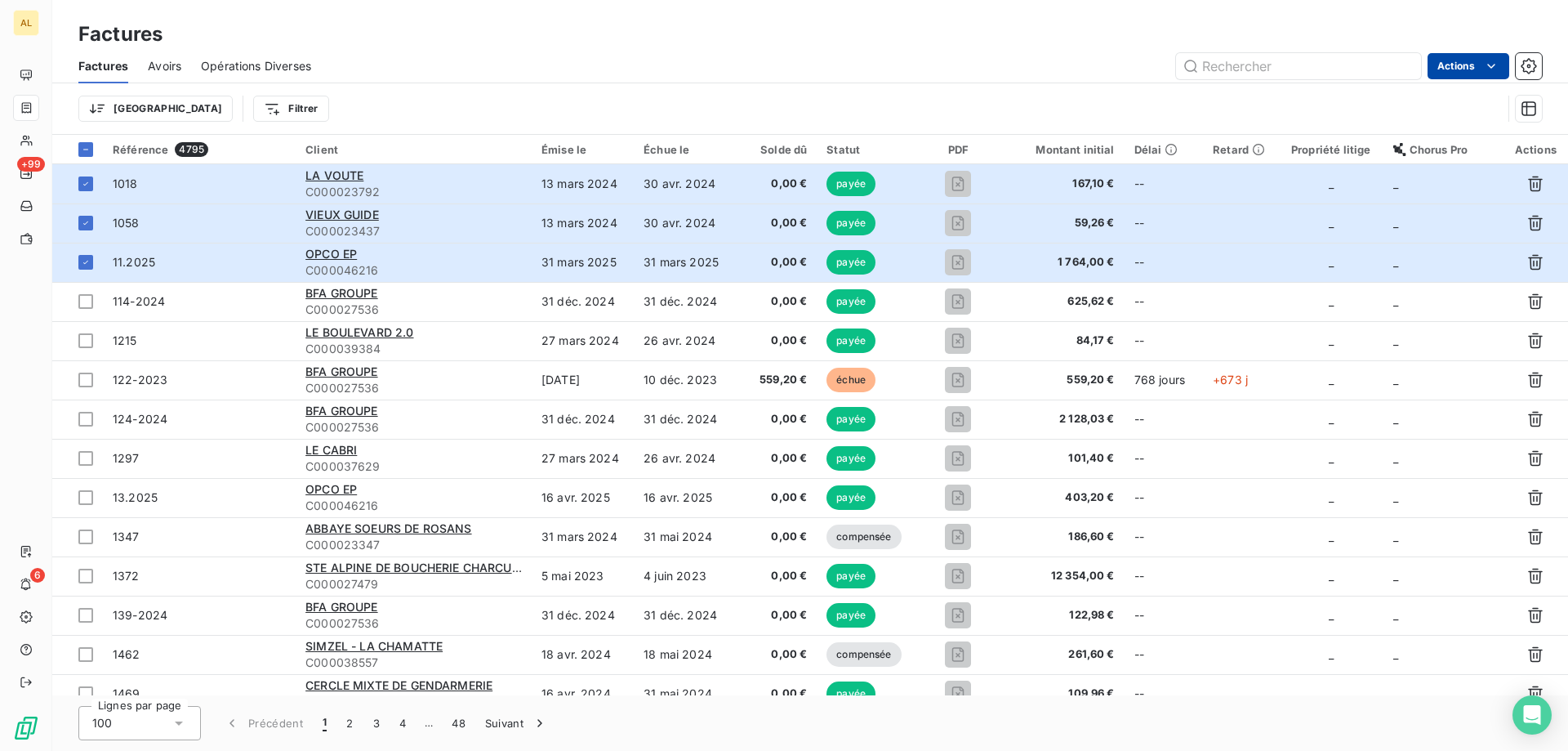
click at [1480, 57] on html "AL +99 6 Factures Factures Avoirs Opérations Diverses Actions Trier Filtrer Réf…" at bounding box center [784, 375] width 1568 height 751
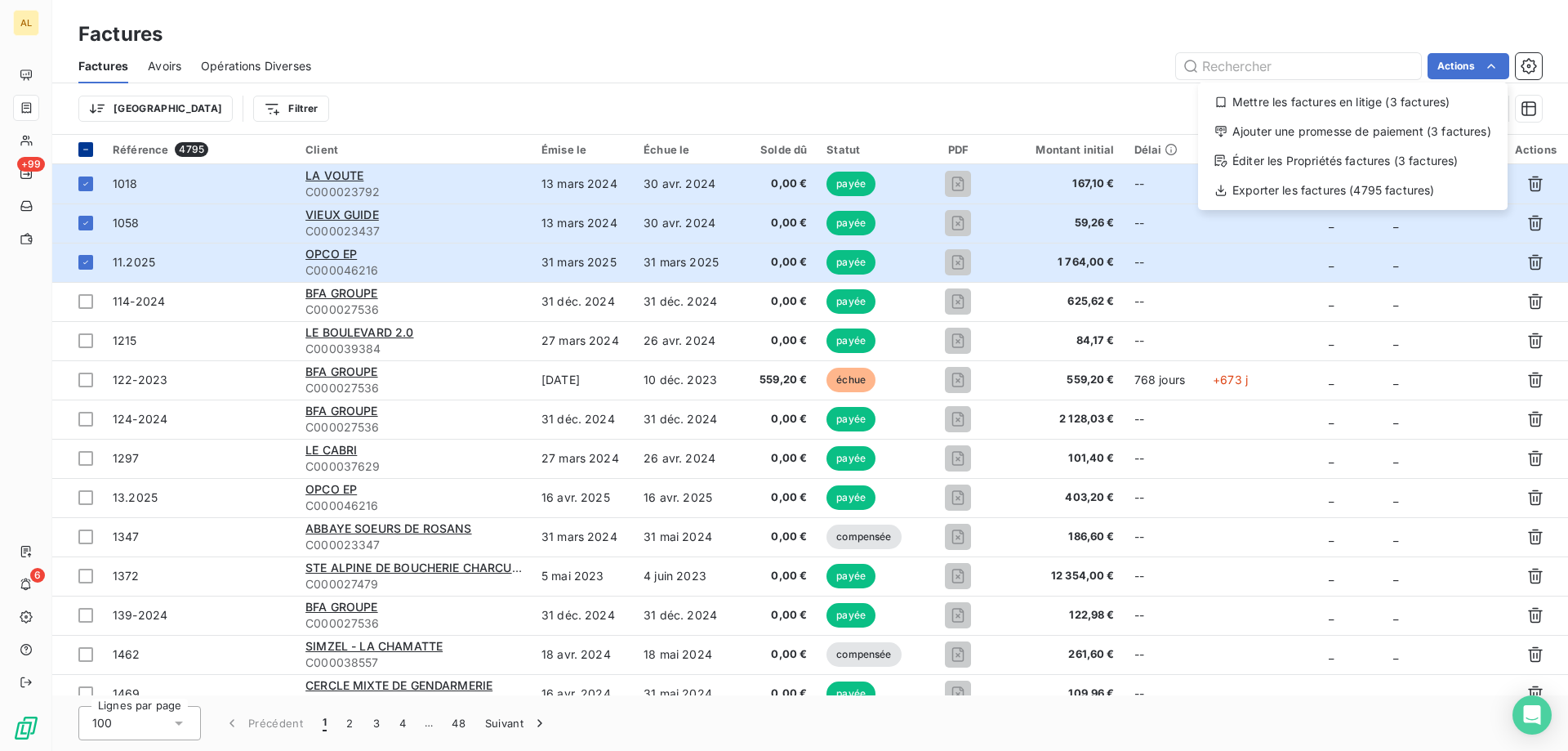
click at [75, 146] on html "AL +99 6 Factures Factures Avoirs Opérations Diverses Actions Mettre les factur…" at bounding box center [784, 375] width 1568 height 751
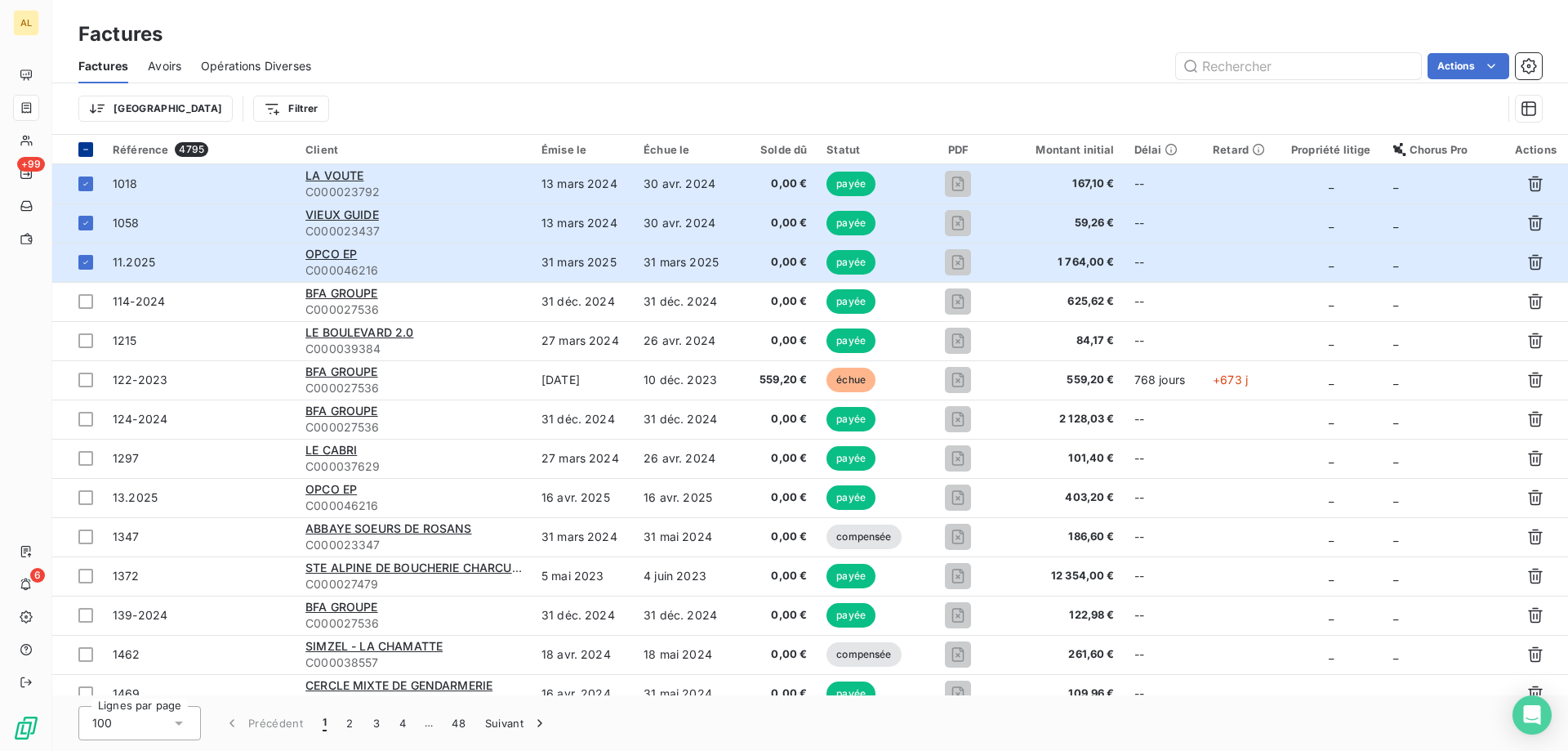
click at [82, 150] on icon at bounding box center [86, 149] width 10 height 10
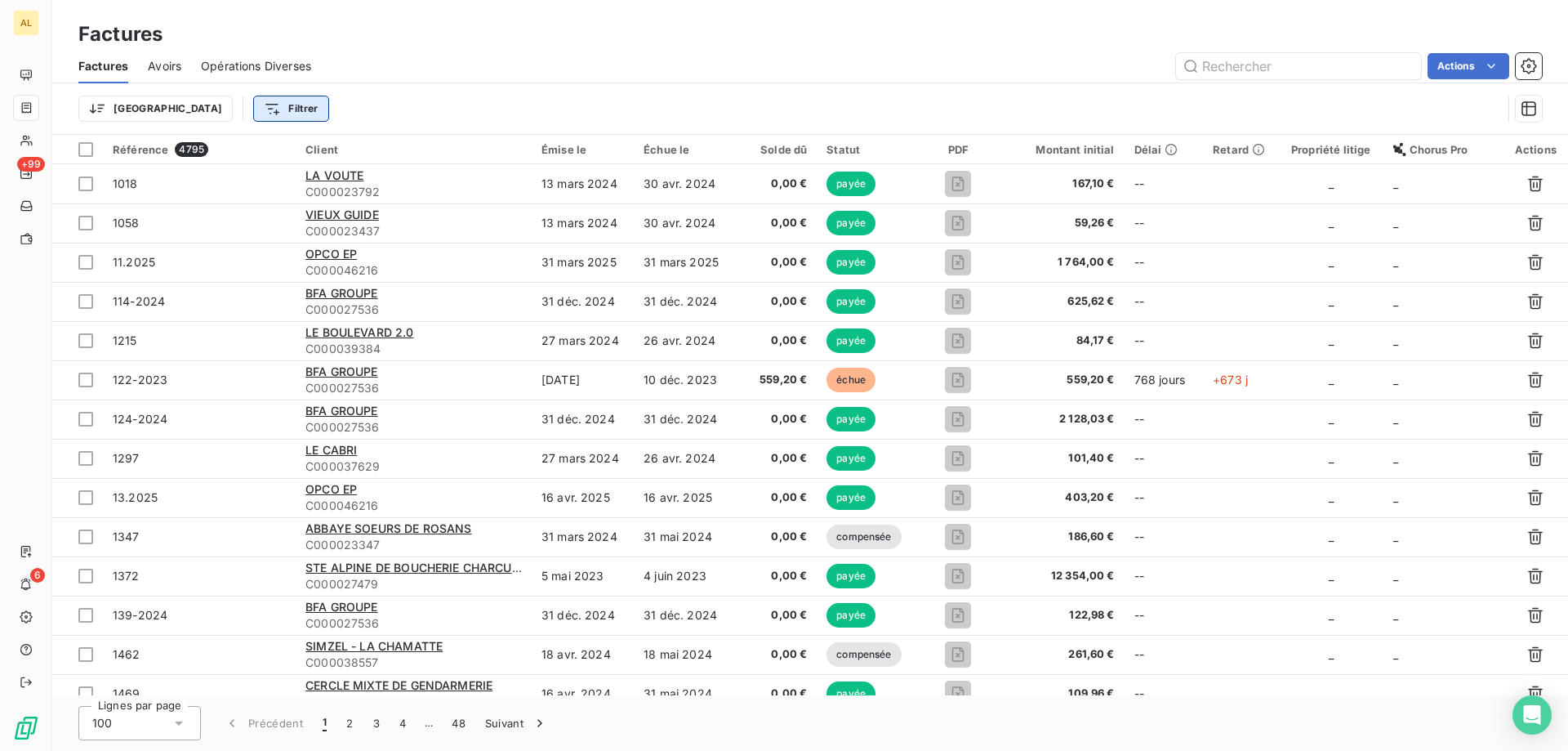
click at [204, 113] on html "AL +99 6 Factures Factures Avoirs Opérations Diverses Actions Trier Filtrer Réf…" at bounding box center [784, 375] width 1568 height 751
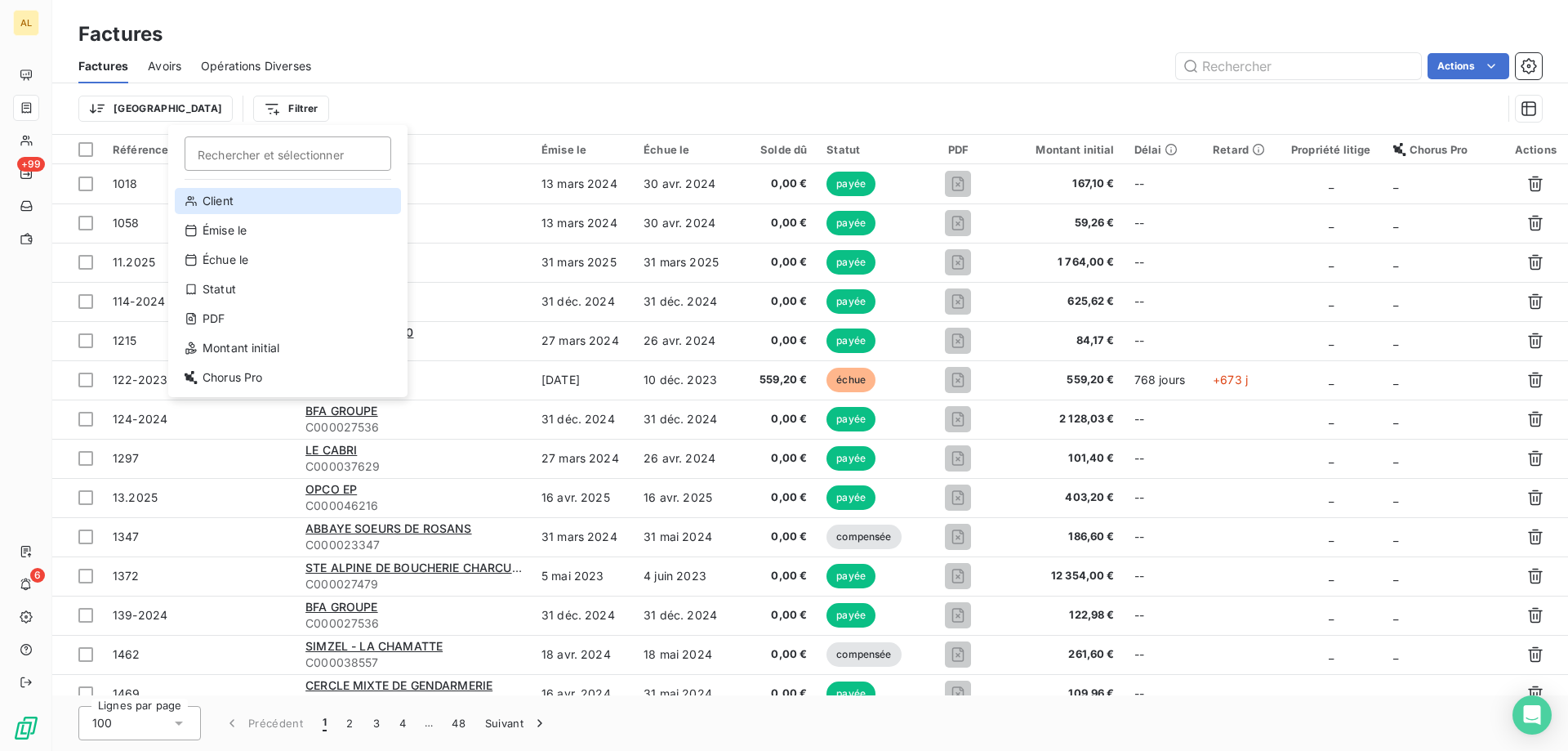
click at [251, 209] on div "Client" at bounding box center [288, 200] width 226 height 26
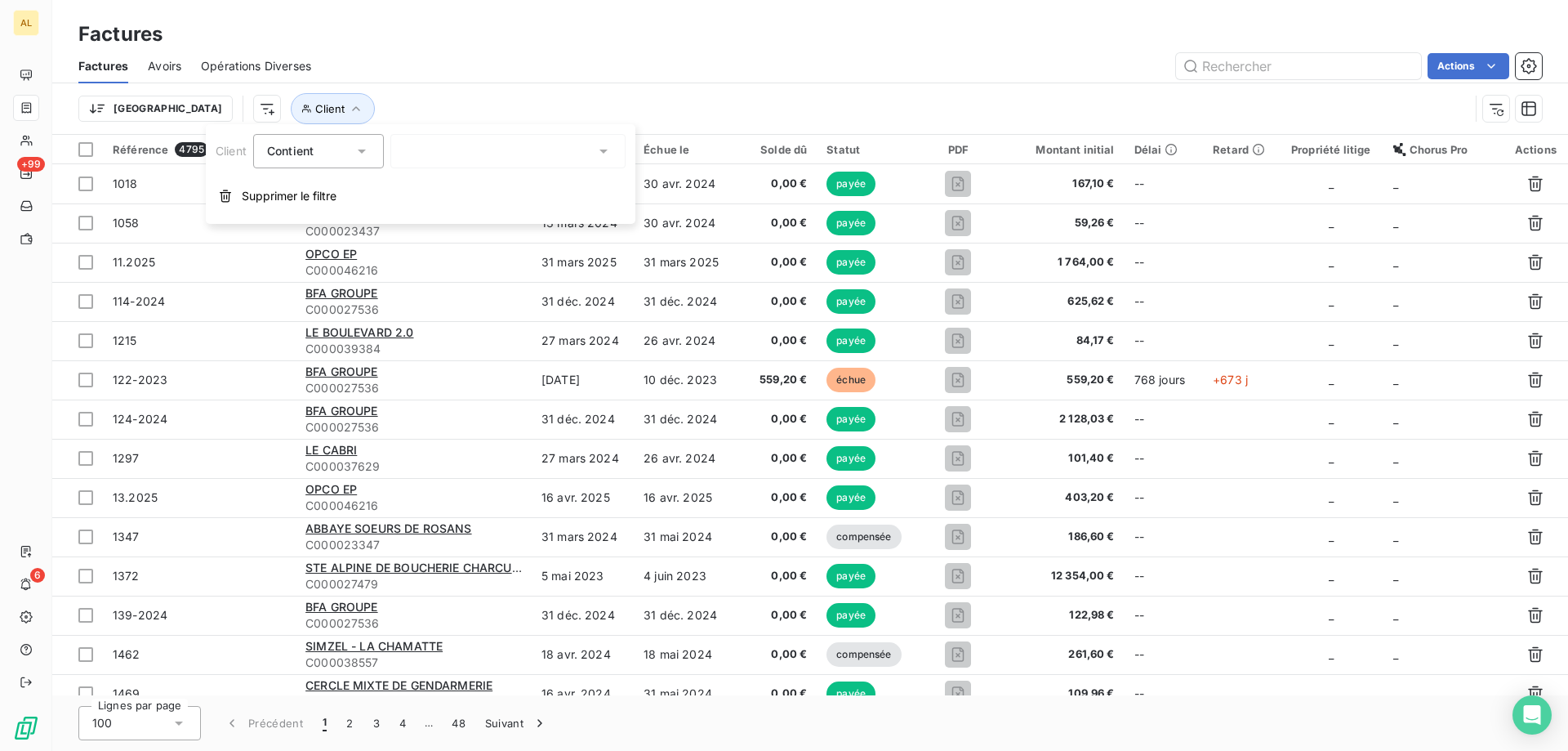
click at [425, 149] on div at bounding box center [507, 151] width 235 height 34
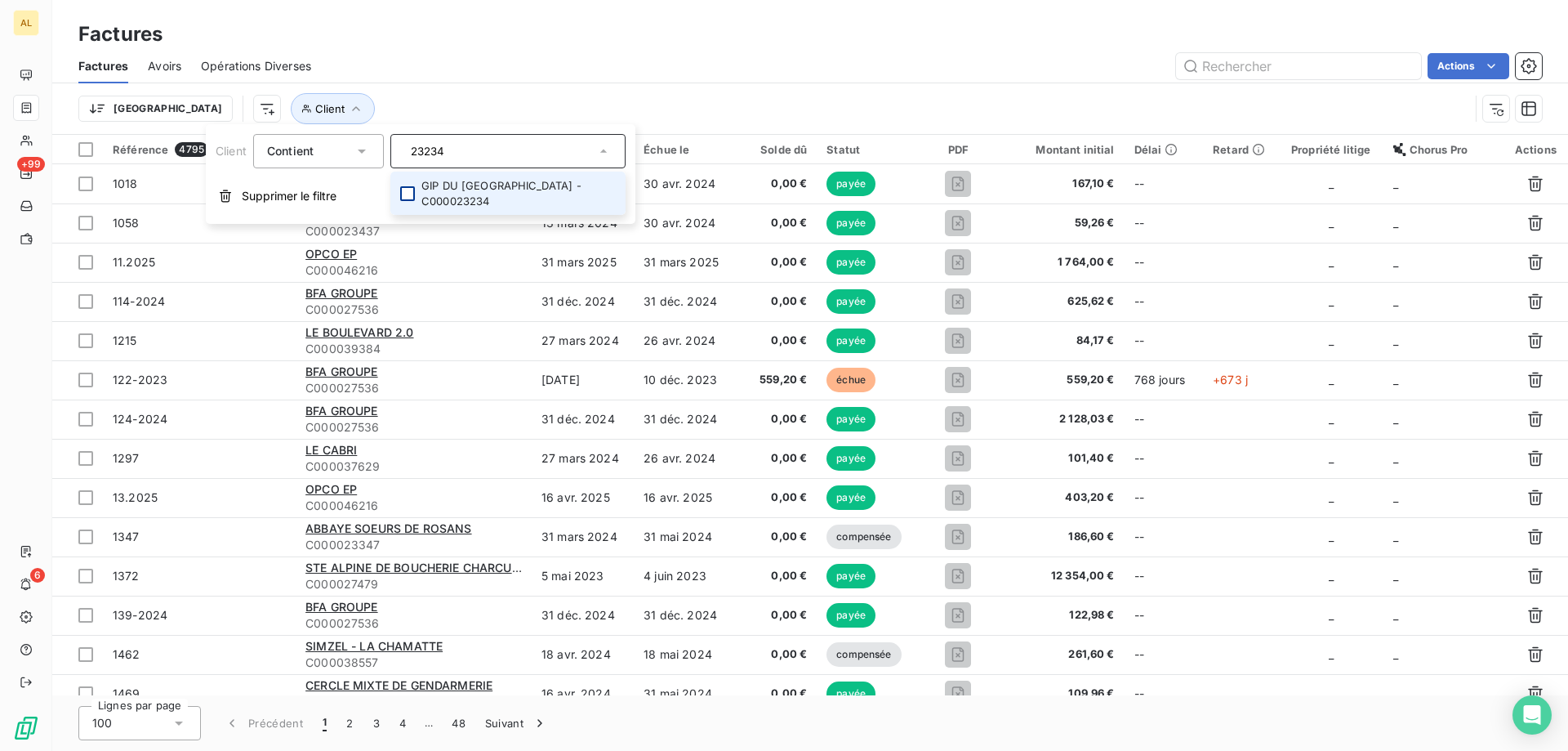
type input "23234"
click at [409, 187] on div at bounding box center [407, 194] width 14 height 14
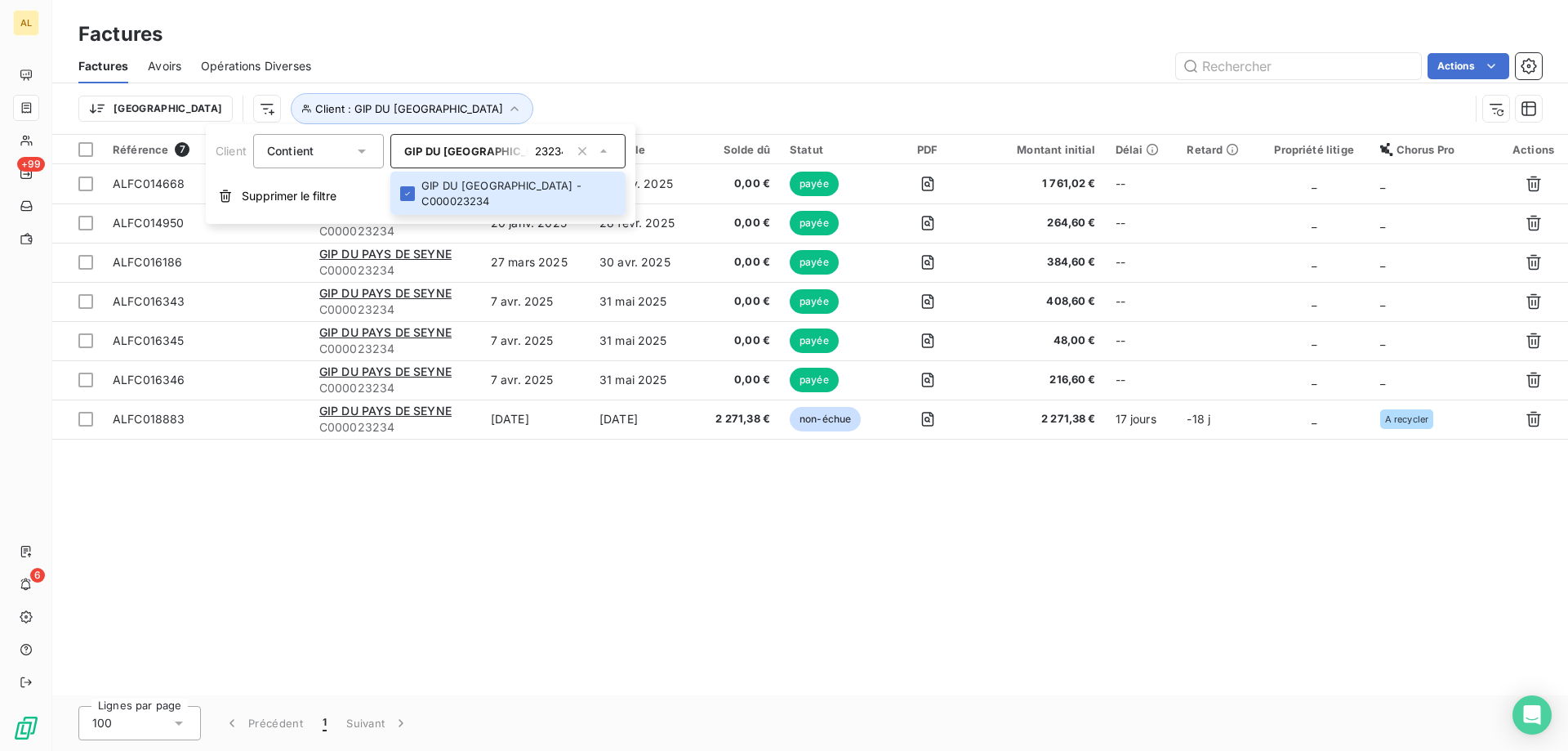
click at [546, 52] on div "Factures Avoirs Opérations Diverses Actions" at bounding box center [811, 66] width 1516 height 34
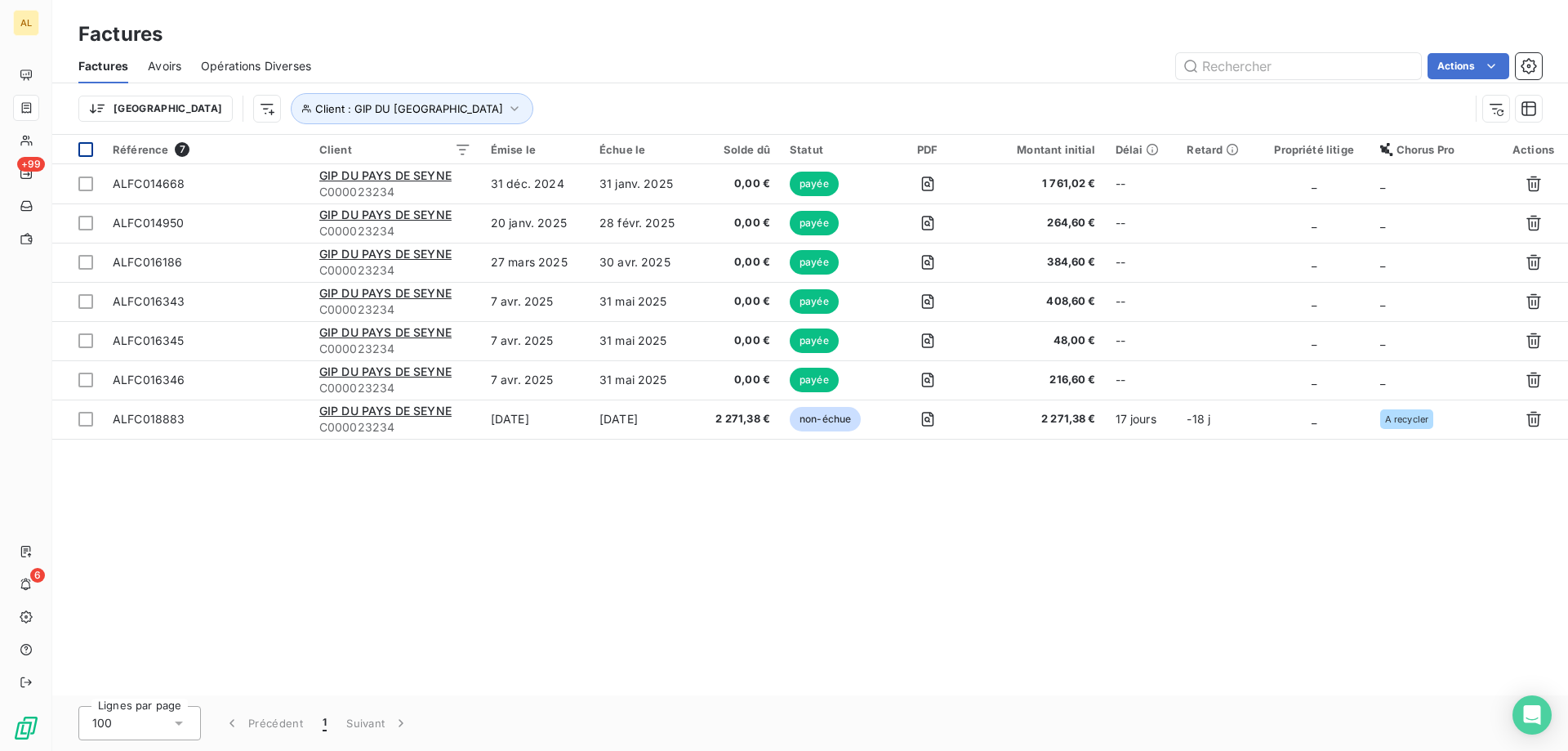
click at [88, 143] on div at bounding box center [86, 149] width 14 height 14
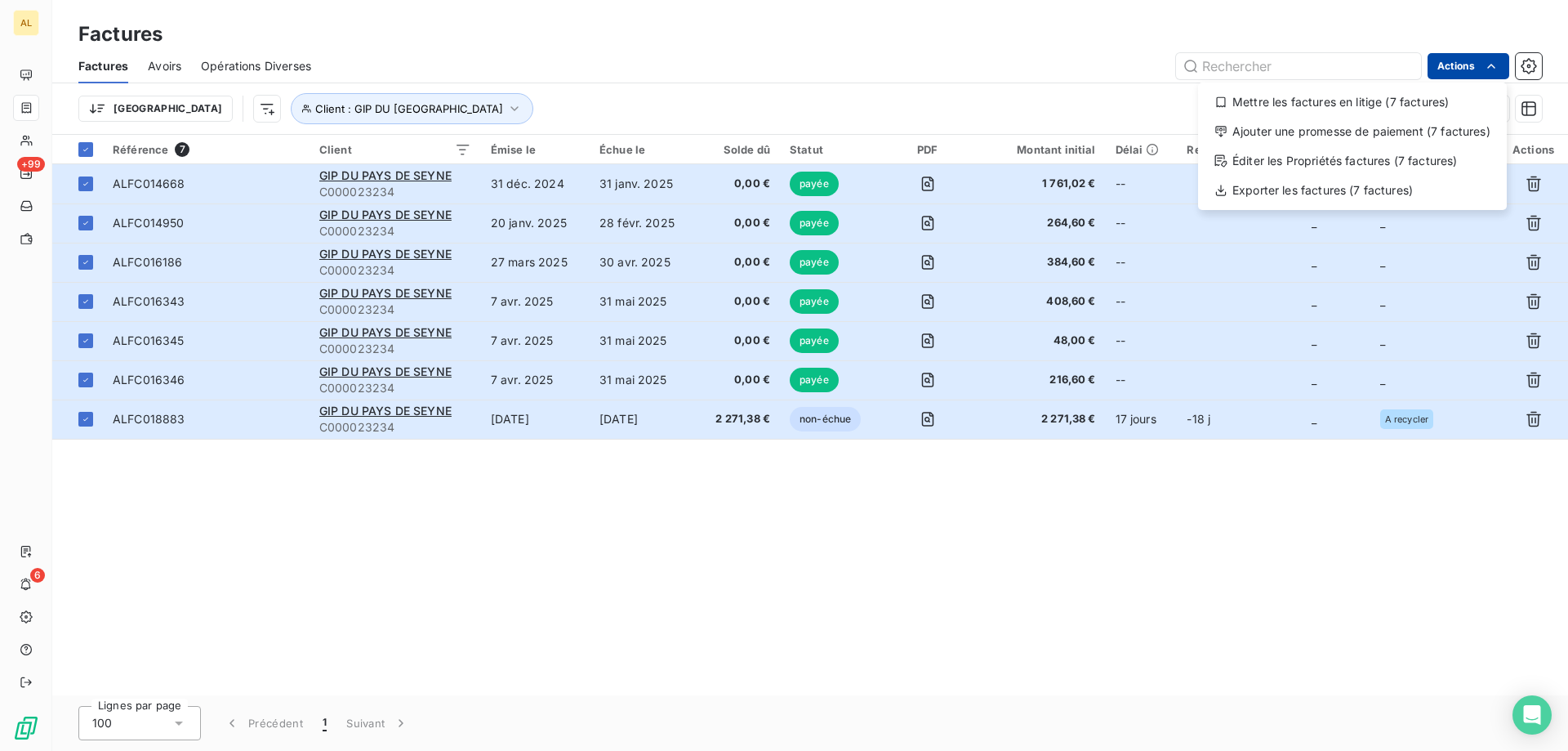
click at [1489, 75] on html "AL +99 6 Factures Factures Avoirs Opérations Diverses Actions Mettre les factur…" at bounding box center [784, 375] width 1568 height 751
click at [1239, 190] on div "Exporter les factures (7 factures)" at bounding box center [1352, 189] width 296 height 26
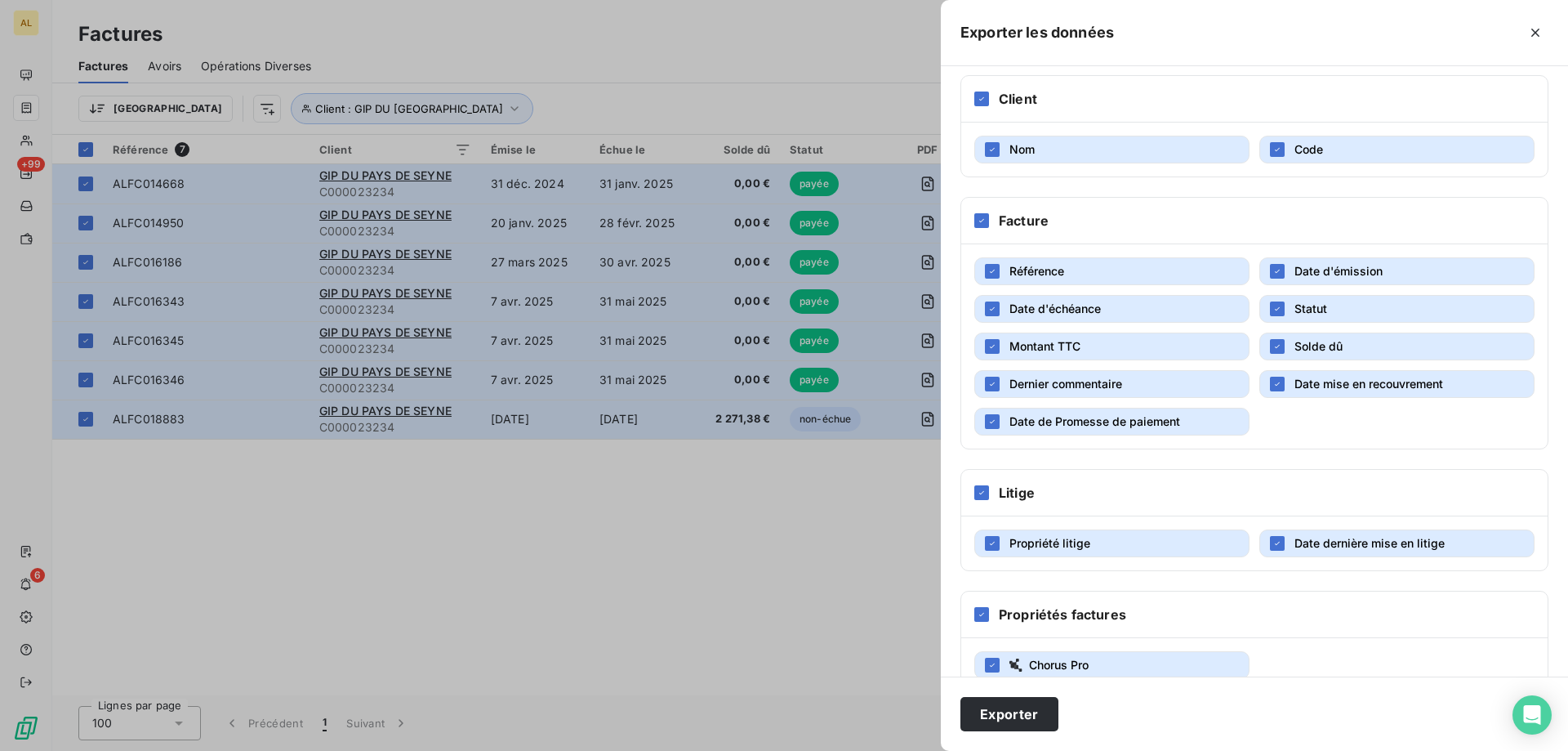
scroll to position [230, 0]
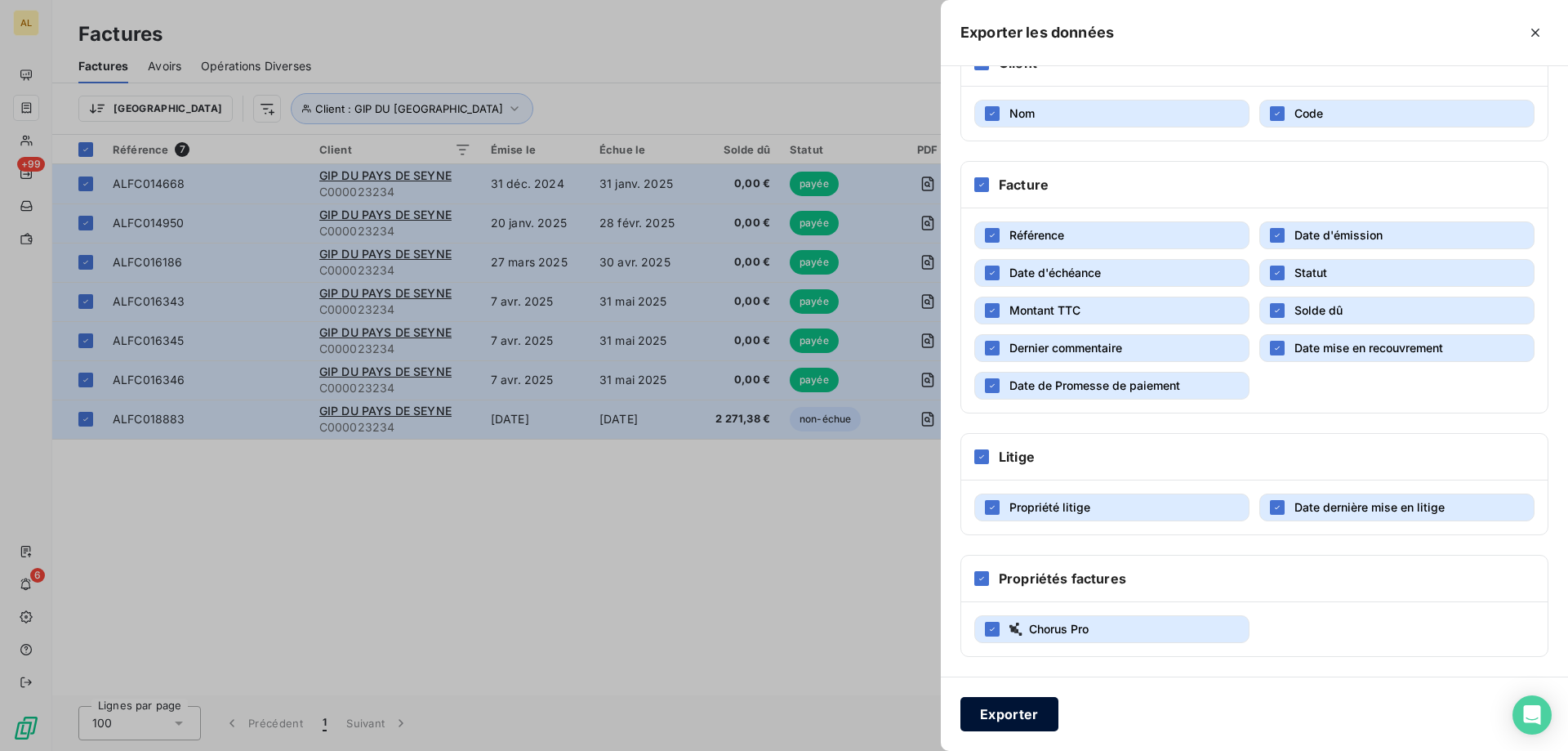
click at [1018, 722] on button "Exporter" at bounding box center [1010, 713] width 98 height 34
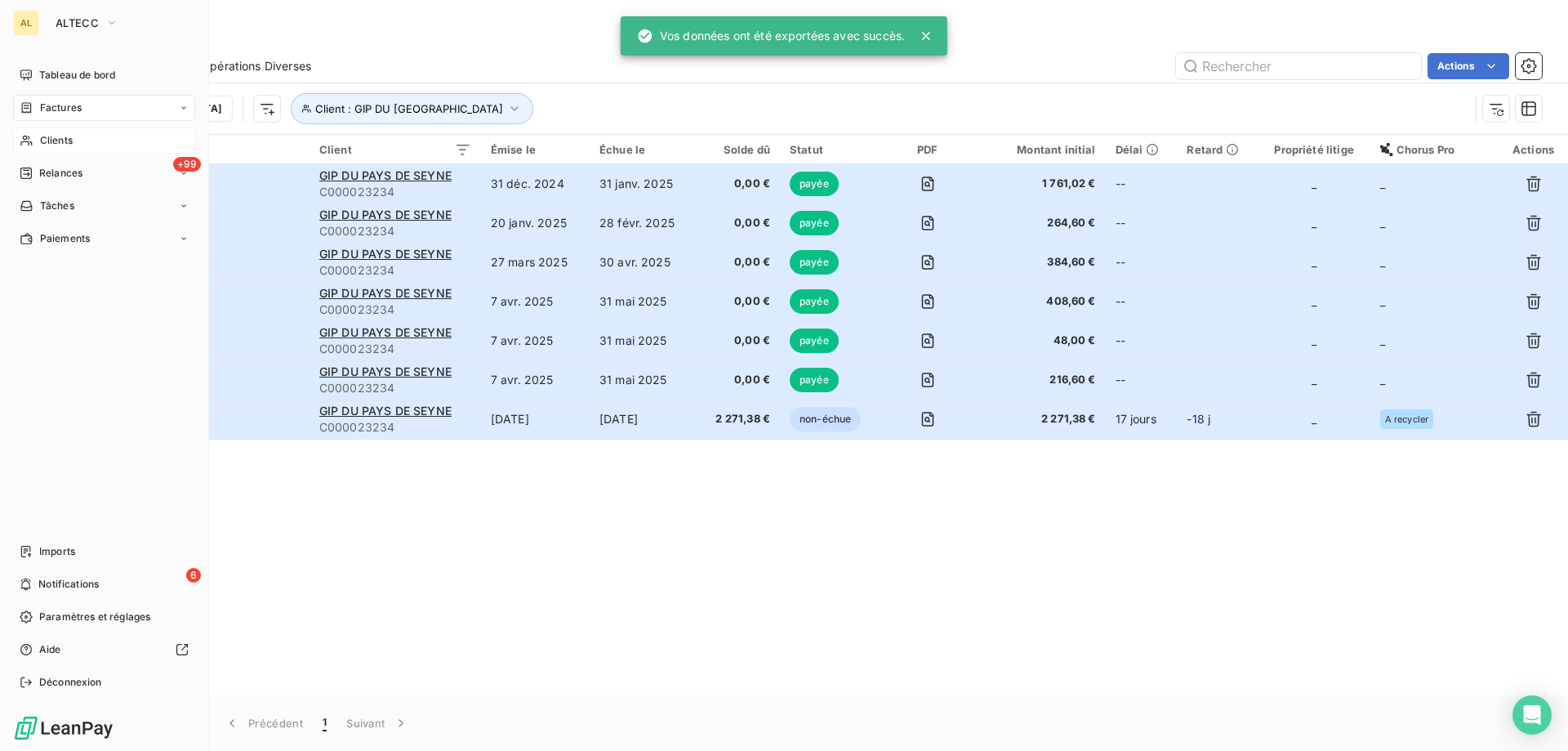
click at [54, 144] on span "Clients" at bounding box center [56, 140] width 33 height 14
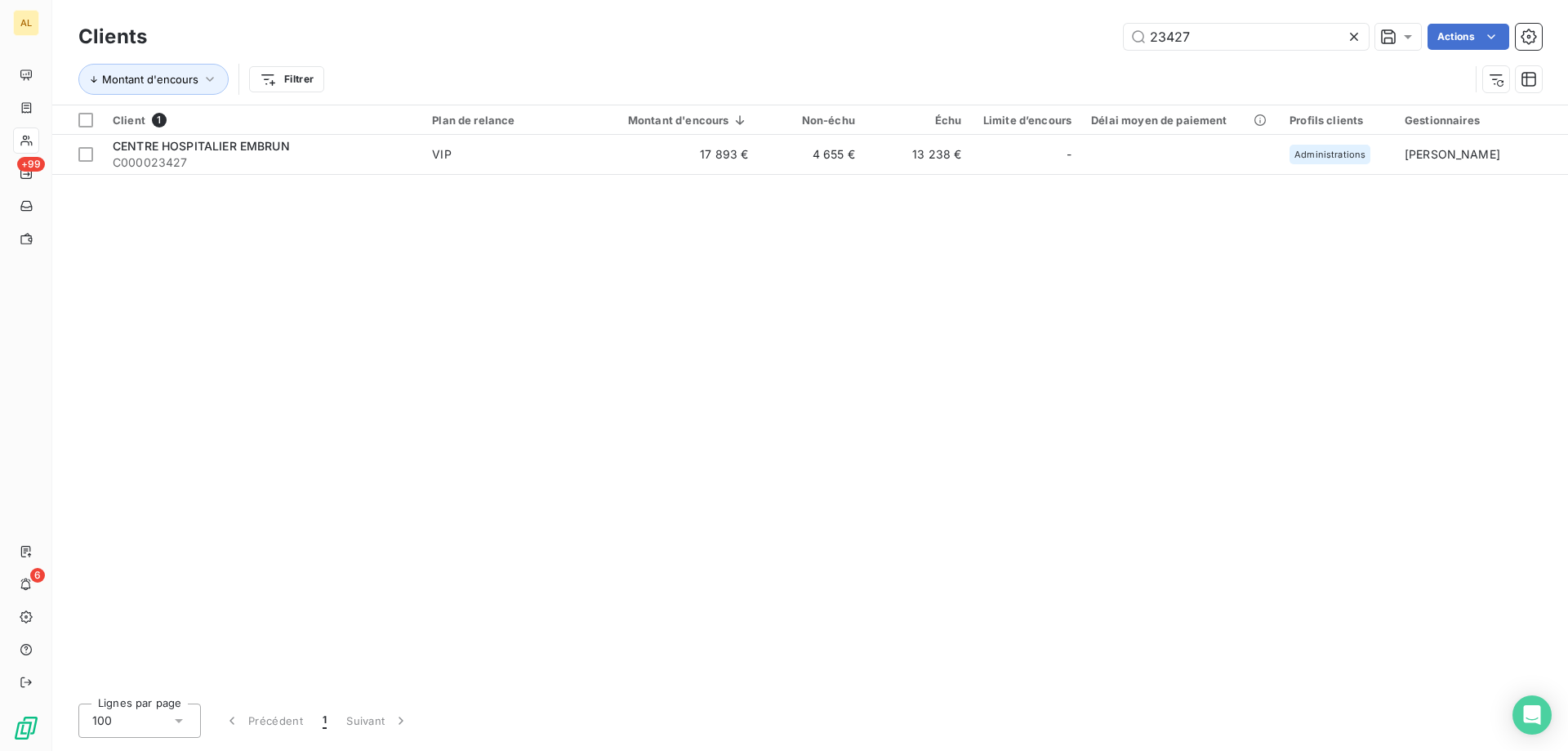
drag, startPoint x: 1213, startPoint y: 35, endPoint x: 960, endPoint y: 34, distance: 253.0
click at [961, 34] on div "23427 Actions" at bounding box center [855, 37] width 1375 height 26
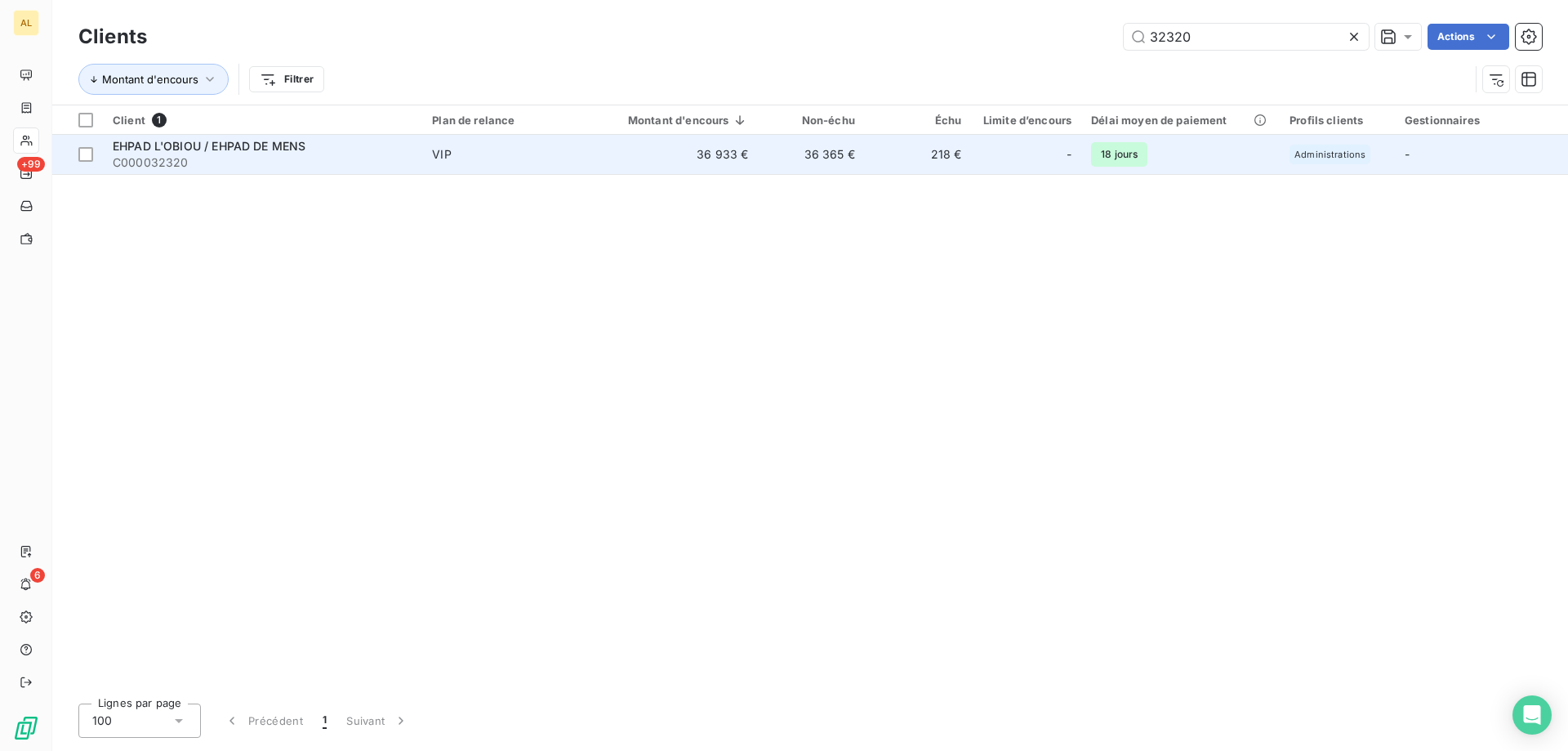
type input "32320"
click at [287, 142] on span "EHPAD L'OBIOU / EHPAD DE MENS" at bounding box center [209, 146] width 193 height 14
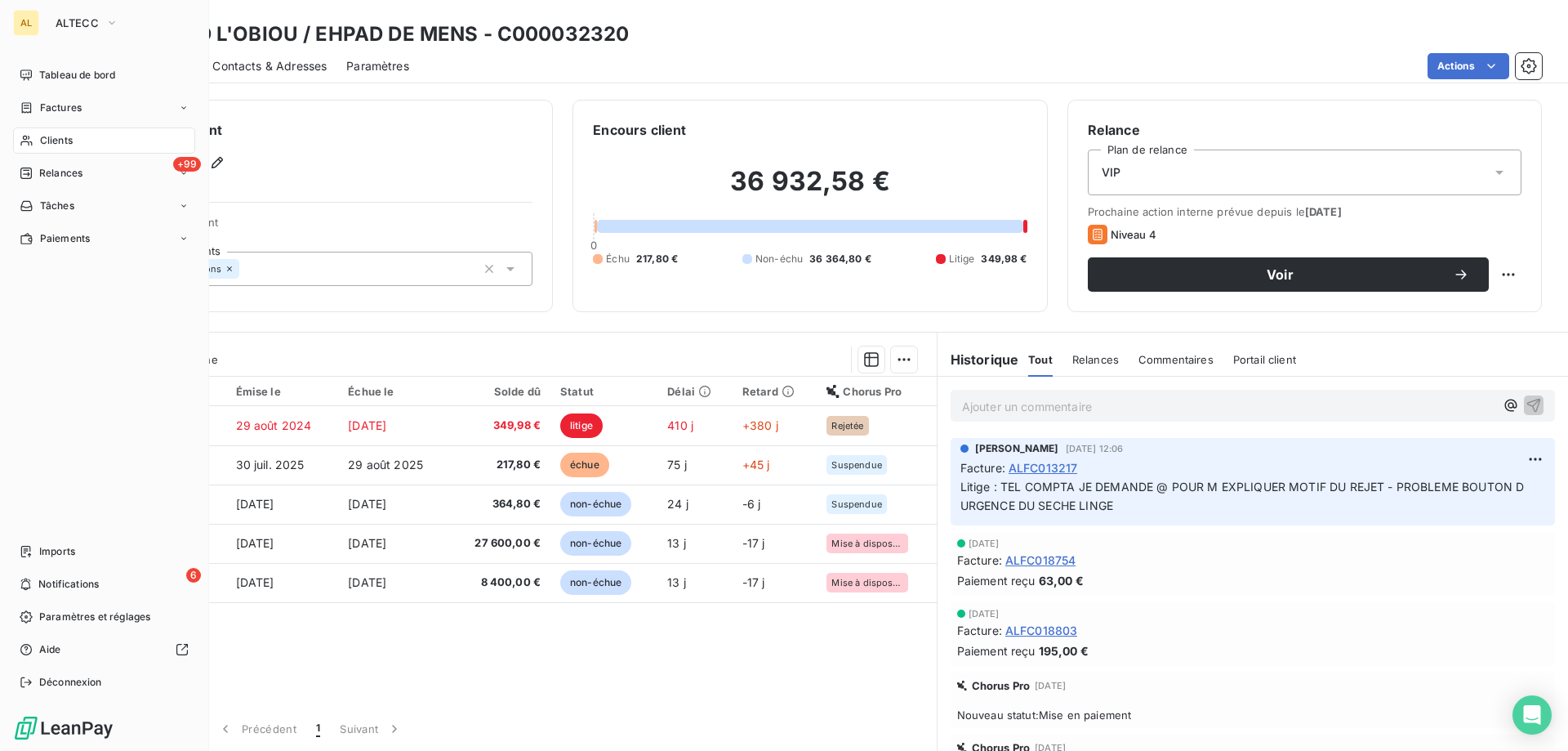
click at [69, 138] on span "Clients" at bounding box center [56, 140] width 33 height 14
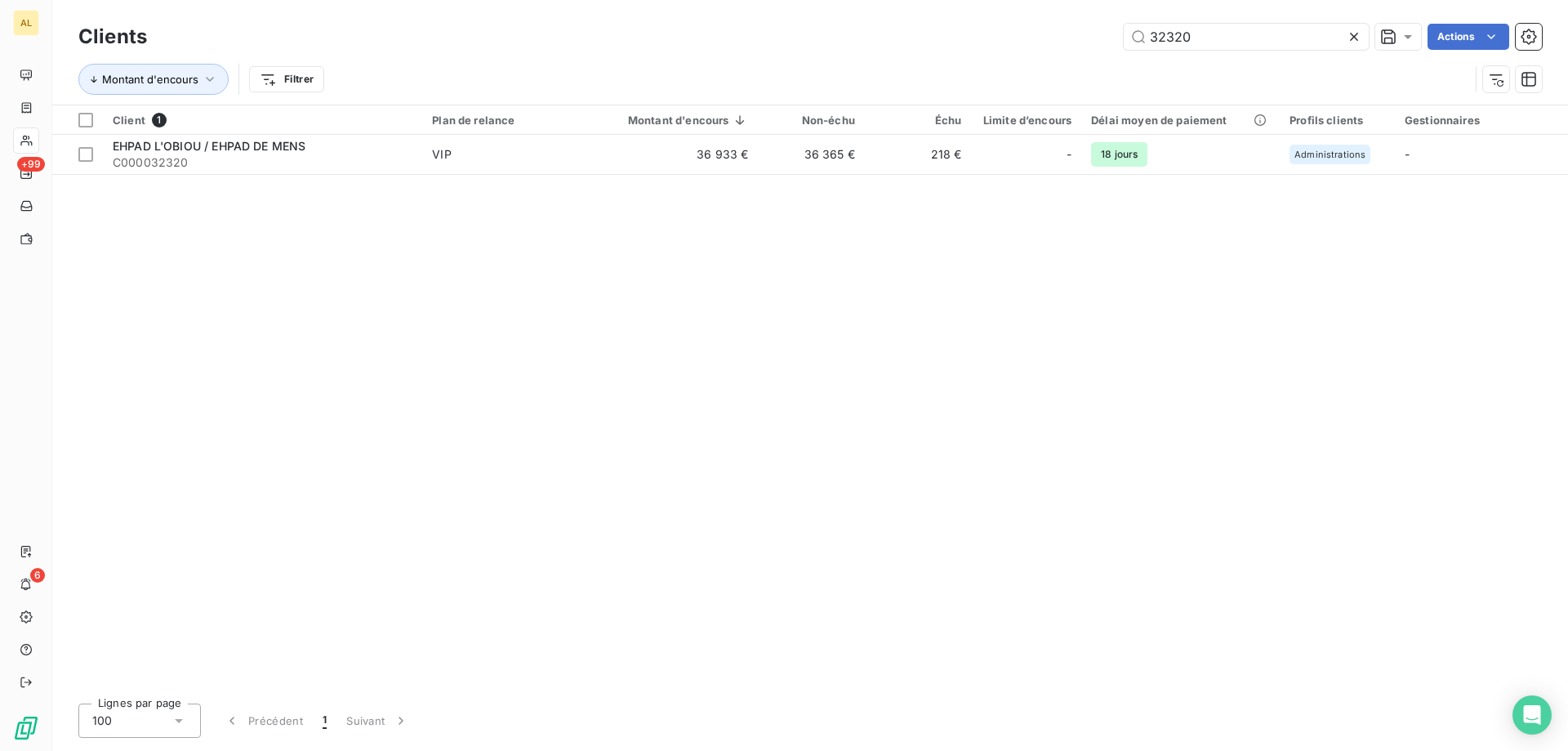
drag, startPoint x: 1120, startPoint y: 34, endPoint x: 984, endPoint y: 34, distance: 136.0
click at [1017, 34] on div "32320 Actions" at bounding box center [855, 37] width 1375 height 26
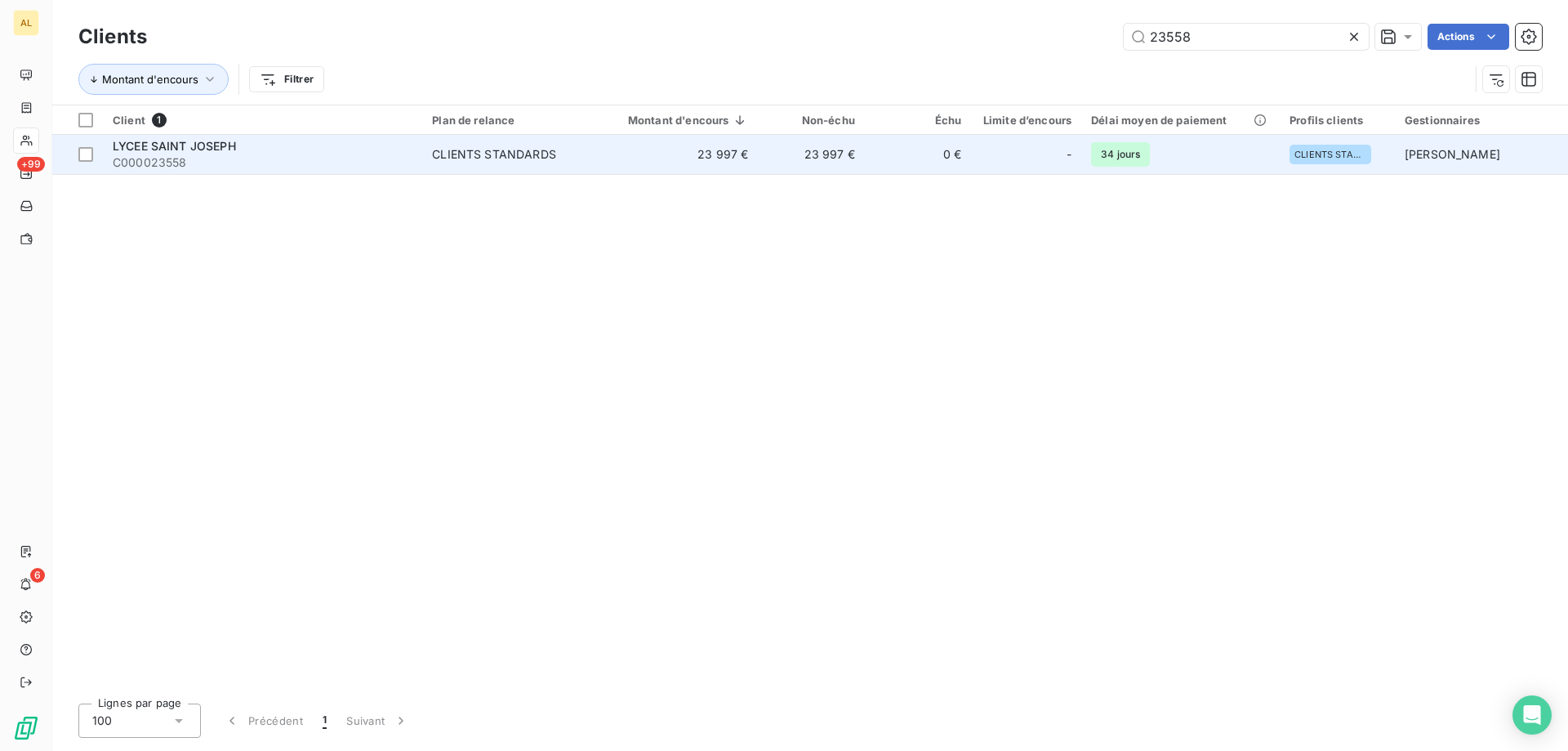
type input "23558"
click at [209, 149] on span "LYCEE SAINT JOSEPH" at bounding box center [174, 146] width 123 height 14
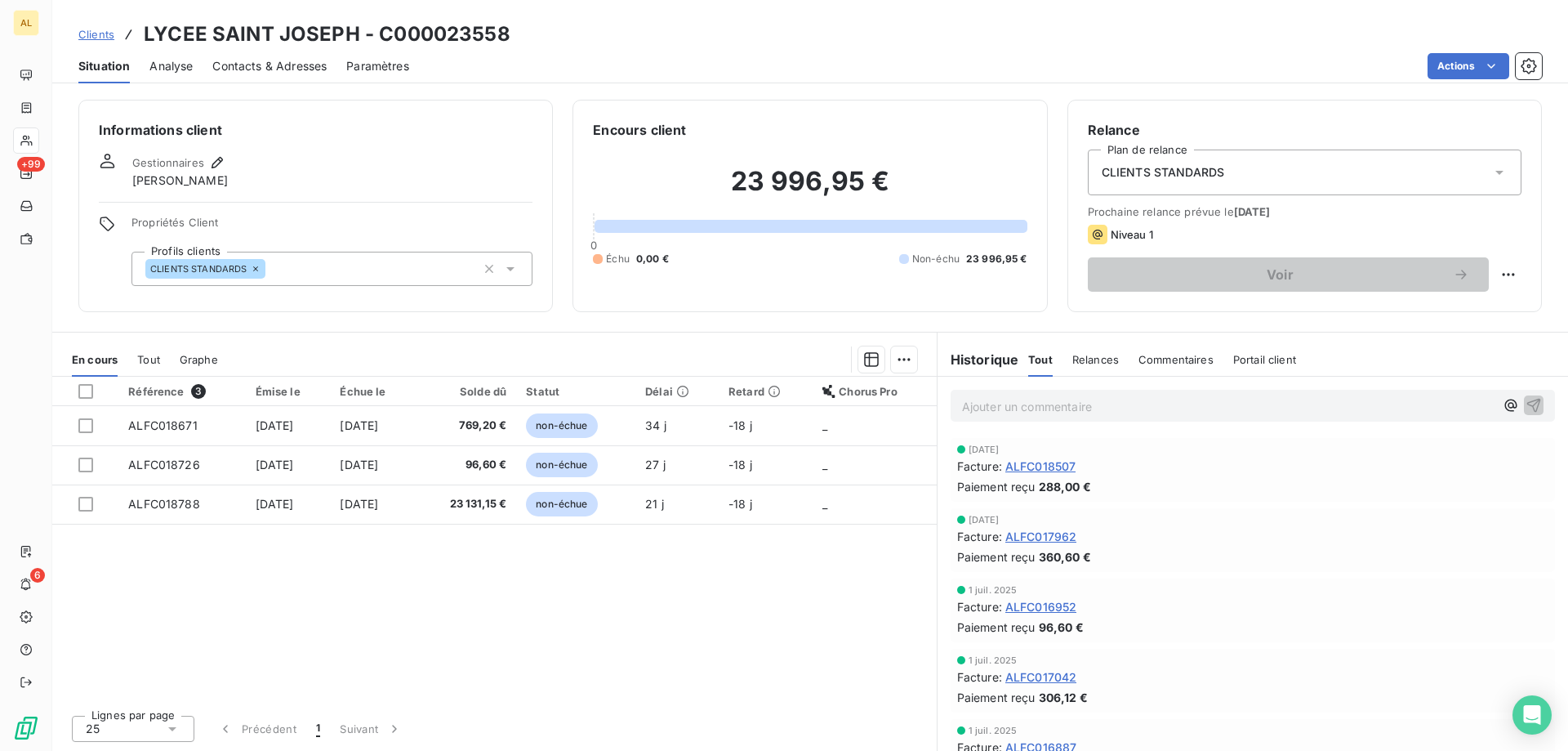
click at [287, 65] on span "Contacts & Adresses" at bounding box center [270, 66] width 114 height 16
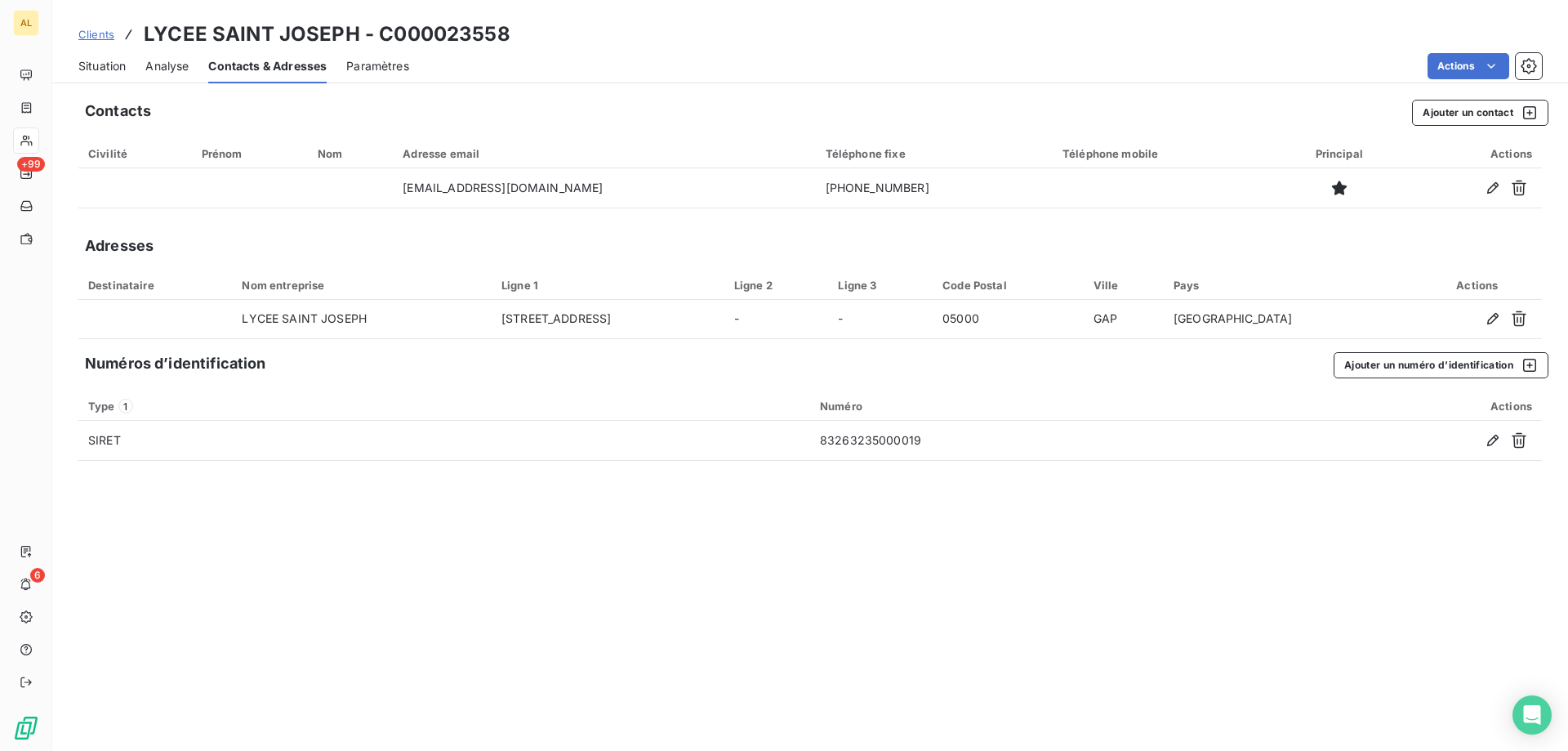
click at [107, 63] on span "Situation" at bounding box center [102, 66] width 47 height 16
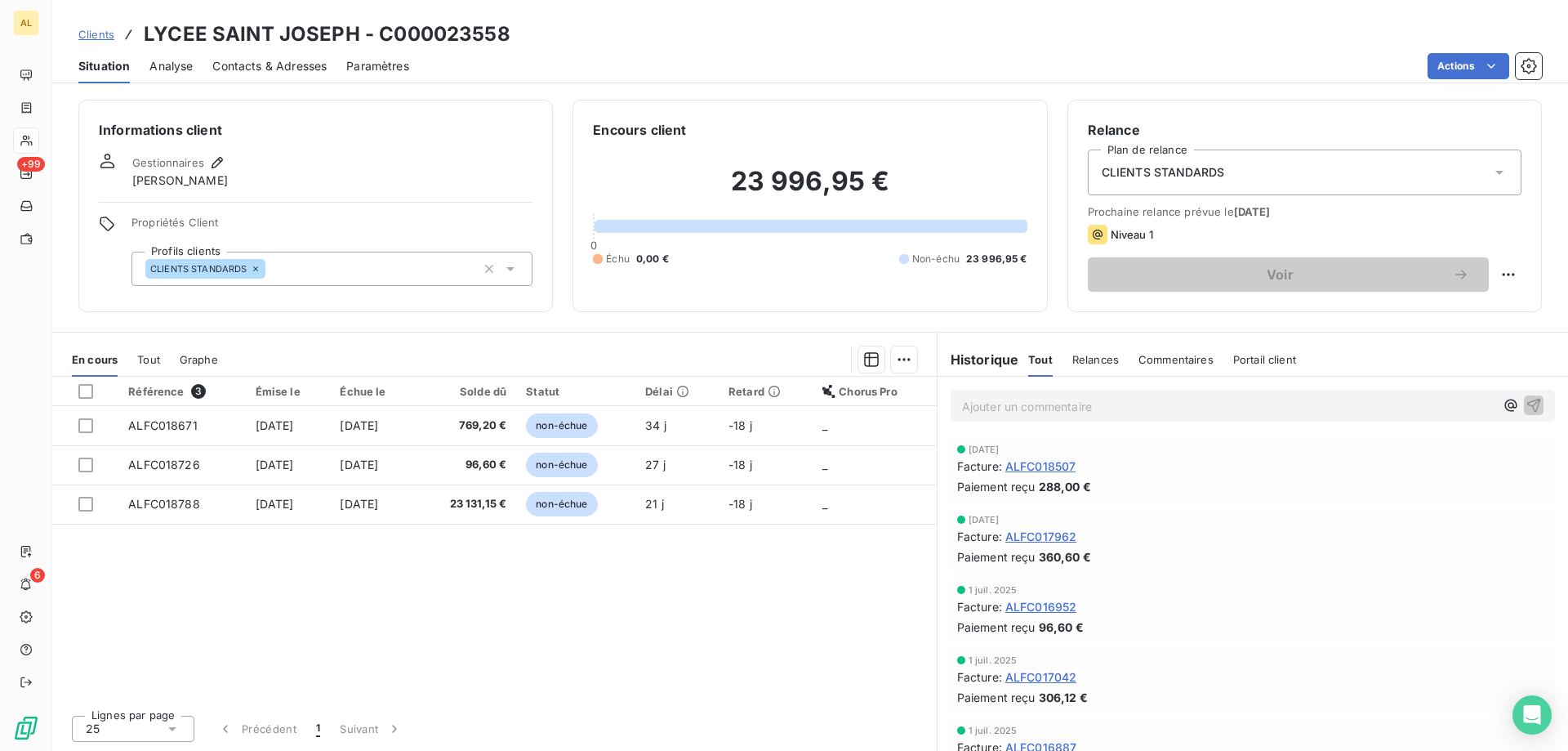
click at [91, 33] on span "Clients" at bounding box center [96, 34] width 36 height 13
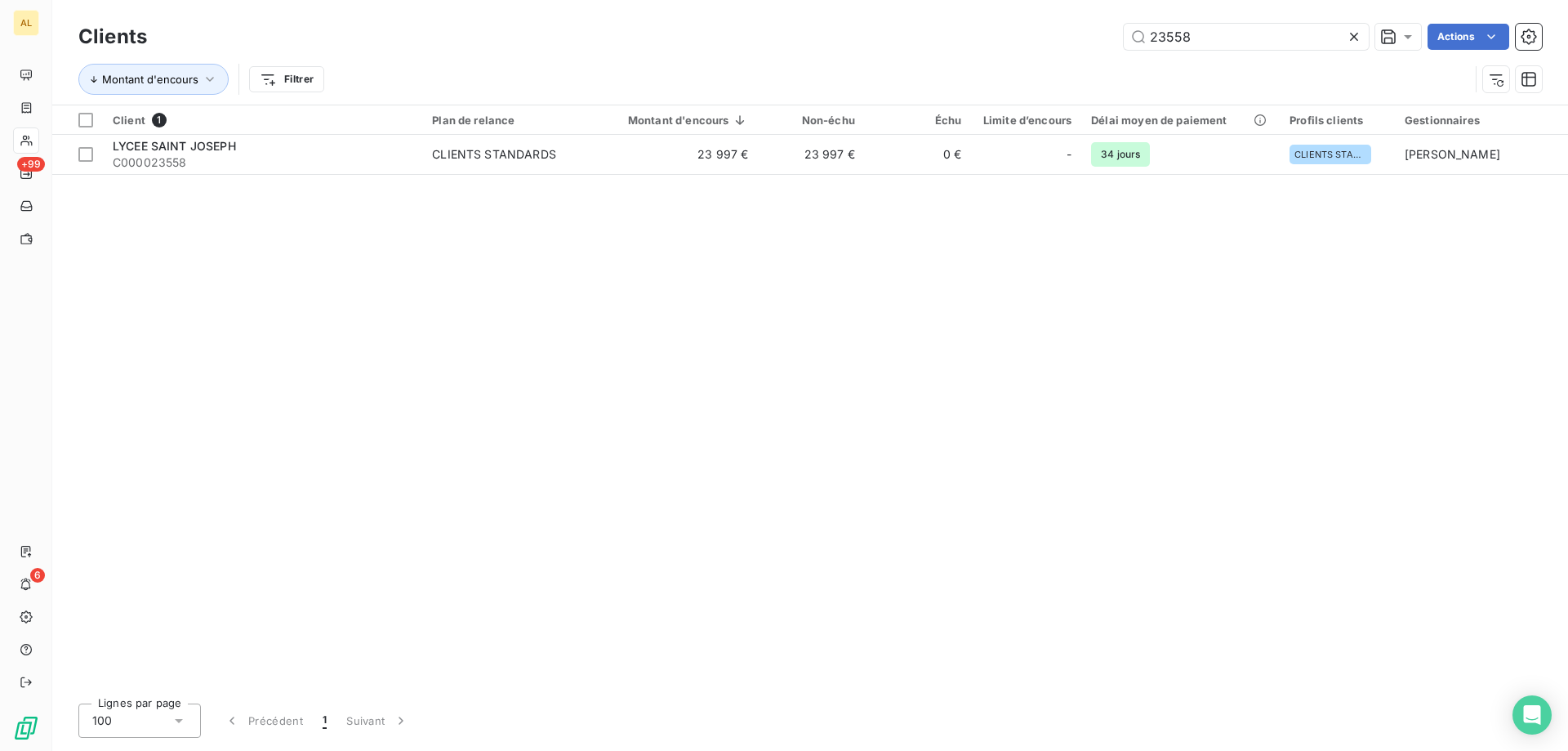
drag, startPoint x: 1222, startPoint y: 29, endPoint x: 911, endPoint y: 24, distance: 311.0
click at [916, 23] on div "Clients 23558 Actions" at bounding box center [810, 37] width 1464 height 34
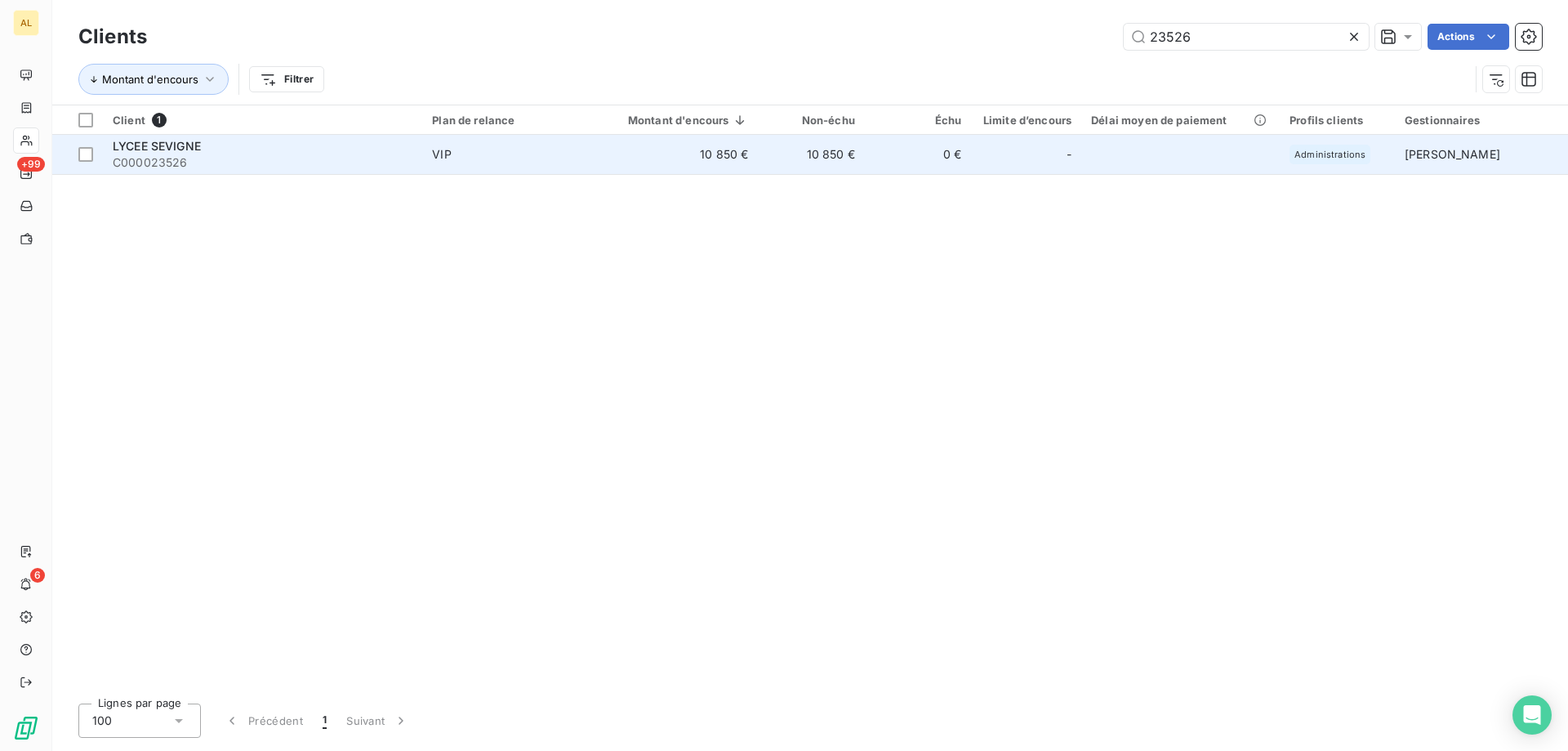
type input "23526"
click at [180, 148] on span "LYCEE SEVIGNE" at bounding box center [156, 146] width 88 height 14
